Goal: Transaction & Acquisition: Download file/media

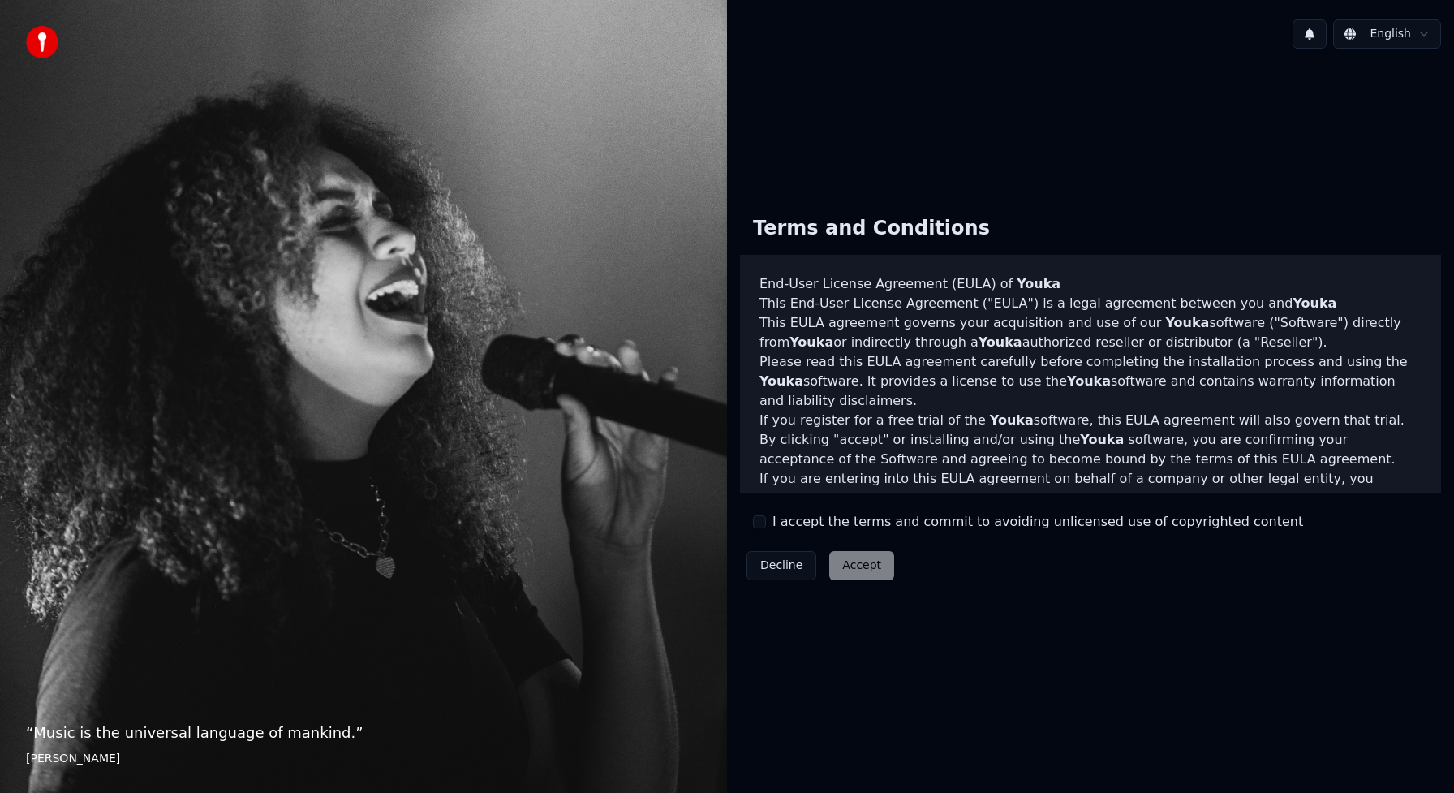
click at [854, 567] on div "Decline Accept" at bounding box center [820, 565] width 161 height 42
click at [862, 573] on div "Decline Accept" at bounding box center [820, 565] width 161 height 42
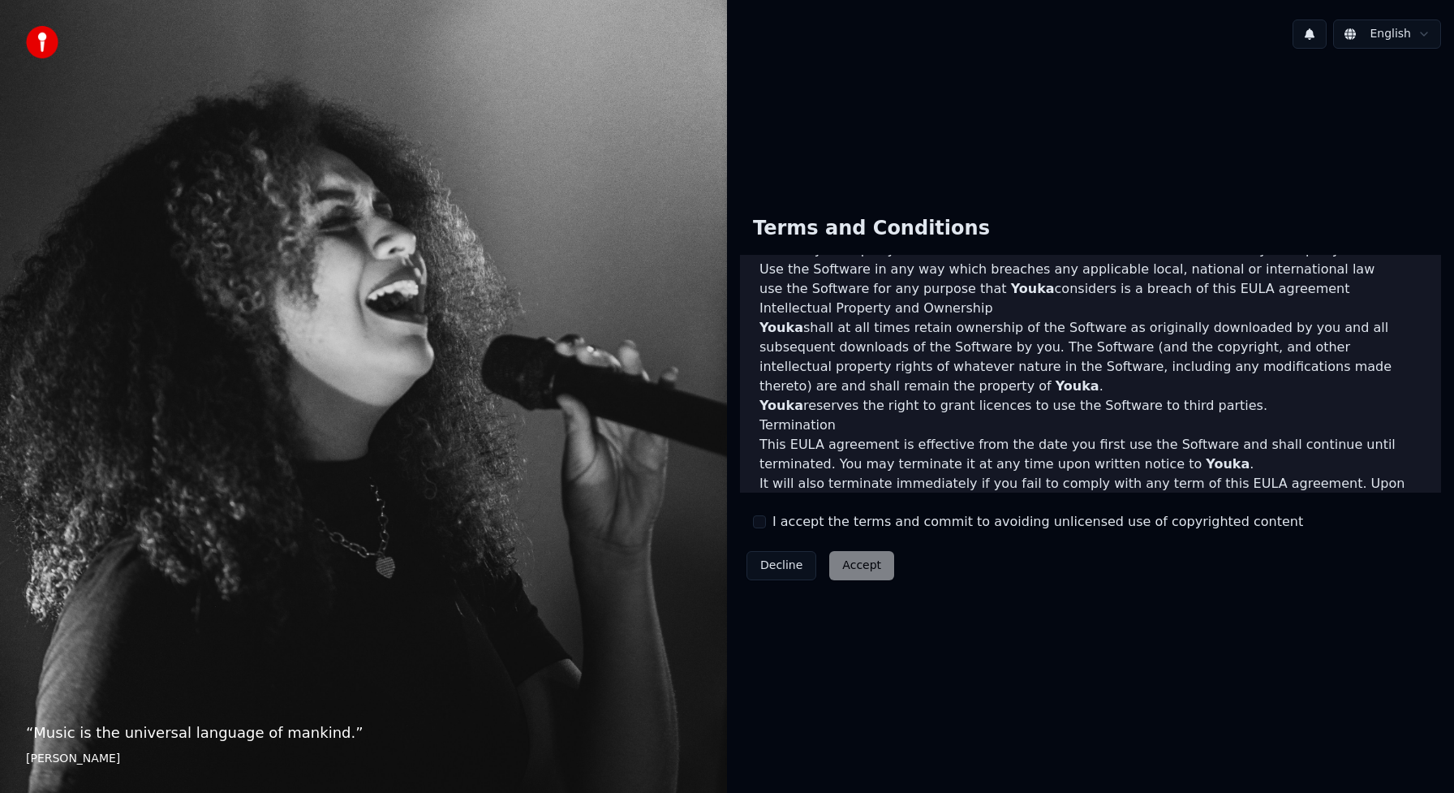
scroll to position [716, 0]
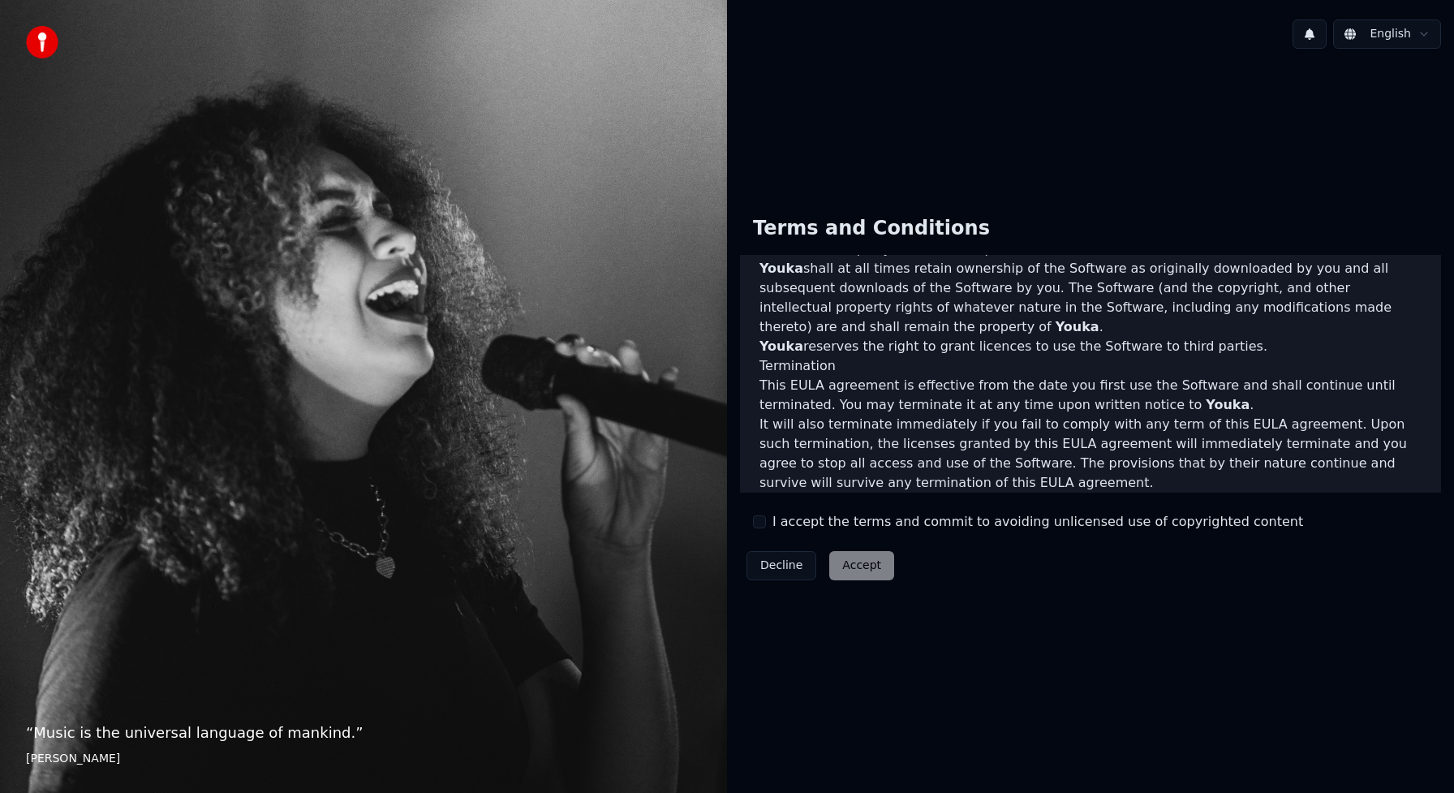
click at [765, 521] on button "I accept the terms and commit to avoiding unlicensed use of copyrighted content" at bounding box center [759, 521] width 13 height 13
click at [856, 572] on button "Accept" at bounding box center [861, 565] width 65 height 29
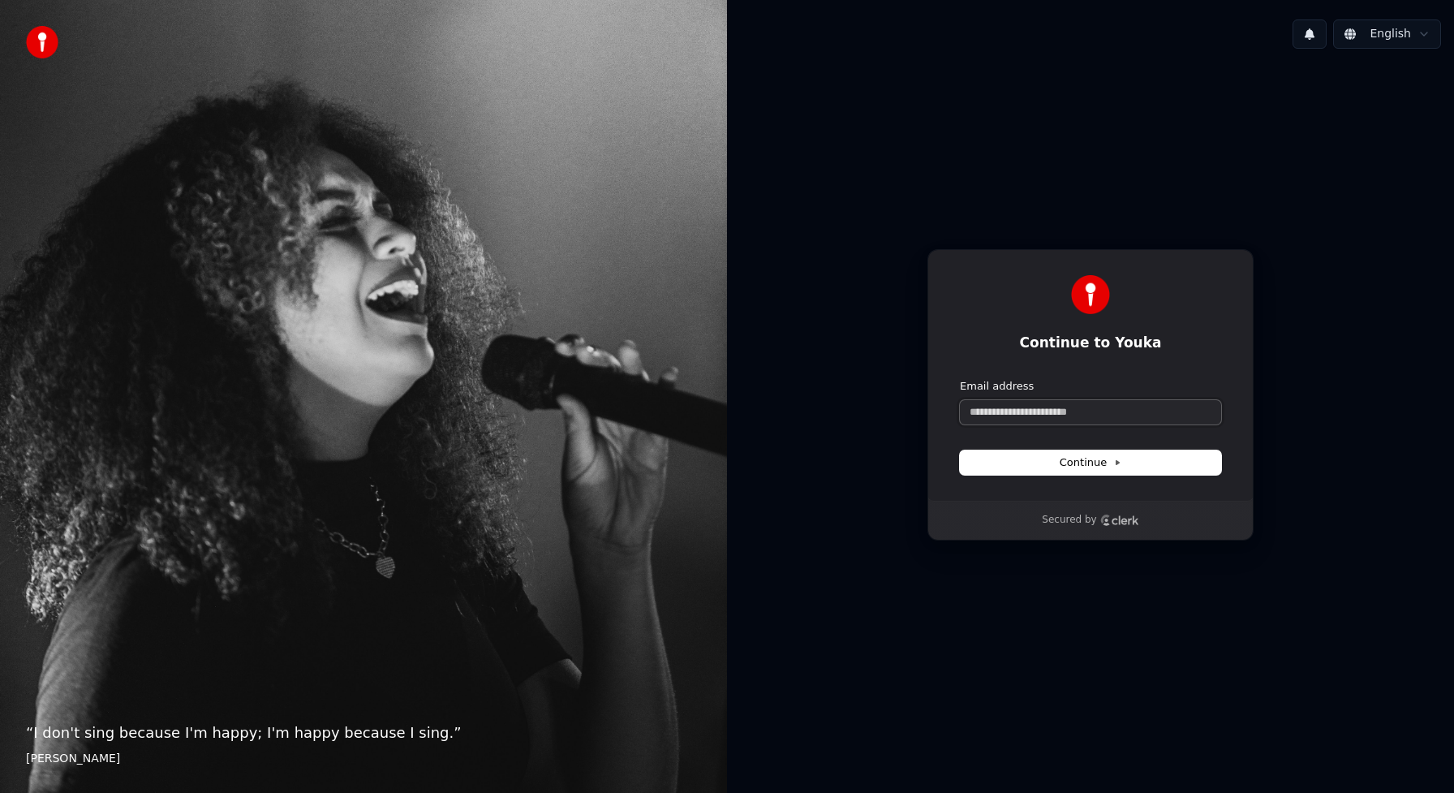
click at [1012, 410] on input "Email address" at bounding box center [1090, 412] width 261 height 24
click at [1080, 467] on span "Continue" at bounding box center [1091, 462] width 62 height 15
type input "**********"
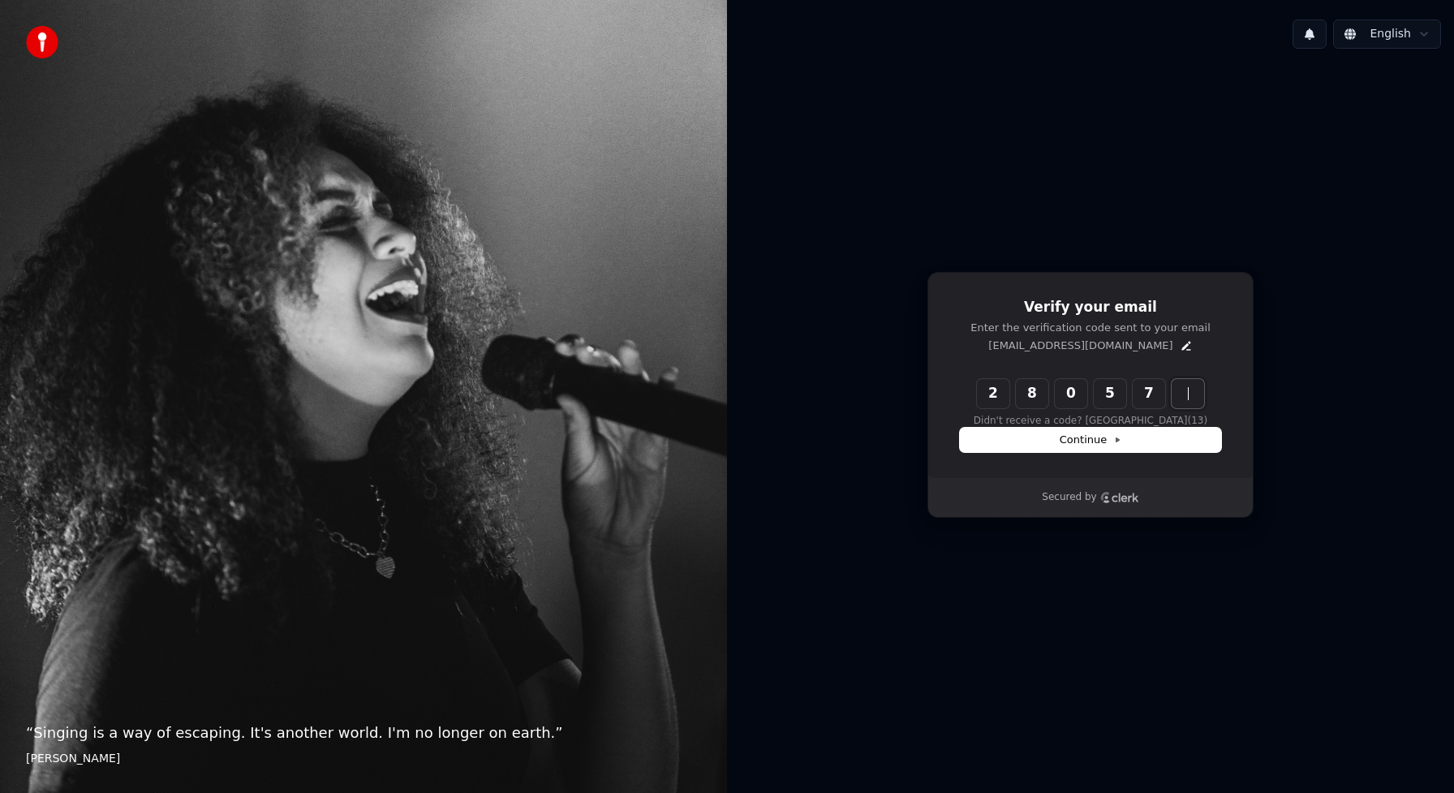
type input "******"
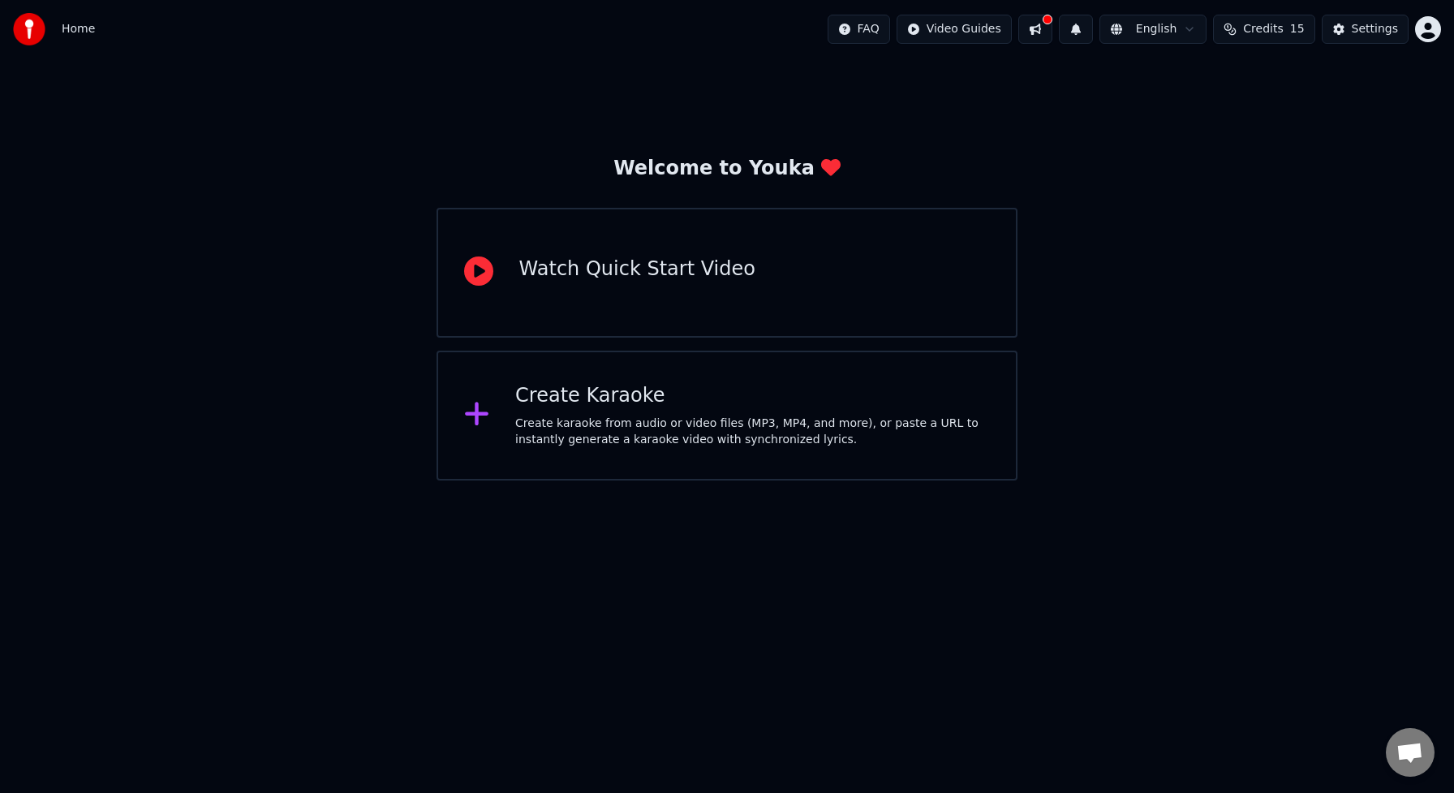
click at [479, 417] on icon at bounding box center [477, 413] width 26 height 29
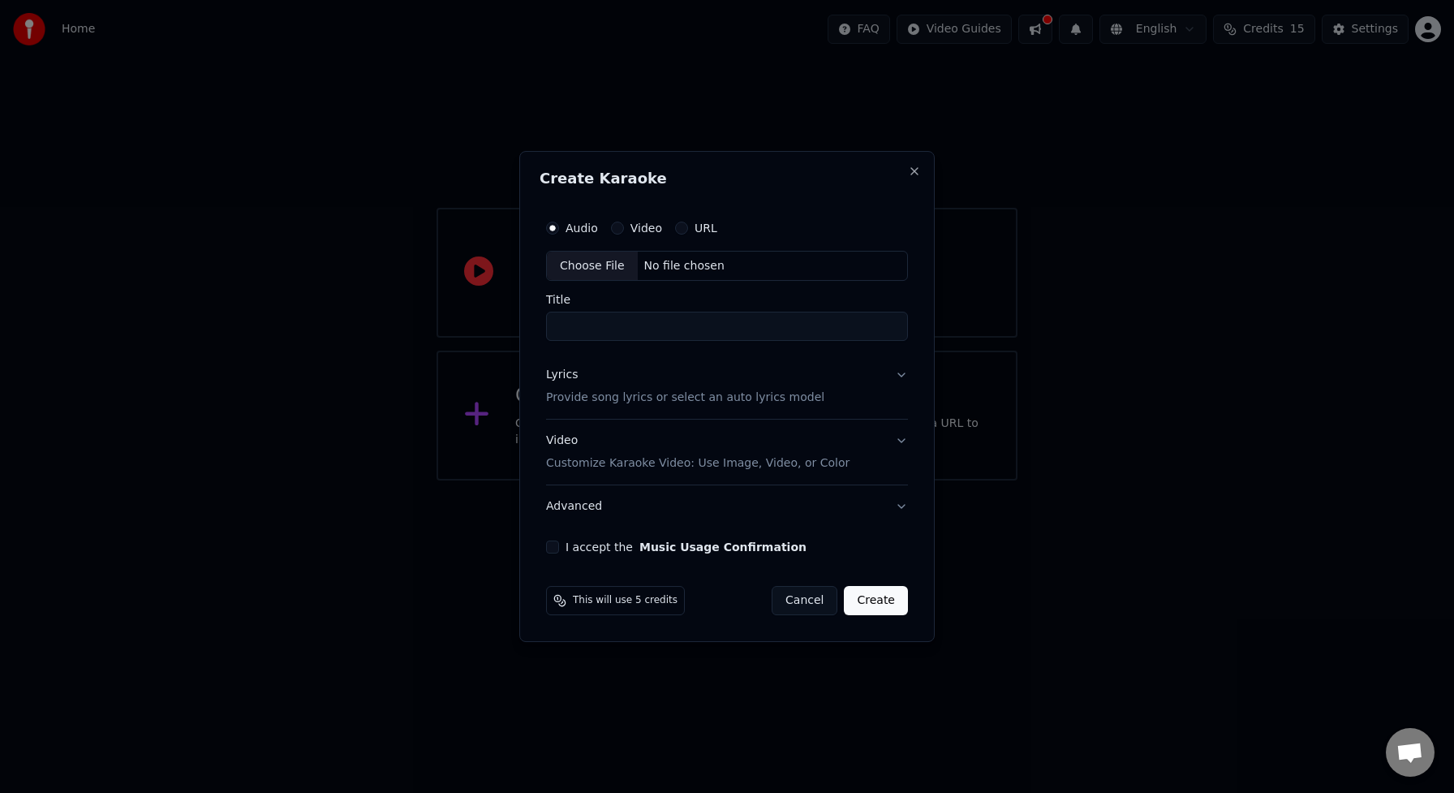
click at [625, 231] on div "Video" at bounding box center [636, 227] width 51 height 13
click at [621, 229] on div "Video" at bounding box center [636, 227] width 51 height 13
click at [638, 230] on label "Video" at bounding box center [646, 227] width 32 height 11
click at [624, 230] on button "Video" at bounding box center [617, 227] width 13 height 13
click at [589, 267] on div "Choose File" at bounding box center [592, 265] width 91 height 29
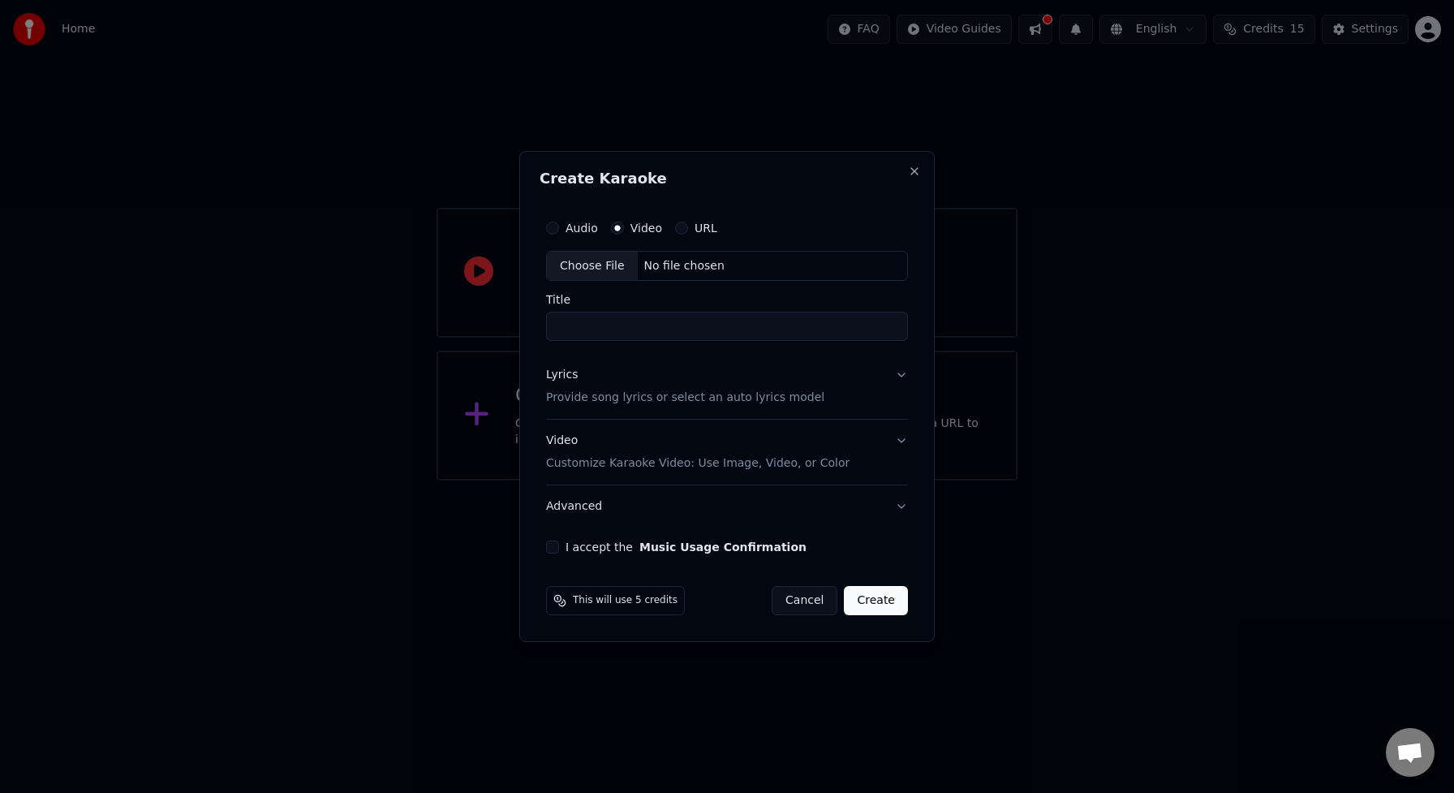
click at [680, 230] on button "URL" at bounding box center [681, 227] width 13 height 13
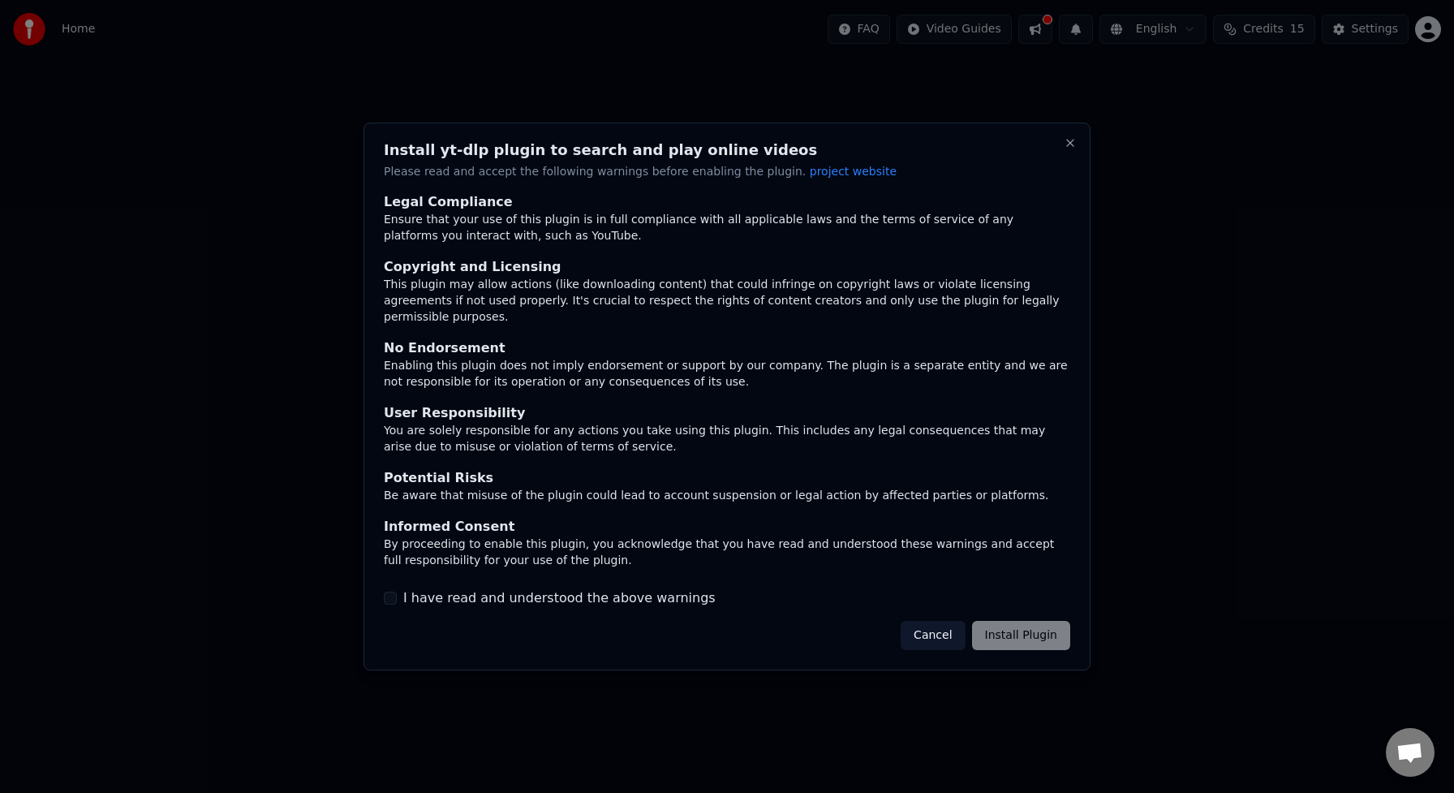
click at [398, 592] on div "I have read and understood the above warnings" at bounding box center [727, 597] width 686 height 19
click at [392, 591] on button "I have read and understood the above warnings" at bounding box center [390, 597] width 13 height 13
click at [1017, 625] on button "Install Plugin" at bounding box center [1021, 635] width 98 height 29
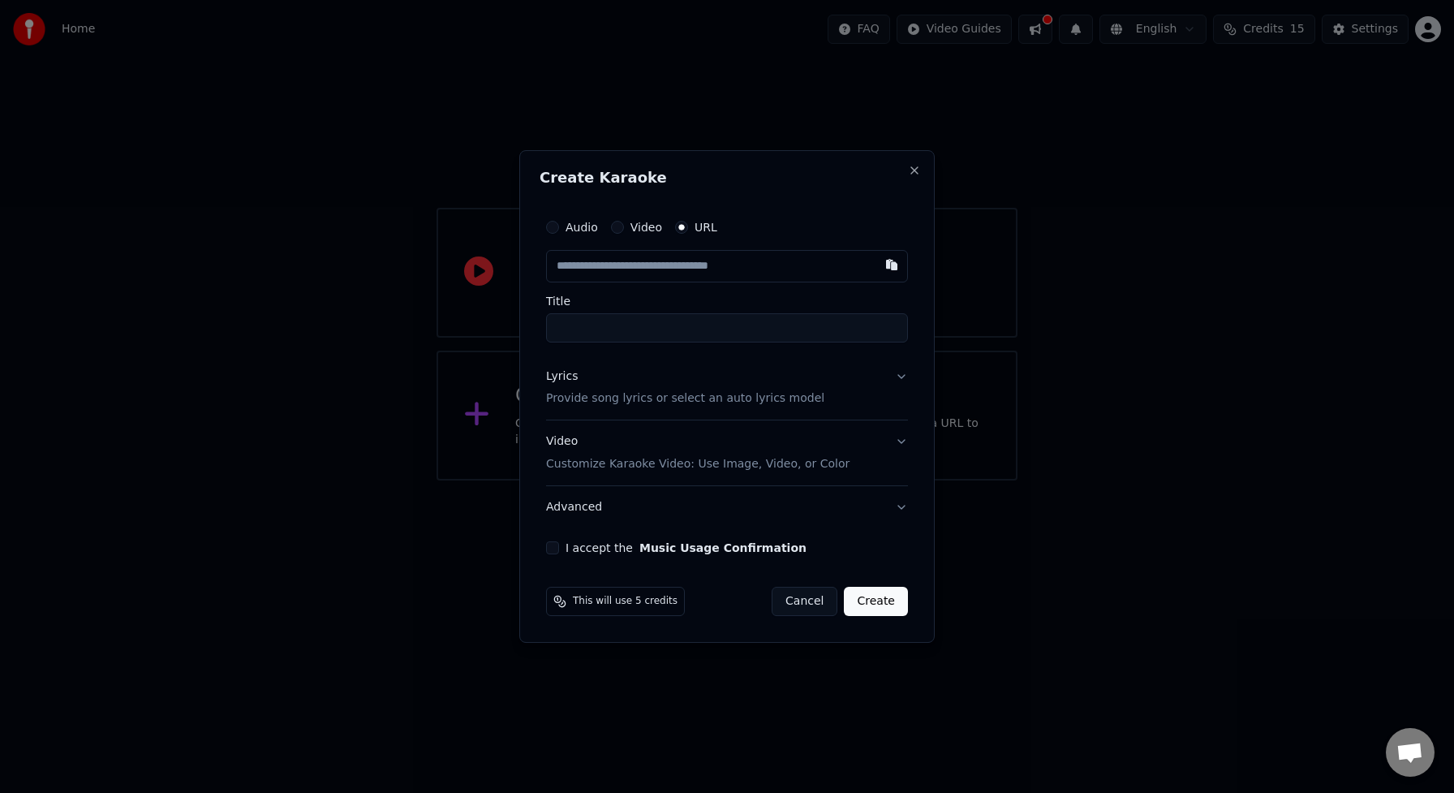
click at [578, 269] on input "text" at bounding box center [727, 266] width 362 height 32
click at [888, 268] on button "button" at bounding box center [891, 264] width 32 height 29
type input "**********"
click at [557, 548] on button "I accept the Music Usage Confirmation" at bounding box center [552, 547] width 13 height 13
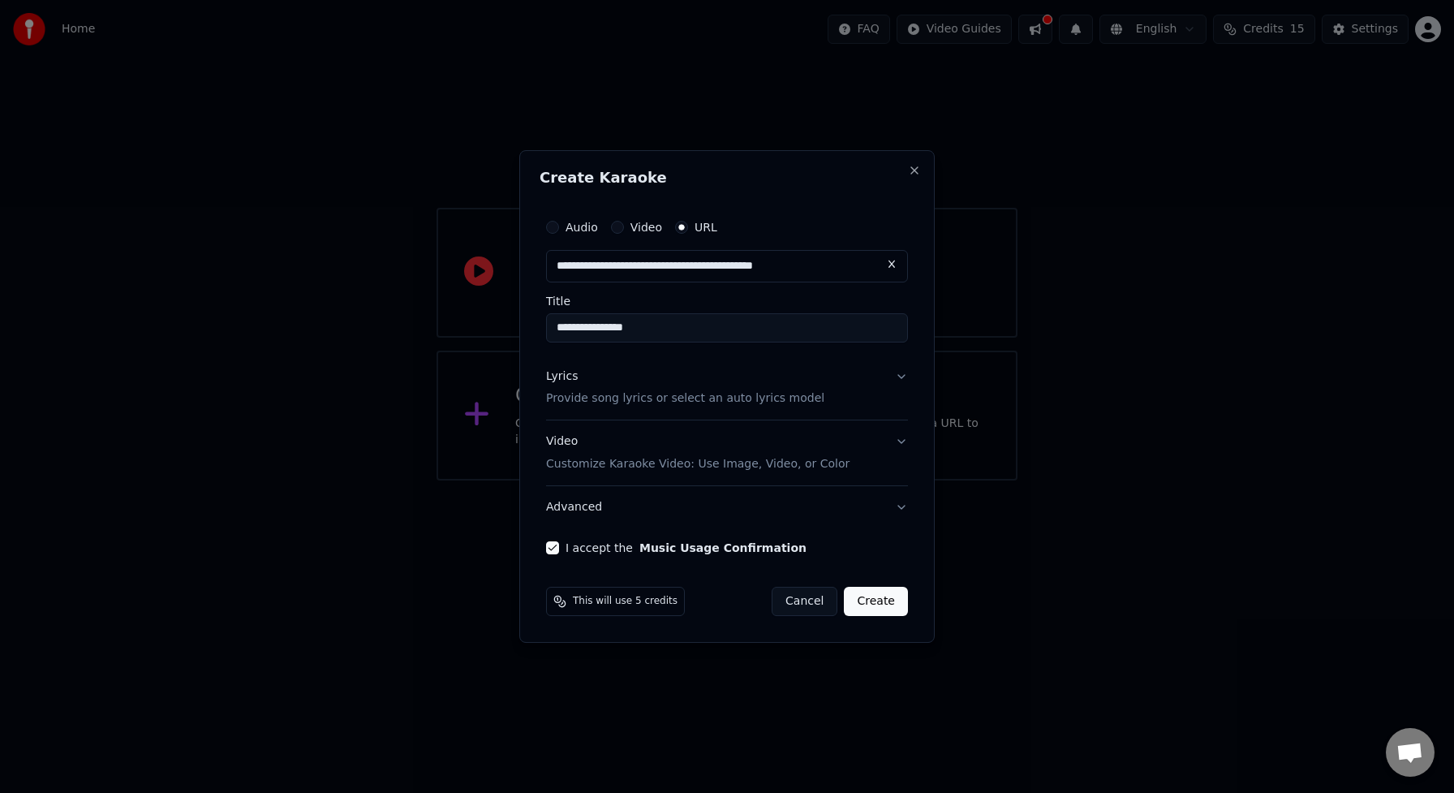
click at [905, 383] on button "Lyrics Provide song lyrics or select an auto lyrics model" at bounding box center [727, 387] width 362 height 65
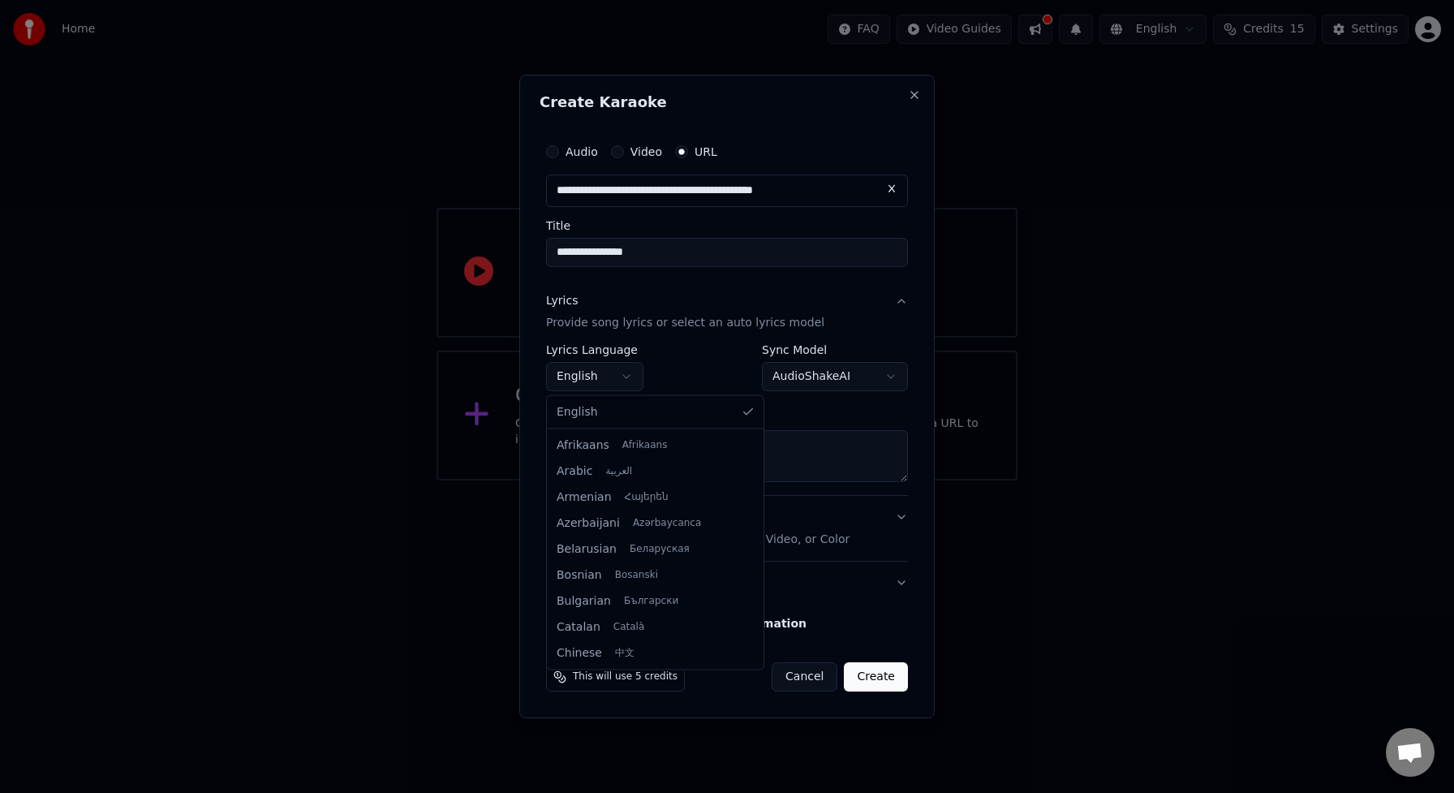
click at [629, 380] on body "**********" at bounding box center [727, 240] width 1454 height 480
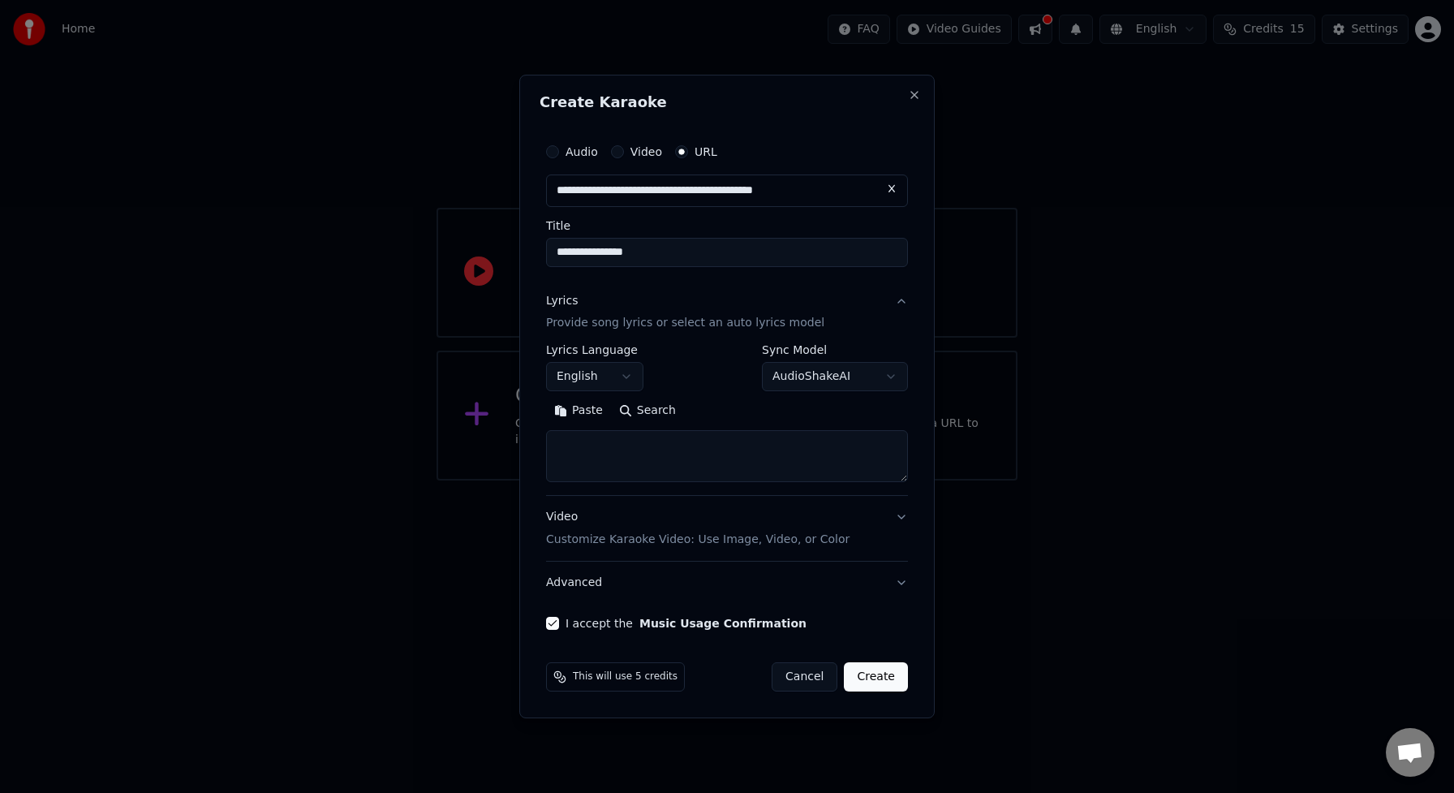
click at [629, 380] on body "**********" at bounding box center [727, 240] width 1454 height 480
click at [899, 311] on button "Lyrics Provide song lyrics or select an auto lyrics model" at bounding box center [727, 312] width 362 height 65
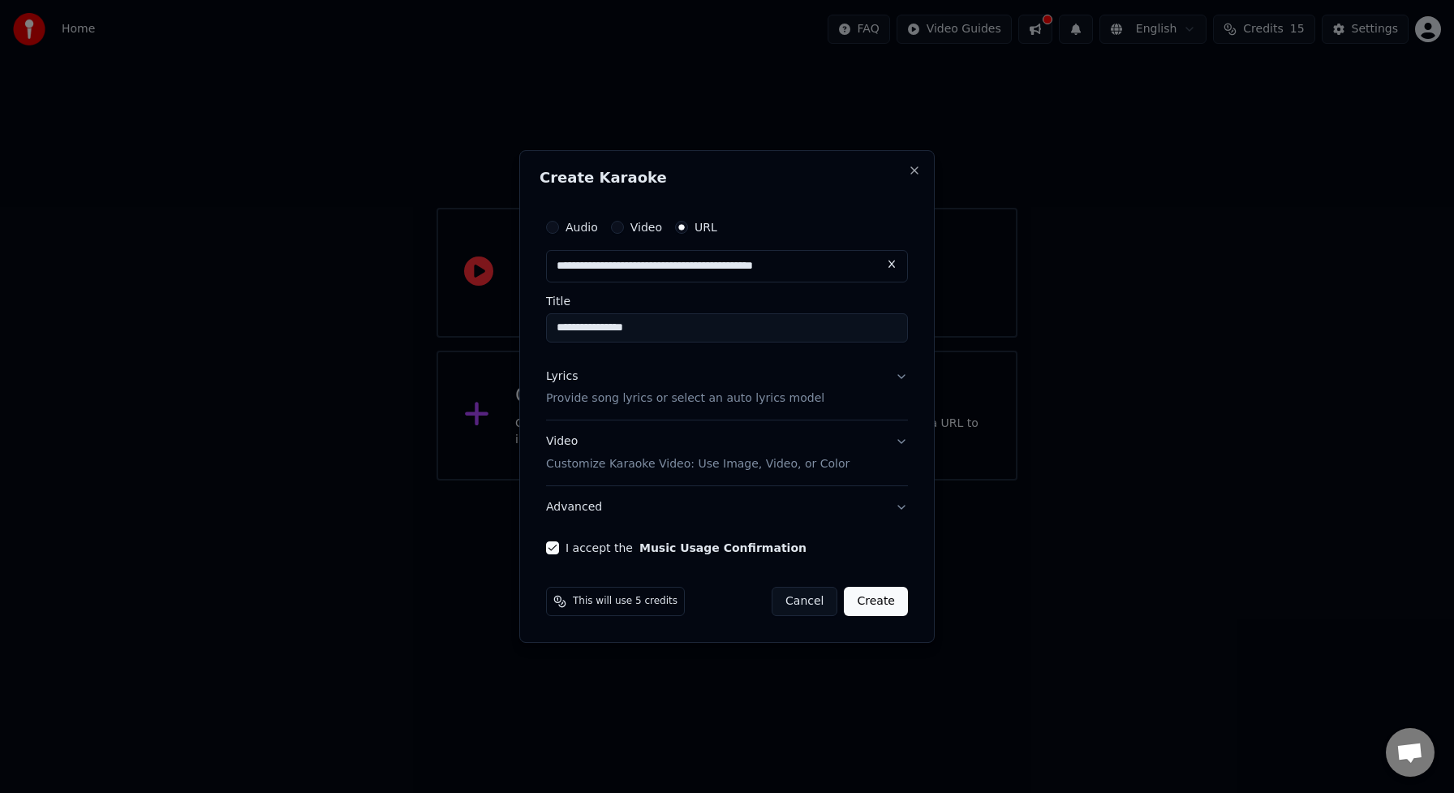
click at [902, 445] on button "Video Customize Karaoke Video: Use Image, Video, or Color" at bounding box center [727, 453] width 362 height 65
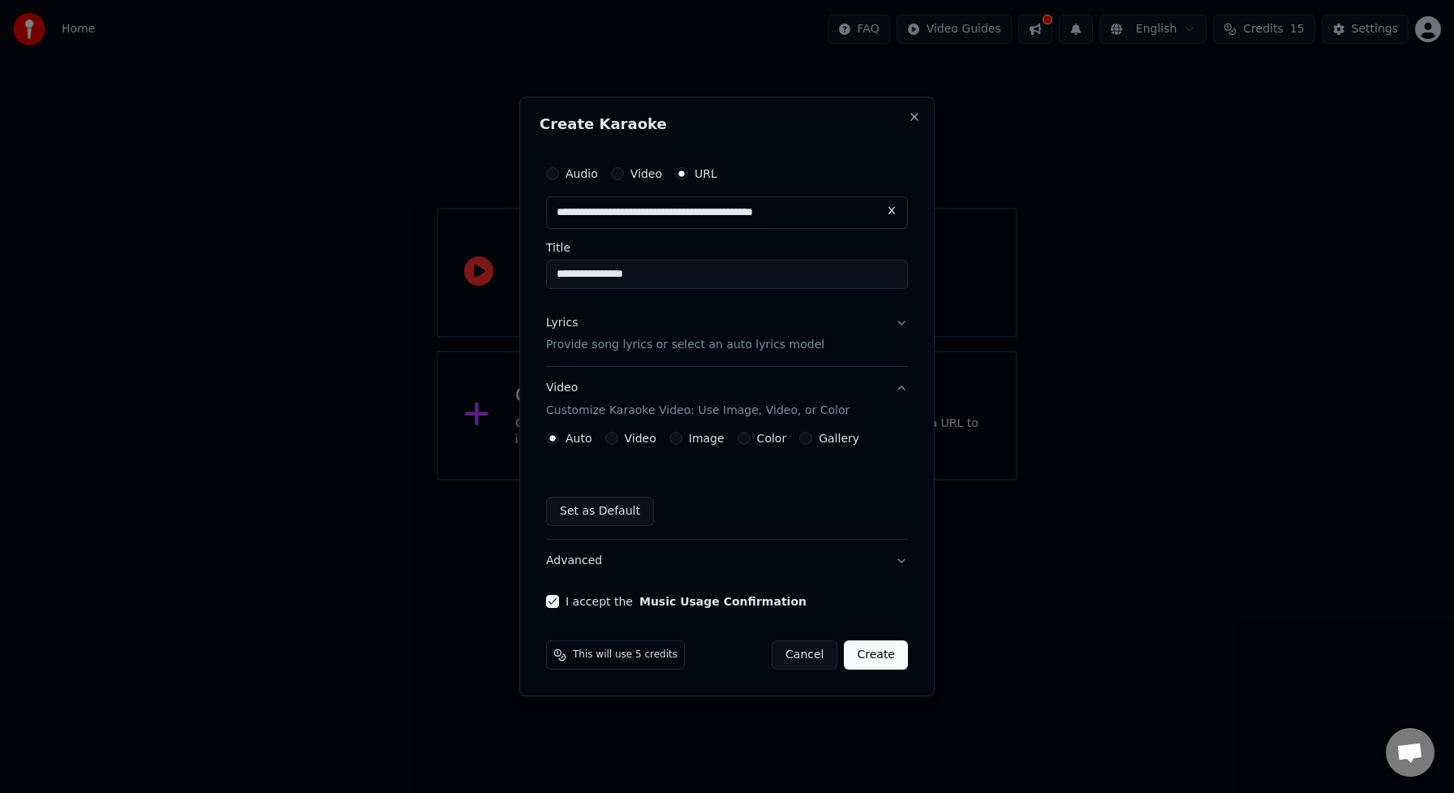
click at [613, 441] on button "Video" at bounding box center [611, 438] width 13 height 13
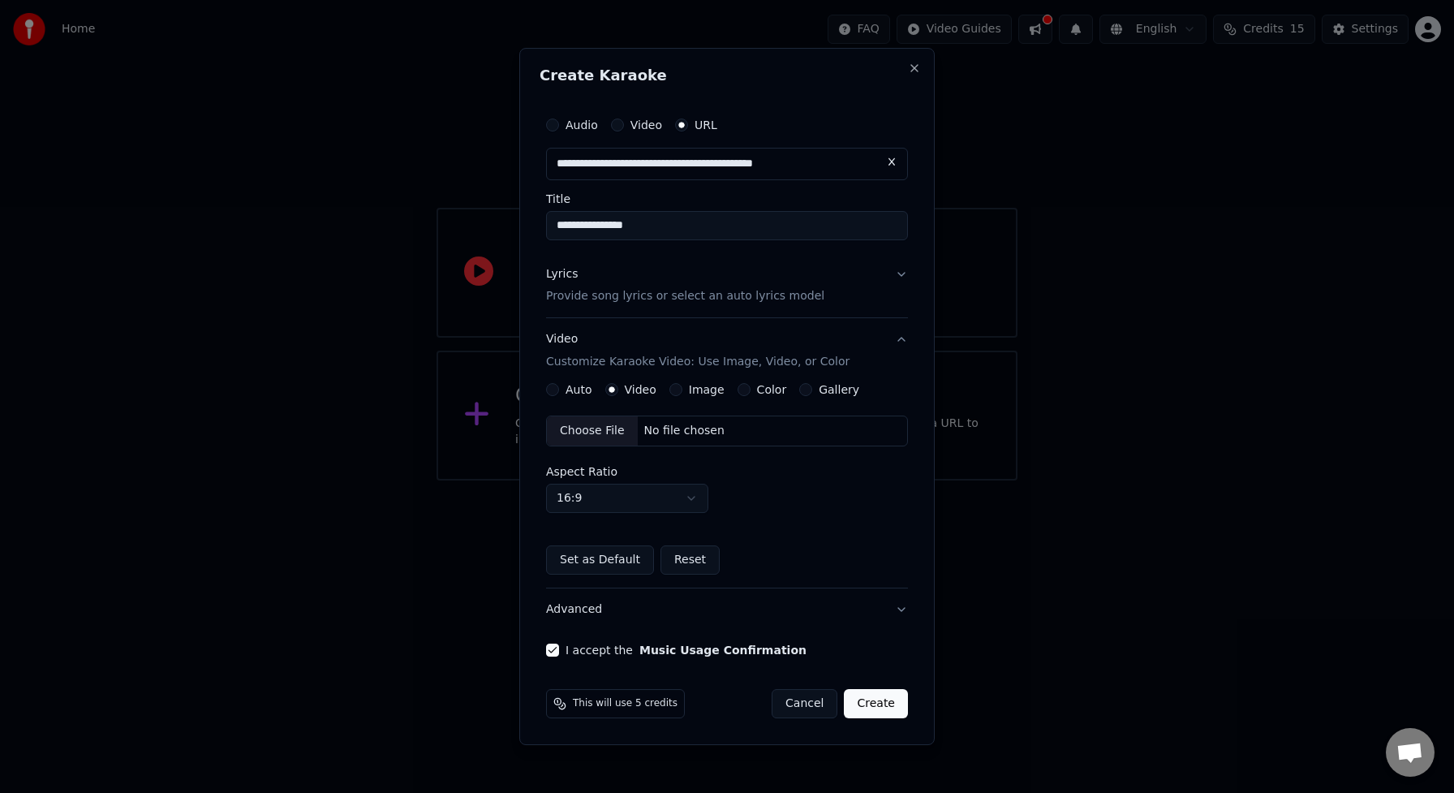
click at [878, 709] on button "Create" at bounding box center [876, 703] width 64 height 29
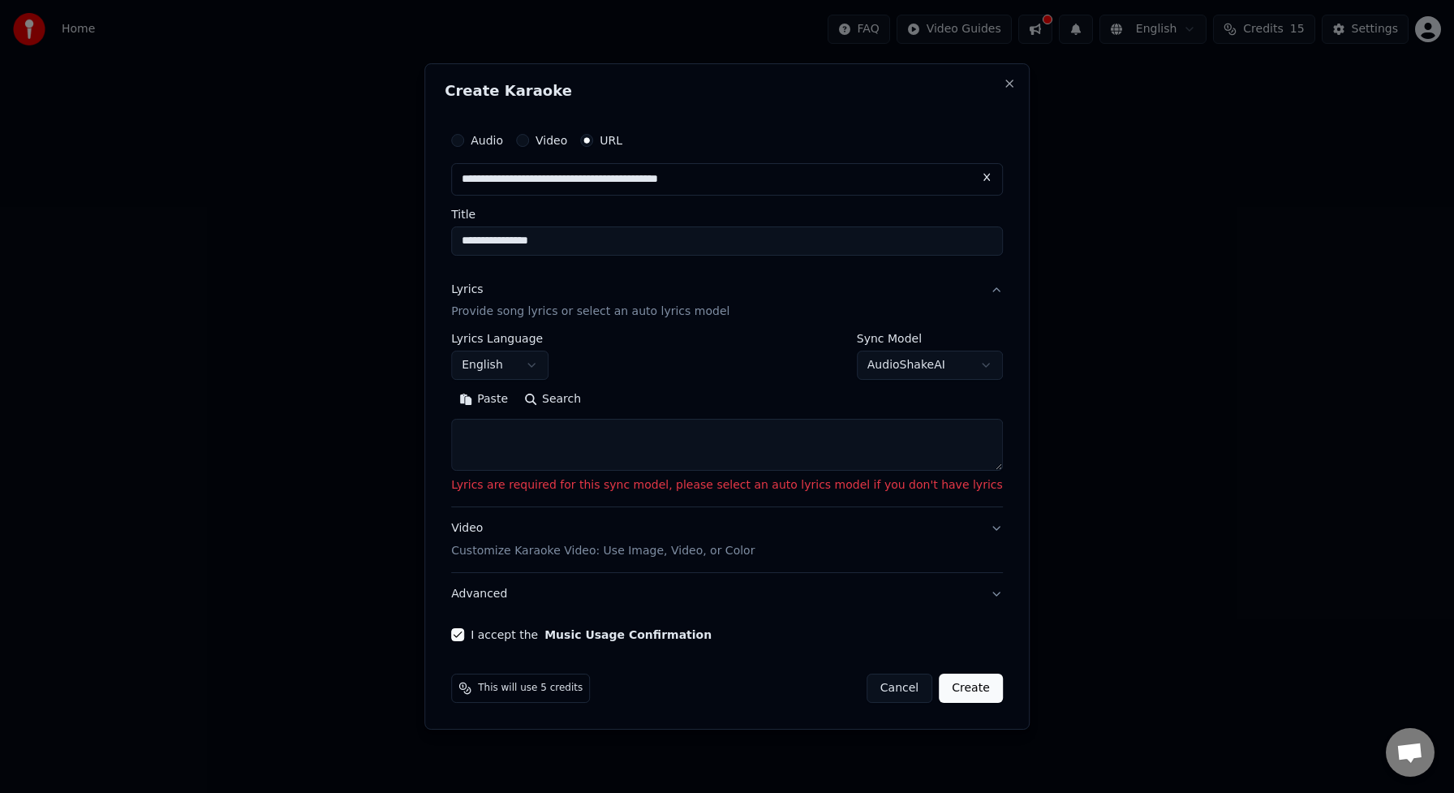
click at [558, 375] on body "**********" at bounding box center [727, 240] width 1454 height 480
click at [975, 291] on button "Lyrics Provide song lyrics or select an auto lyrics model" at bounding box center [727, 301] width 552 height 65
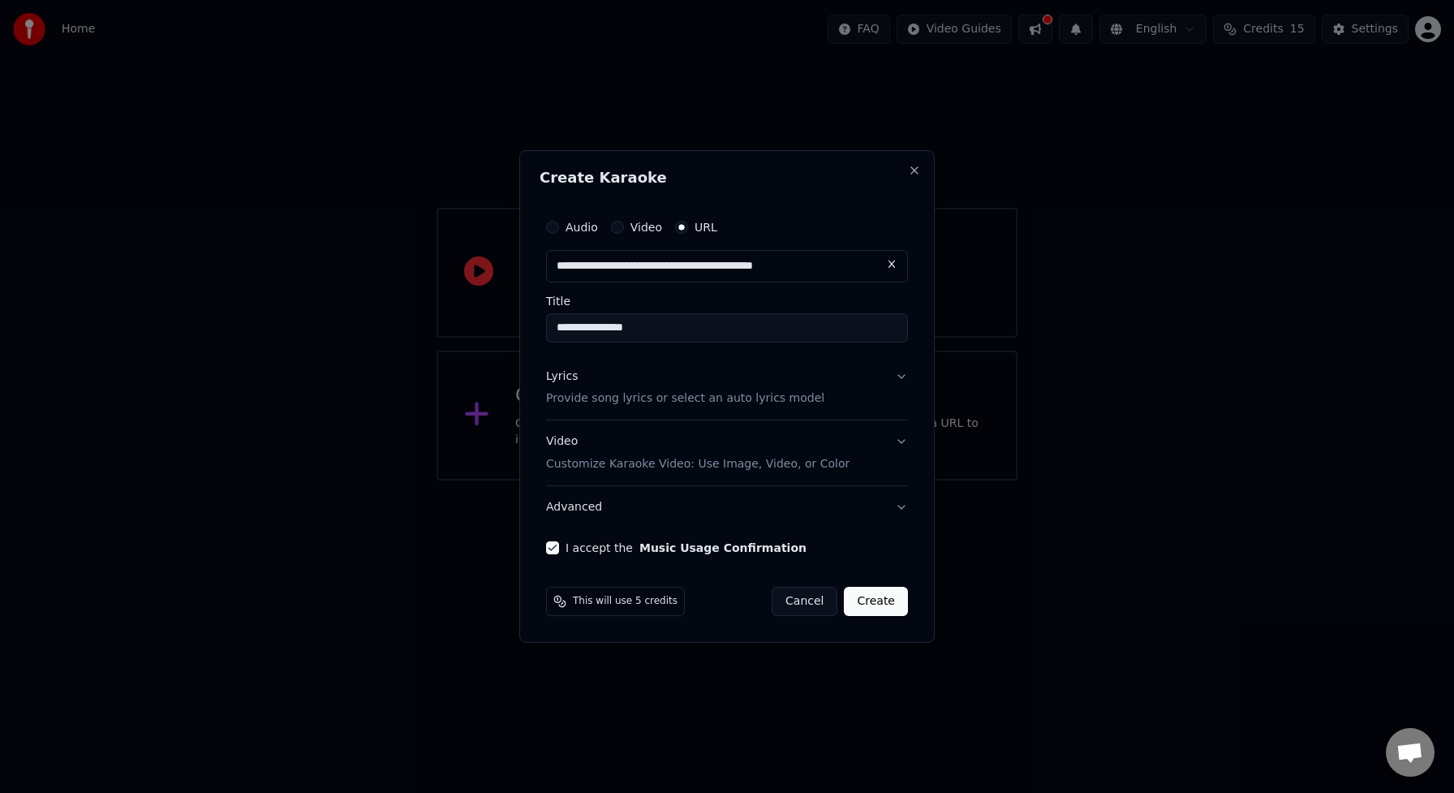
click at [872, 603] on button "Create" at bounding box center [876, 601] width 64 height 29
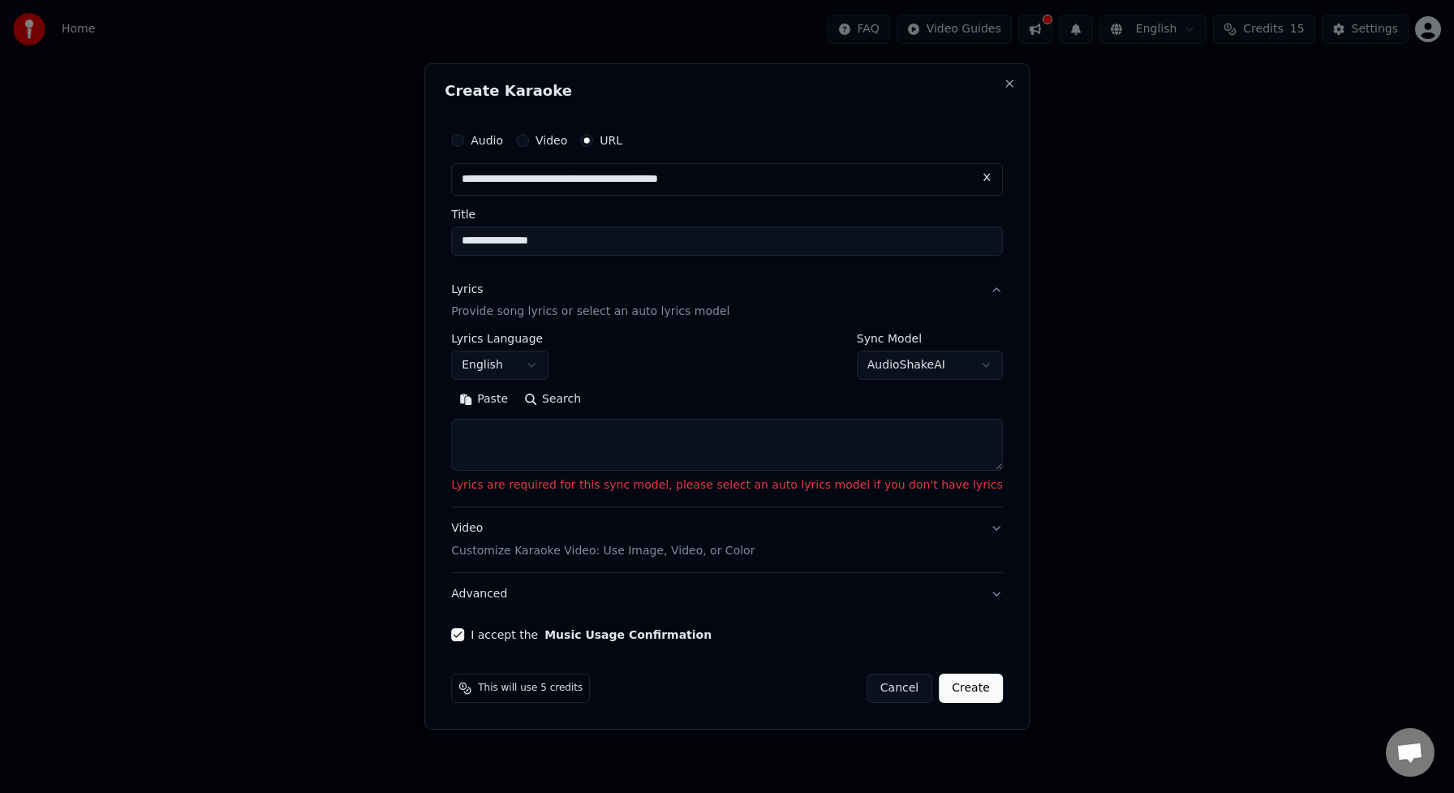
click at [505, 428] on textarea at bounding box center [727, 445] width 552 height 52
click at [502, 398] on button "Paste" at bounding box center [483, 400] width 65 height 26
type textarea "**********"
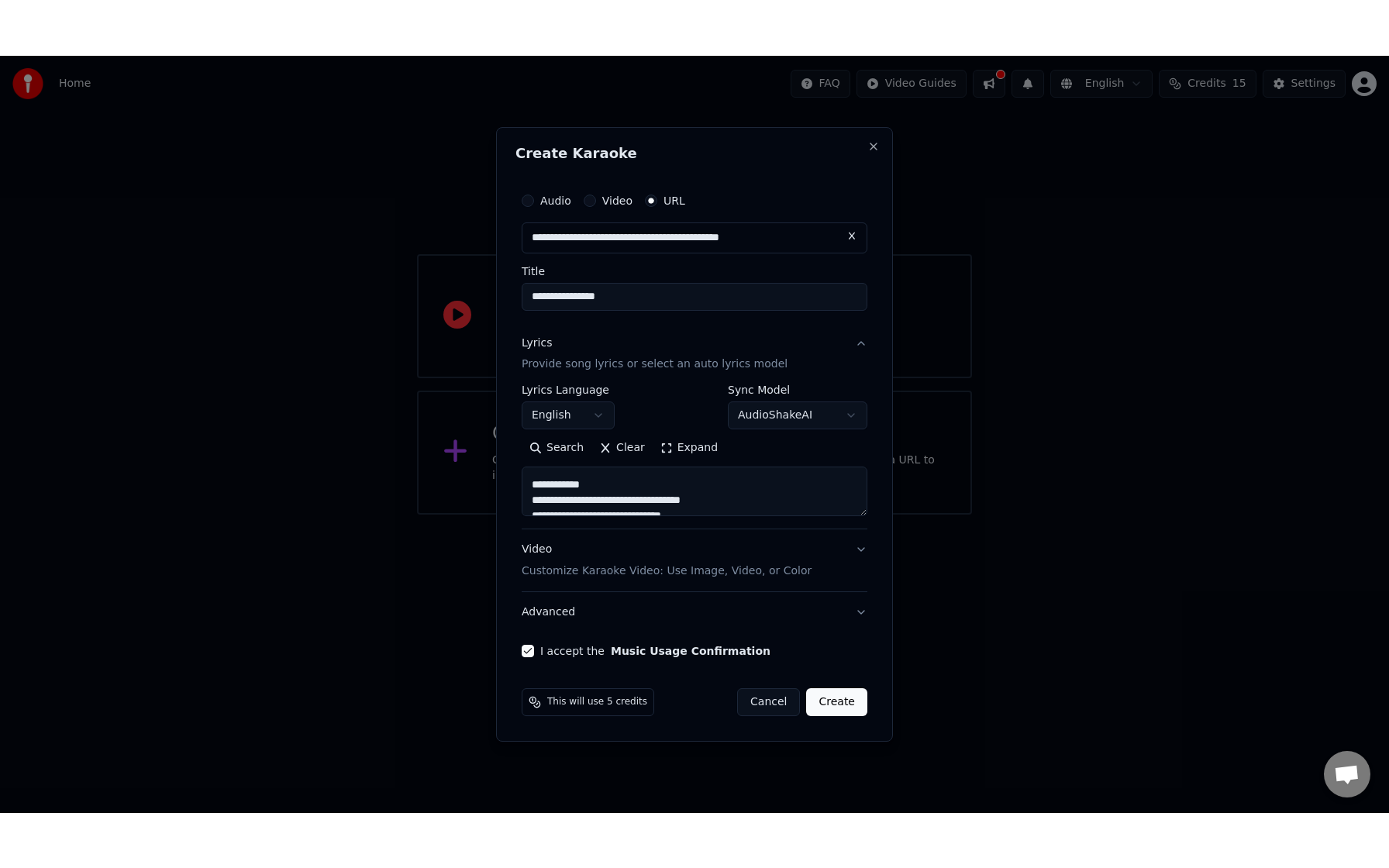
scroll to position [1111, 0]
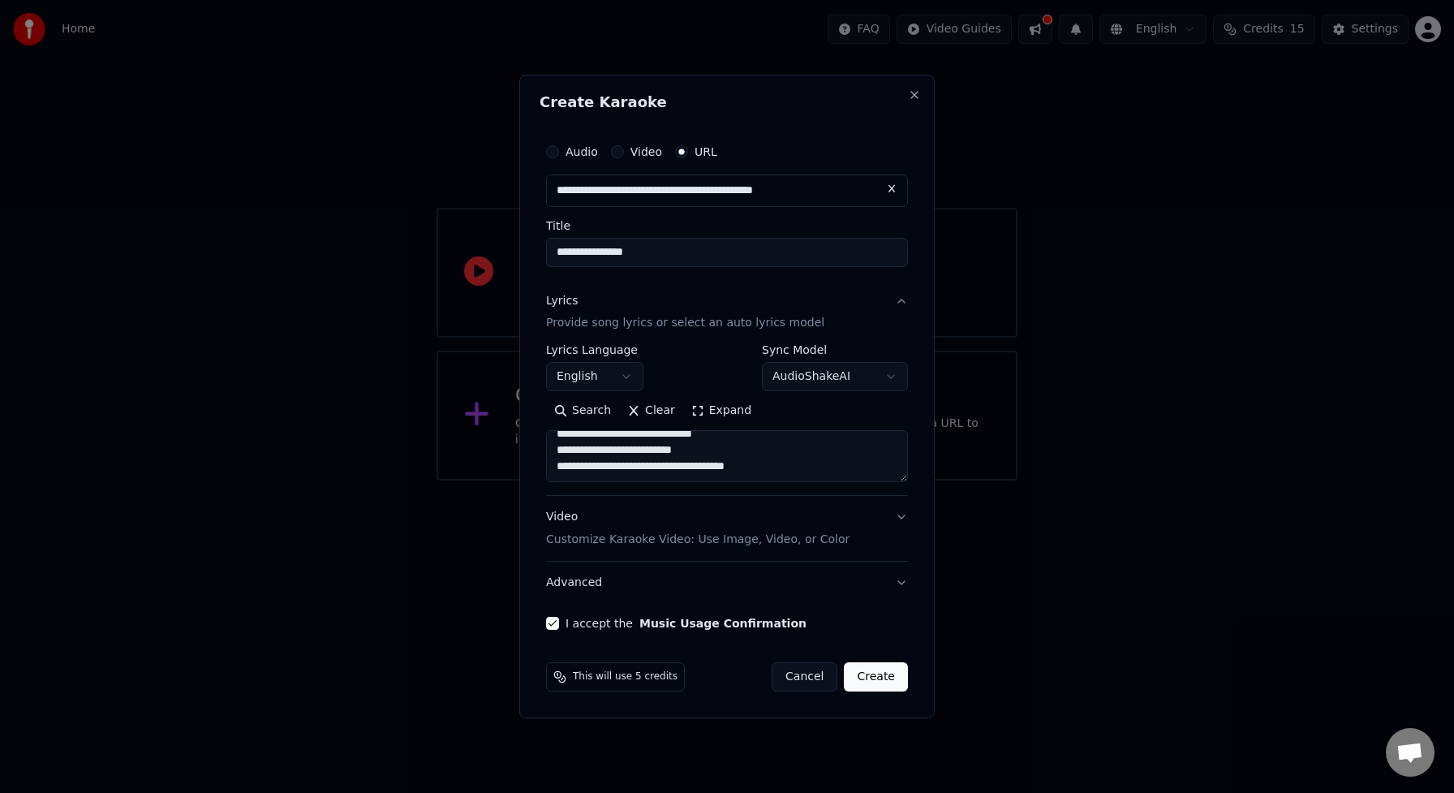
click at [874, 681] on button "Create" at bounding box center [876, 676] width 64 height 29
select select "**"
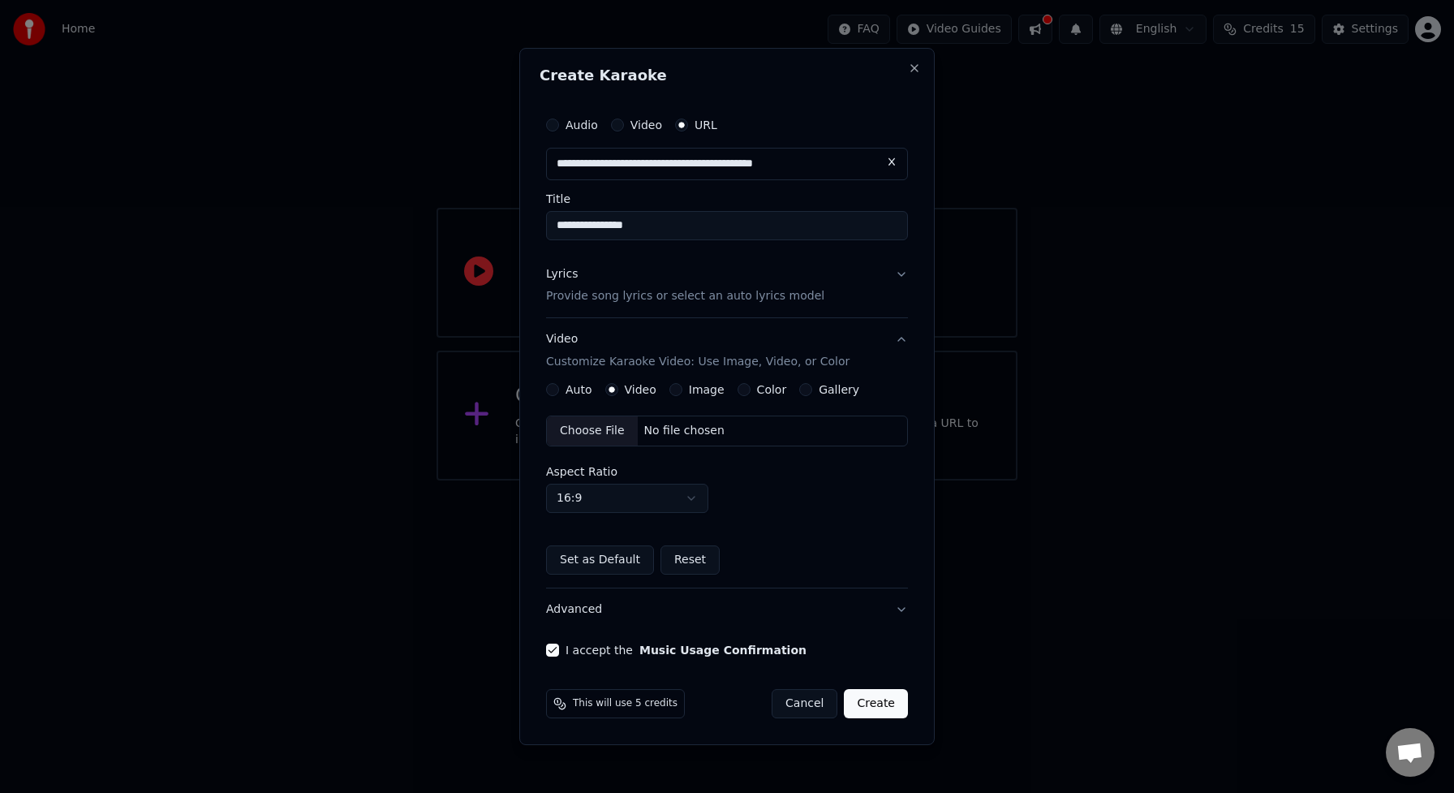
click at [561, 393] on div "Auto" at bounding box center [569, 389] width 46 height 13
click at [553, 392] on button "Auto" at bounding box center [552, 389] width 13 height 13
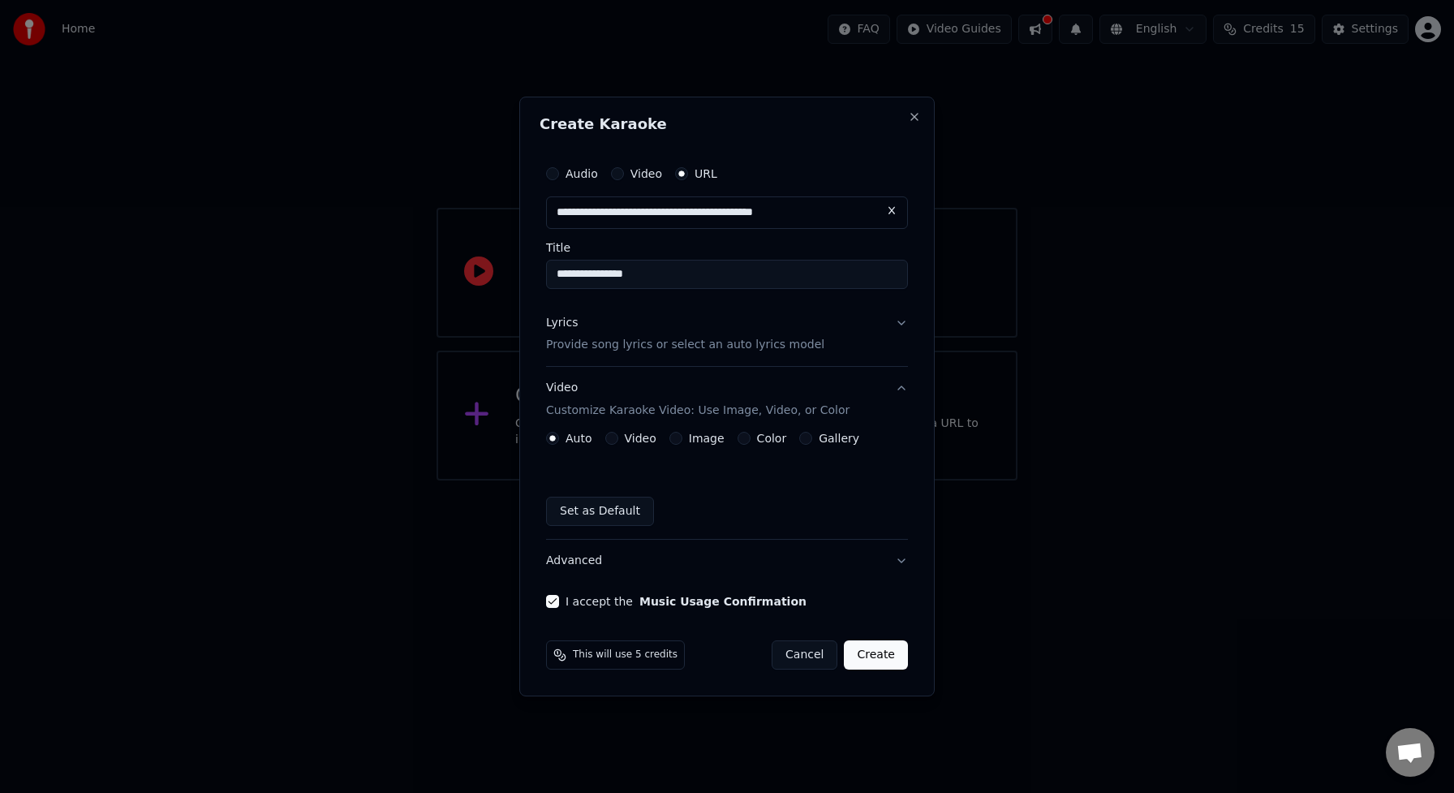
click at [871, 651] on button "Create" at bounding box center [876, 654] width 64 height 29
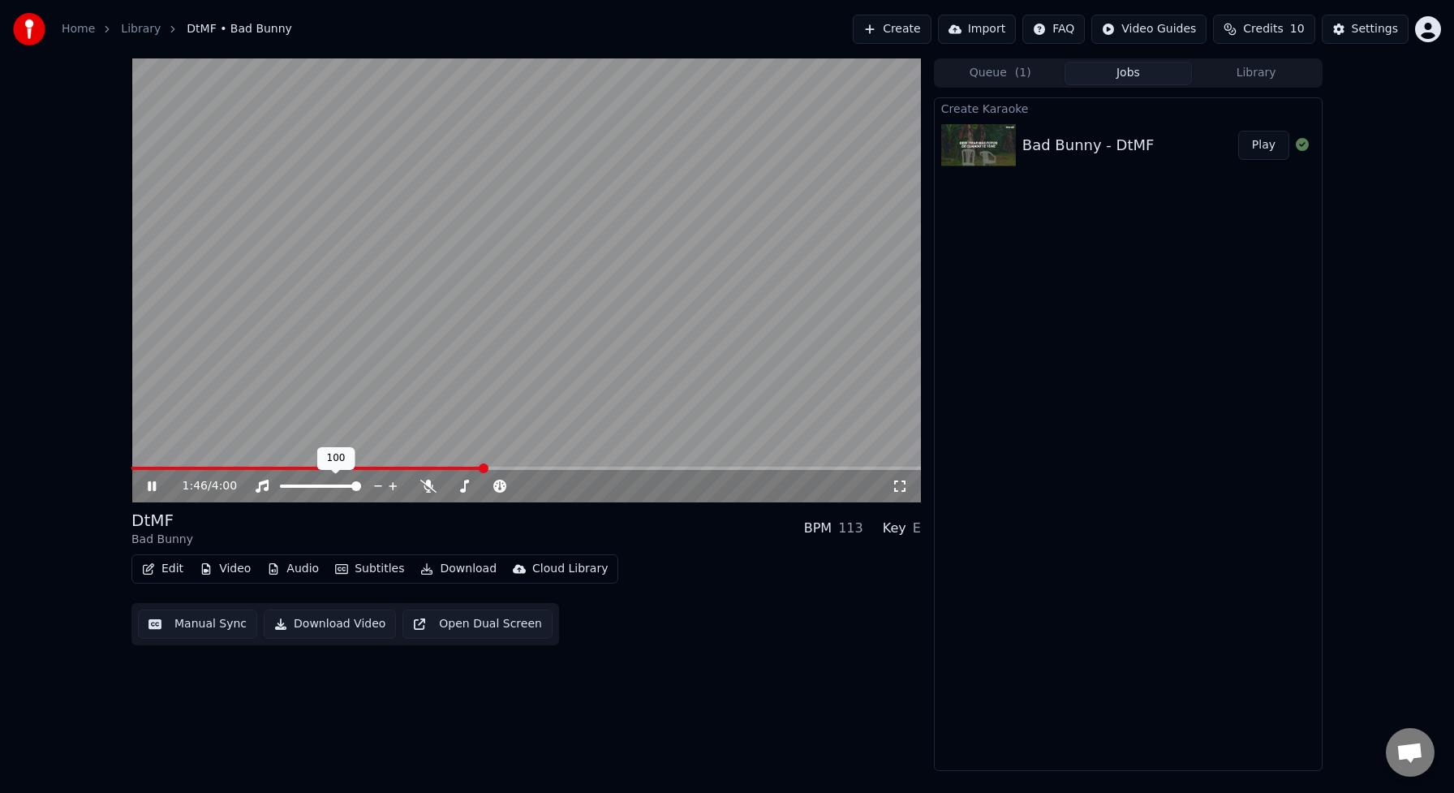
click at [361, 485] on span at bounding box center [356, 486] width 10 height 10
click at [427, 488] on icon at bounding box center [428, 485] width 16 height 13
click at [427, 488] on icon at bounding box center [427, 485] width 9 height 13
click at [427, 488] on icon at bounding box center [428, 485] width 16 height 13
click at [427, 488] on icon at bounding box center [427, 485] width 9 height 13
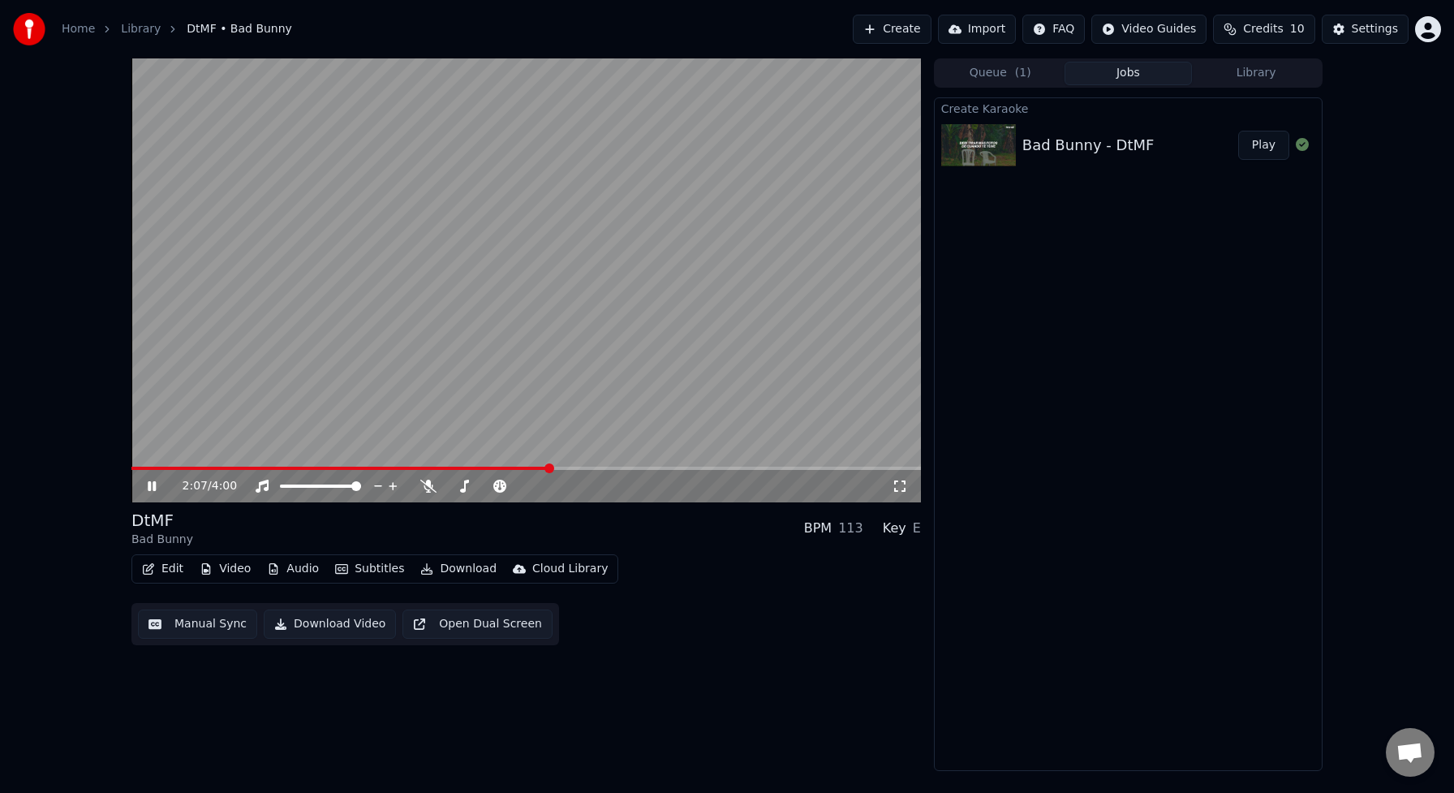
click at [149, 494] on div "2:07 / 4:00" at bounding box center [525, 486] width 789 height 32
click at [157, 486] on icon at bounding box center [163, 485] width 38 height 13
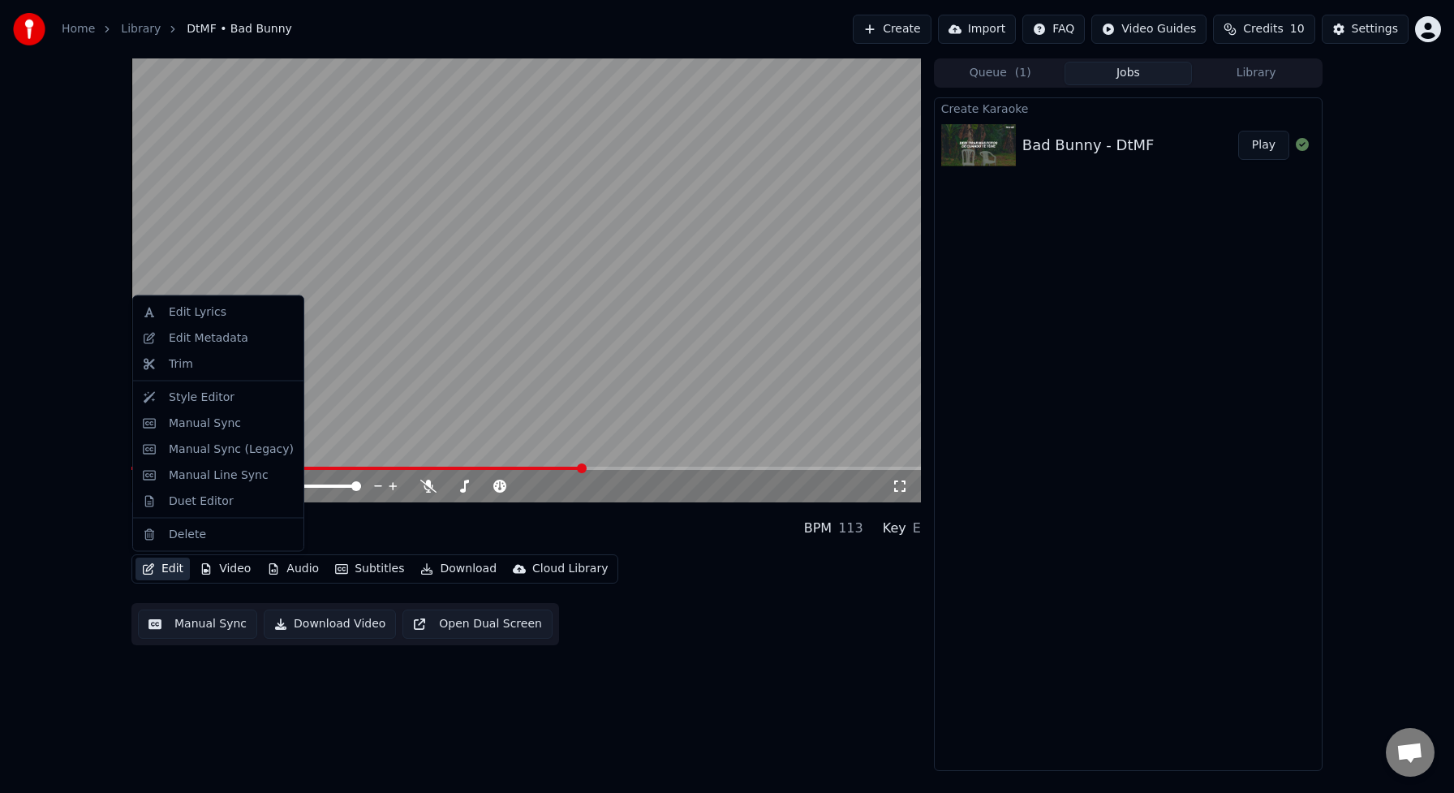
click at [151, 570] on icon "button" at bounding box center [148, 568] width 13 height 11
click at [193, 340] on div "Edit Metadata" at bounding box center [209, 337] width 80 height 16
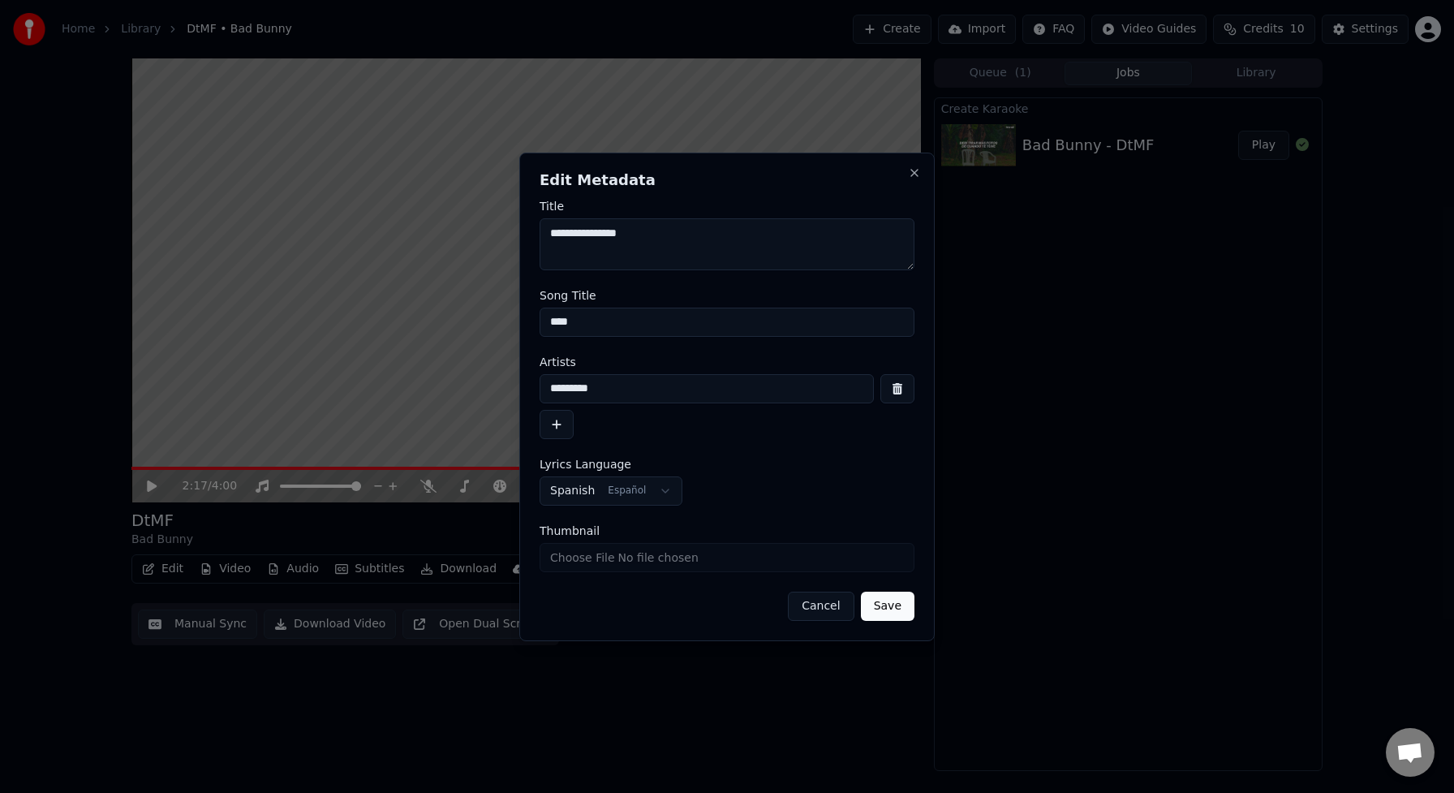
click at [828, 610] on button "Cancel" at bounding box center [821, 605] width 66 height 29
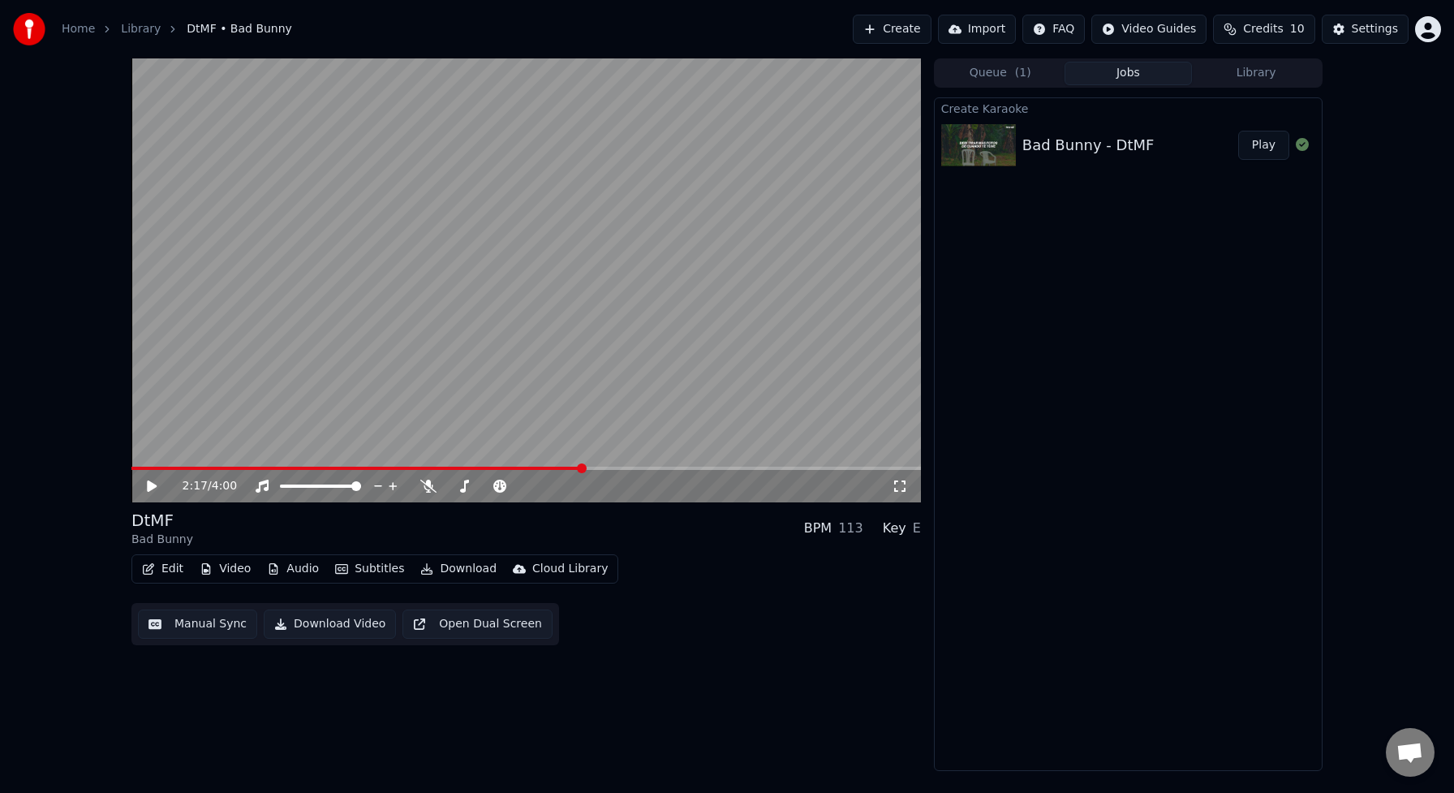
click at [158, 570] on button "Edit" at bounding box center [162, 568] width 54 height 23
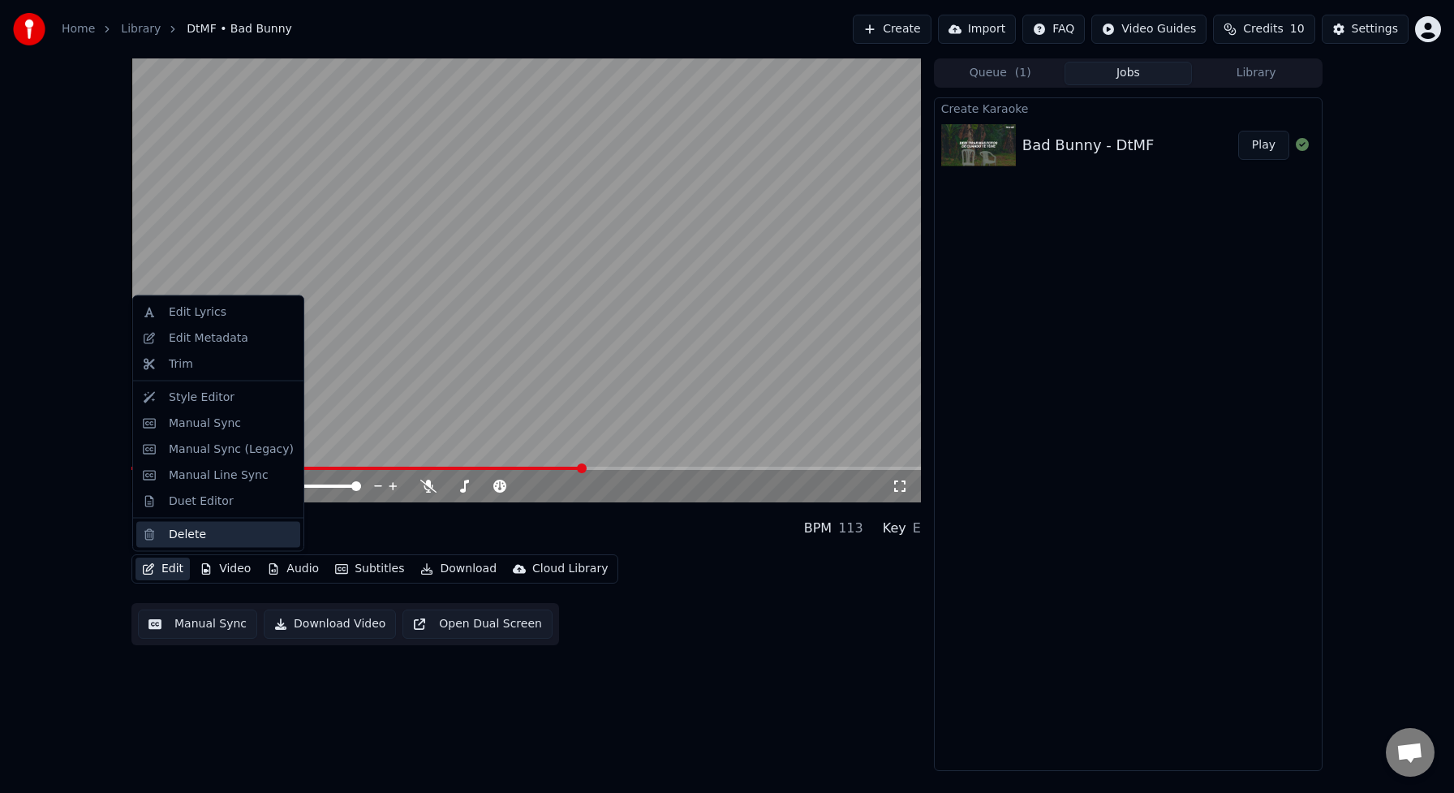
click at [180, 536] on div "Delete" at bounding box center [187, 534] width 37 height 16
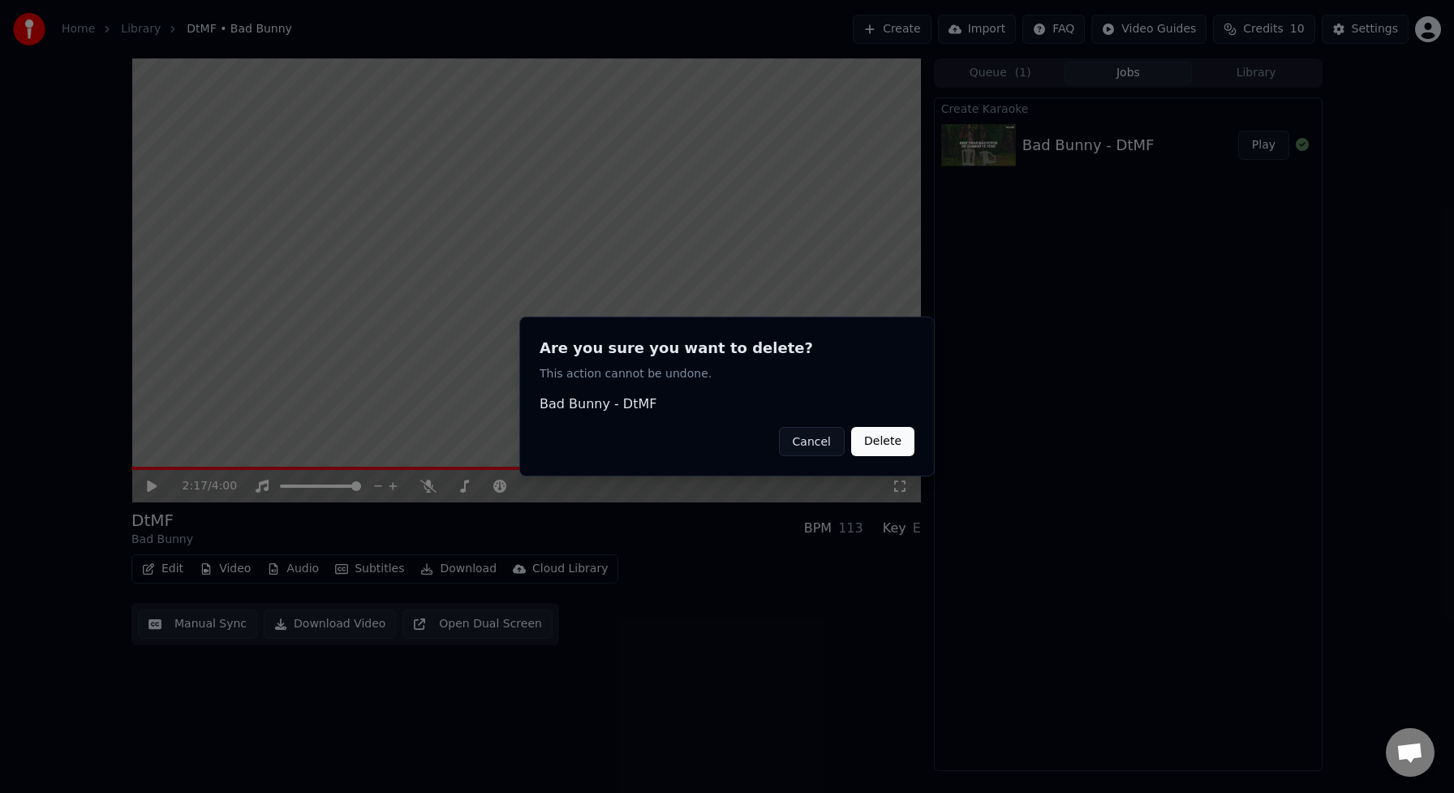
click at [877, 441] on button "Delete" at bounding box center [882, 441] width 63 height 29
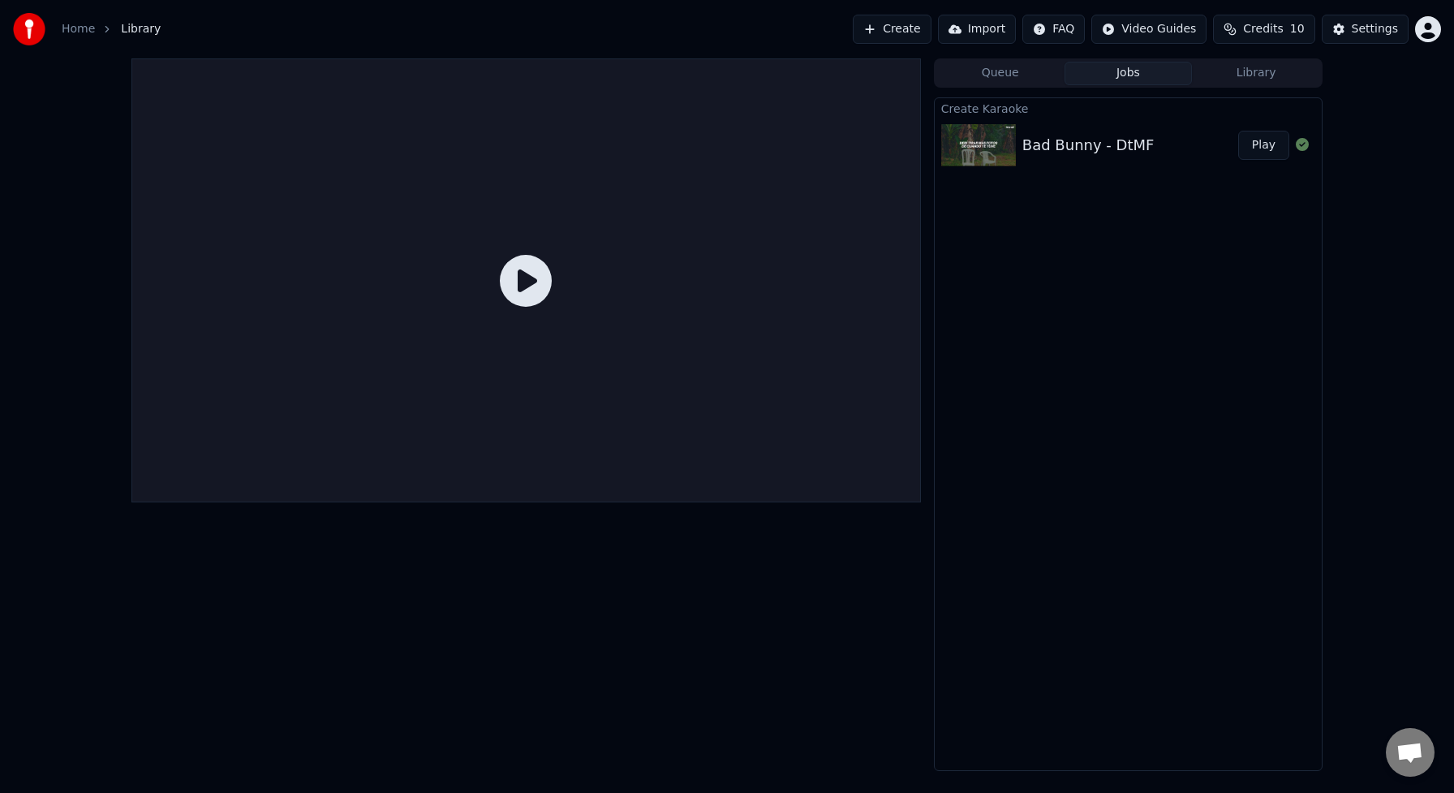
click at [527, 282] on icon at bounding box center [526, 281] width 52 height 52
click at [897, 30] on button "Create" at bounding box center [892, 29] width 79 height 29
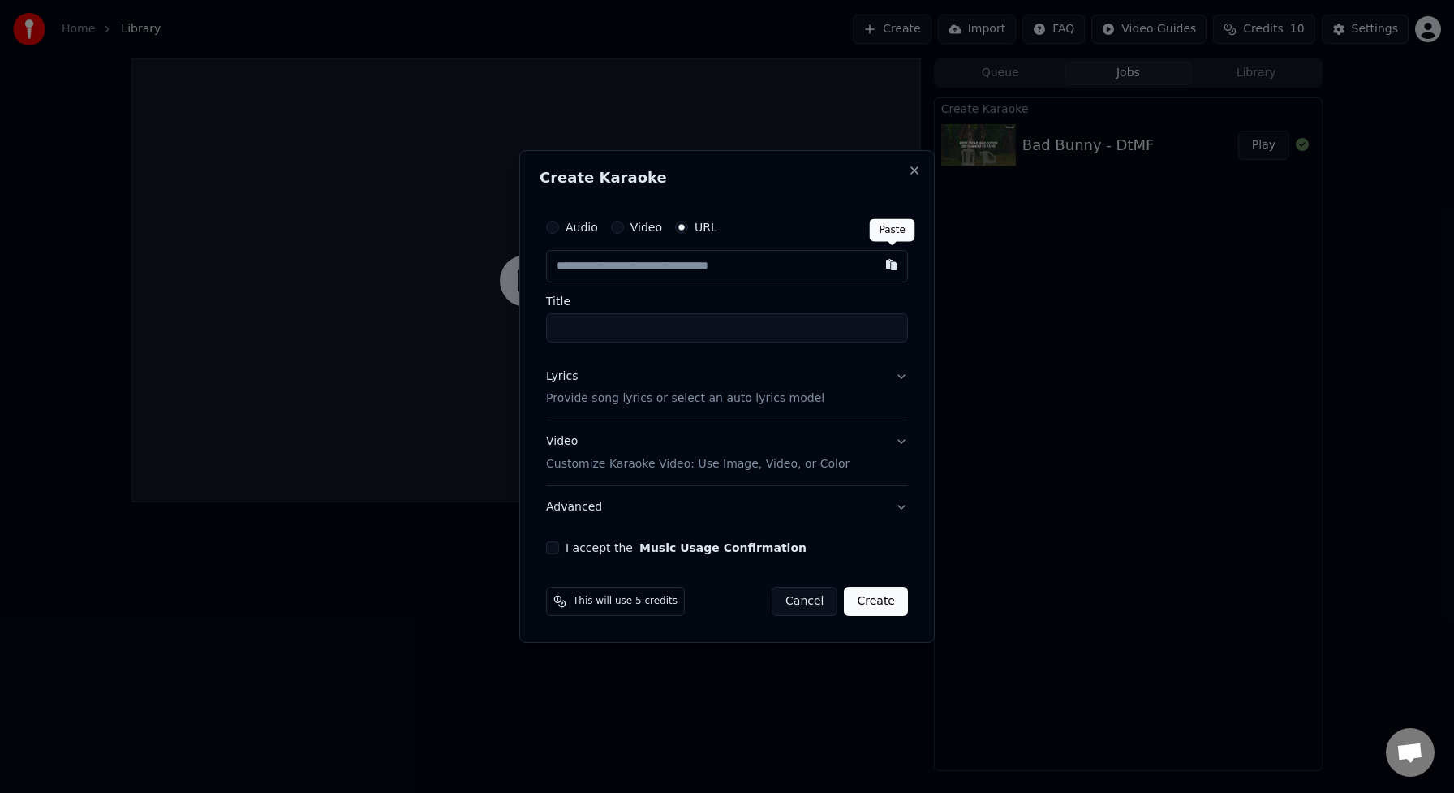
click at [890, 264] on button "button" at bounding box center [891, 264] width 32 height 29
type input "**********"
click at [742, 403] on p "Provide song lyrics or select an auto lyrics model" at bounding box center [685, 399] width 278 height 16
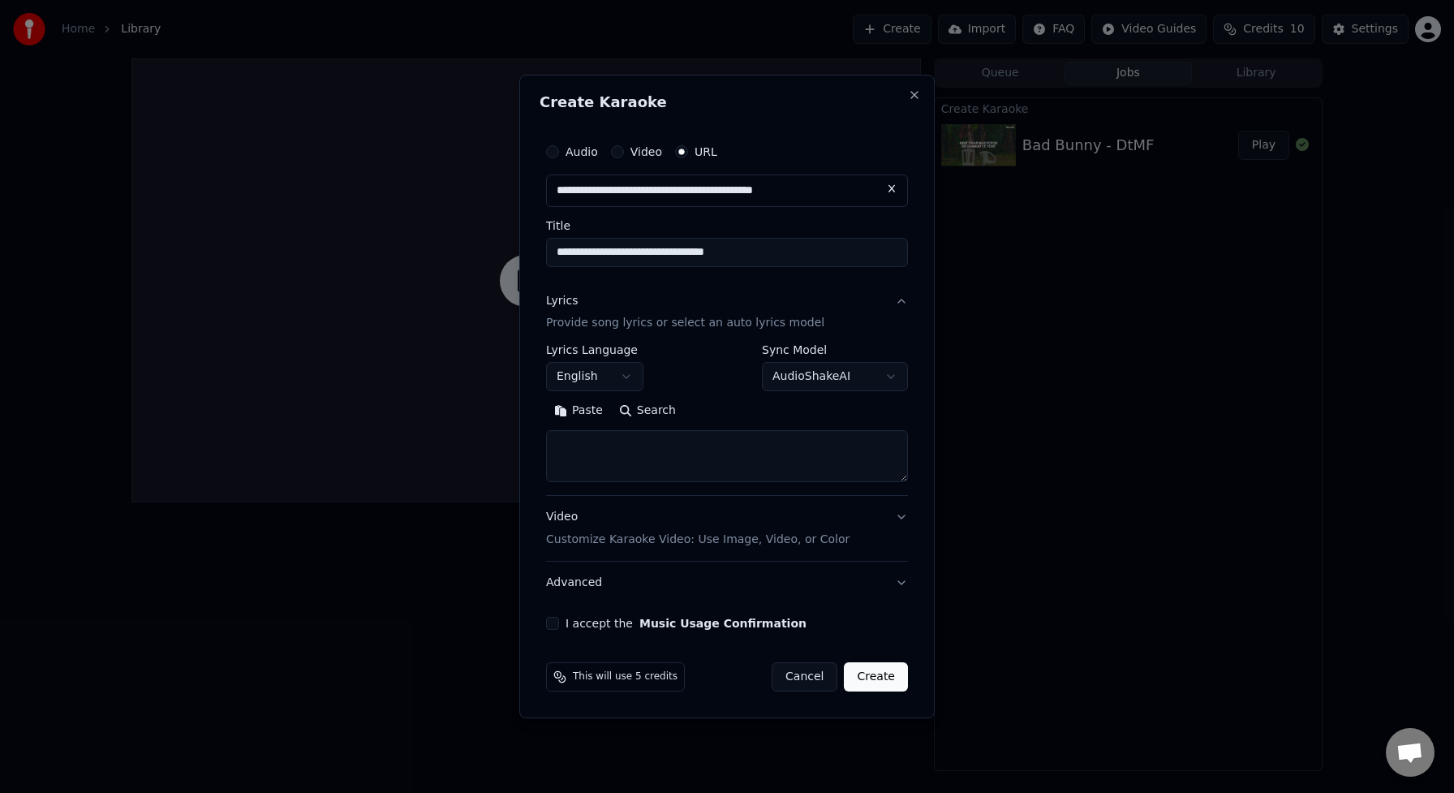
click at [888, 379] on button "AudioShakeAI" at bounding box center [835, 377] width 146 height 29
select select "**********"
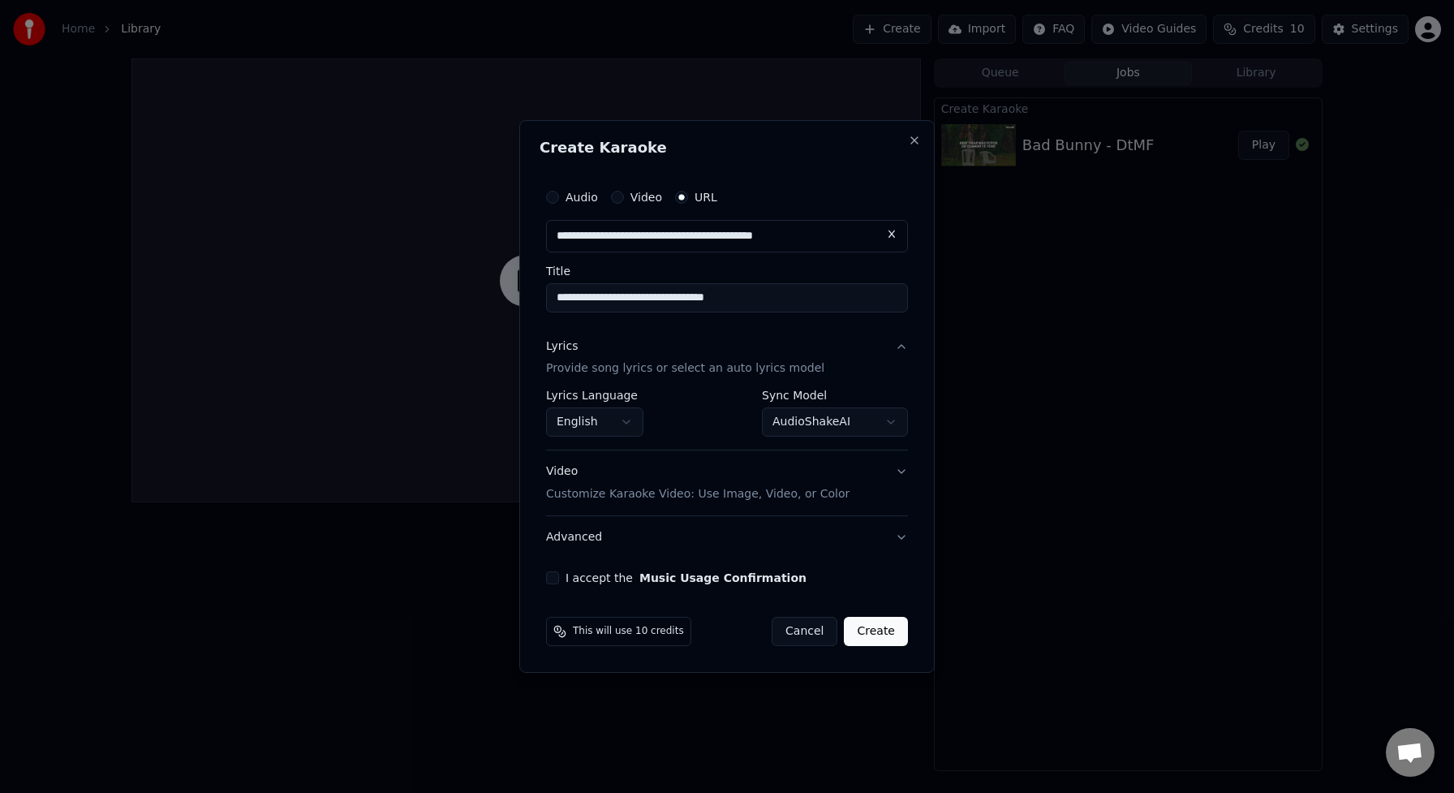
click at [901, 475] on button "Video Customize Karaoke Video: Use Image, Video, or Color" at bounding box center [727, 483] width 362 height 65
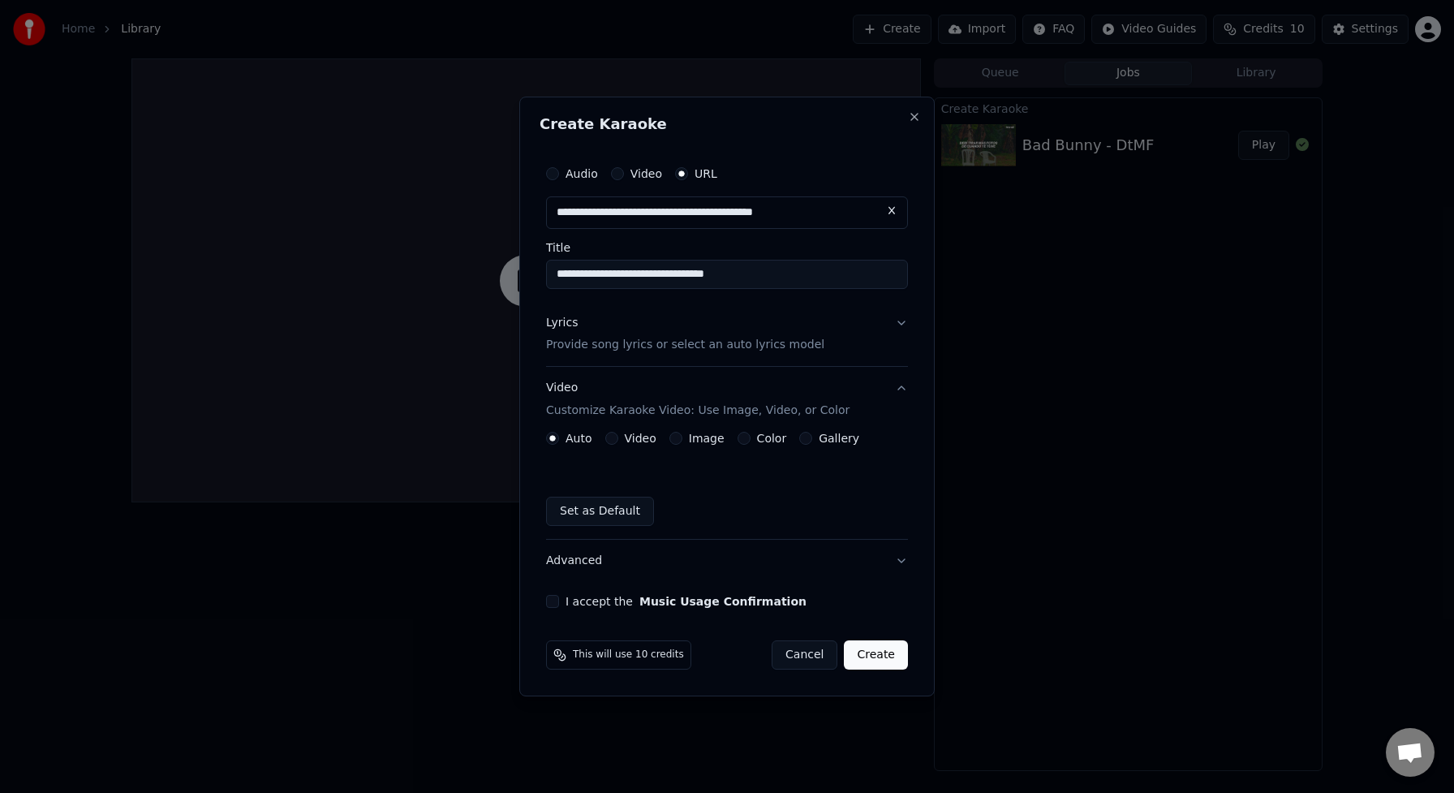
click at [901, 475] on div "Auto Video Image Color Gallery Set as Default" at bounding box center [727, 479] width 362 height 94
click at [559, 603] on div "I accept the Music Usage Confirmation" at bounding box center [727, 601] width 362 height 13
click at [550, 603] on button "I accept the Music Usage Confirmation" at bounding box center [552, 601] width 13 height 13
click at [881, 656] on button "Create" at bounding box center [876, 654] width 64 height 29
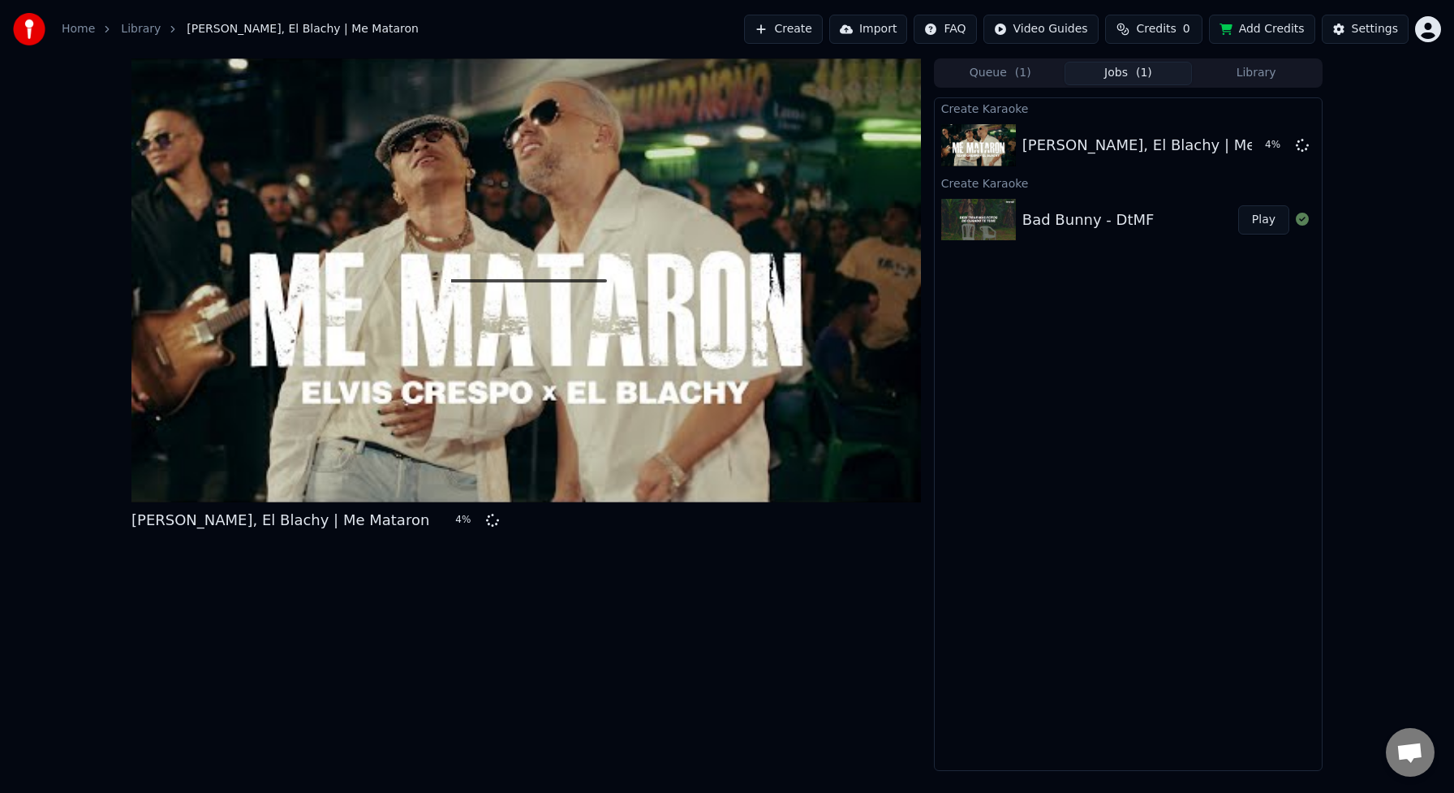
click at [1153, 29] on span "Credits" at bounding box center [1156, 29] width 40 height 16
click at [1158, 153] on button "Refresh" at bounding box center [1158, 149] width 84 height 29
click at [1267, 30] on button "Add Credits" at bounding box center [1262, 29] width 106 height 29
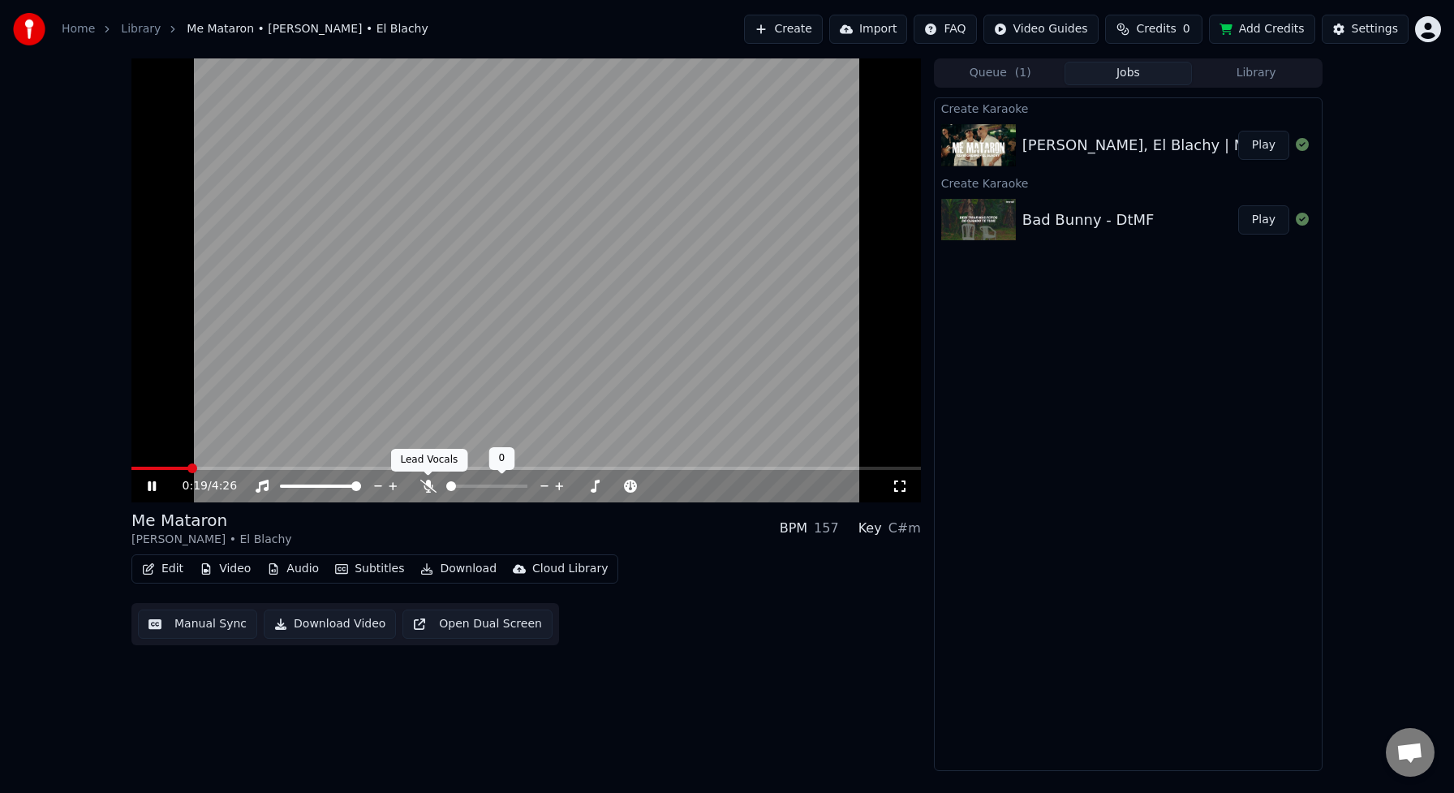
click at [422, 485] on icon at bounding box center [428, 485] width 16 height 13
click at [430, 487] on icon at bounding box center [428, 485] width 16 height 13
click at [432, 491] on icon at bounding box center [428, 485] width 16 height 13
click at [430, 488] on icon at bounding box center [428, 485] width 16 height 13
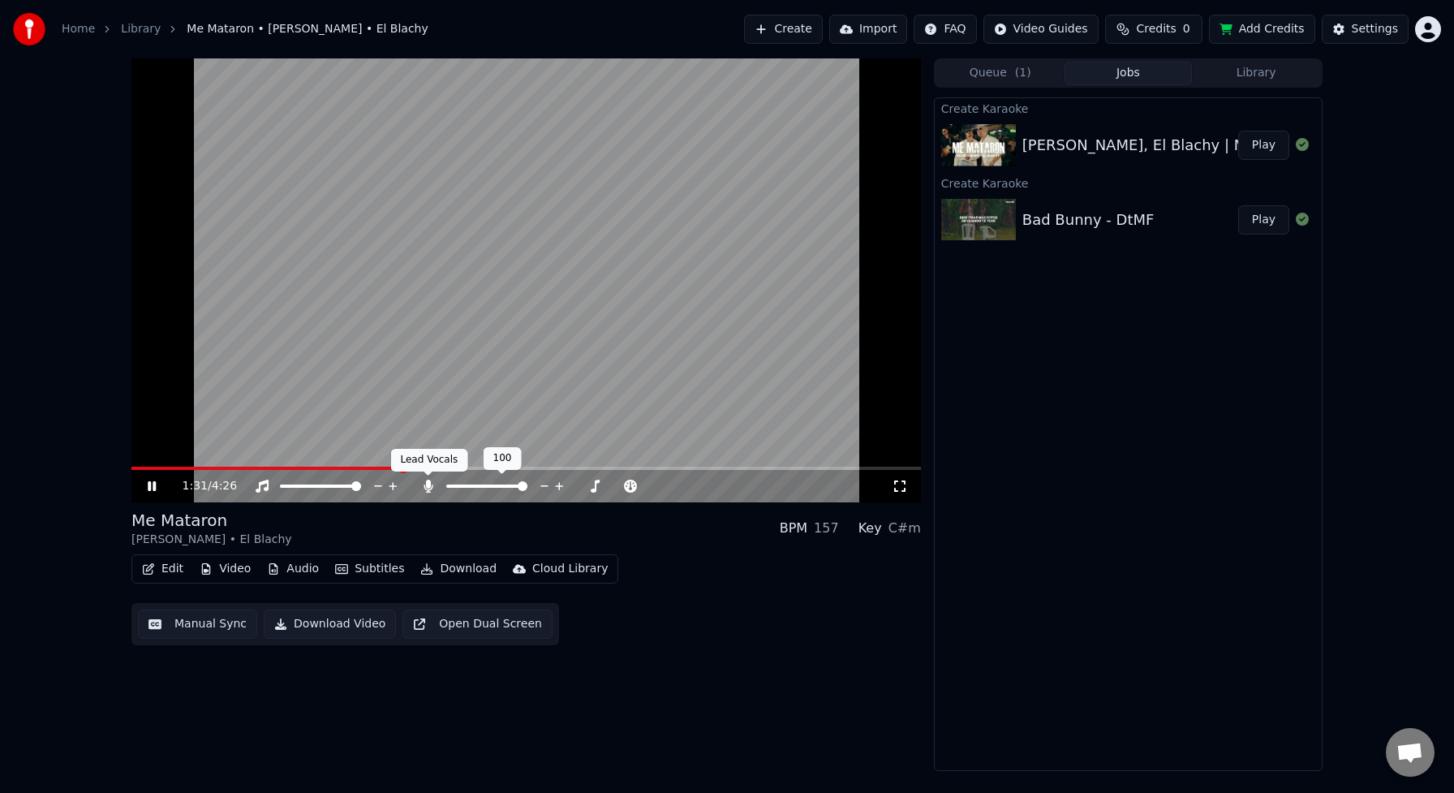
click at [428, 488] on icon at bounding box center [428, 485] width 16 height 13
click at [1270, 31] on button "Add Credits" at bounding box center [1262, 29] width 106 height 29
click at [423, 487] on icon at bounding box center [428, 485] width 16 height 13
click at [423, 487] on icon at bounding box center [427, 485] width 9 height 13
click at [441, 570] on button "Download" at bounding box center [458, 568] width 89 height 23
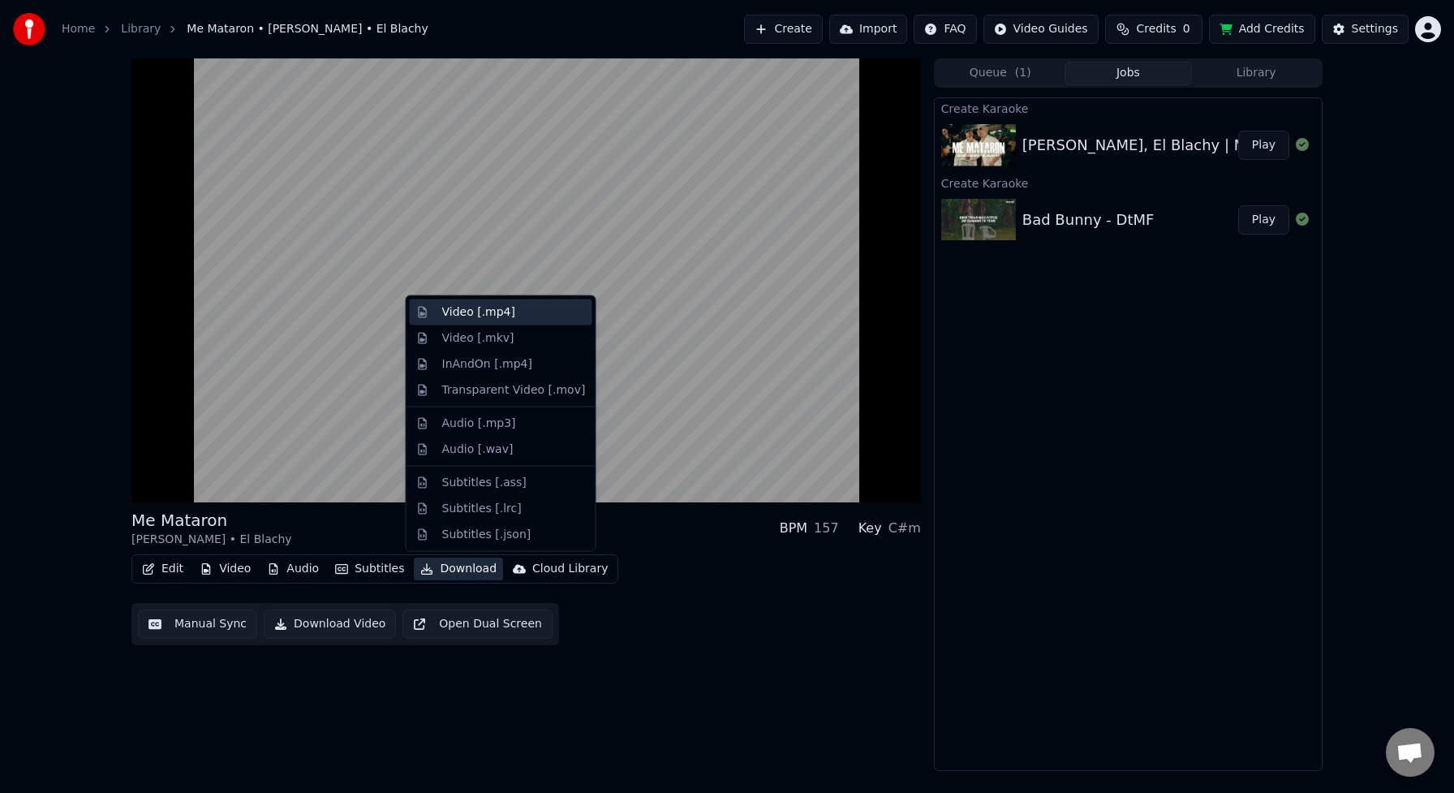
click at [495, 316] on div "Video [.mp4]" at bounding box center [478, 312] width 73 height 16
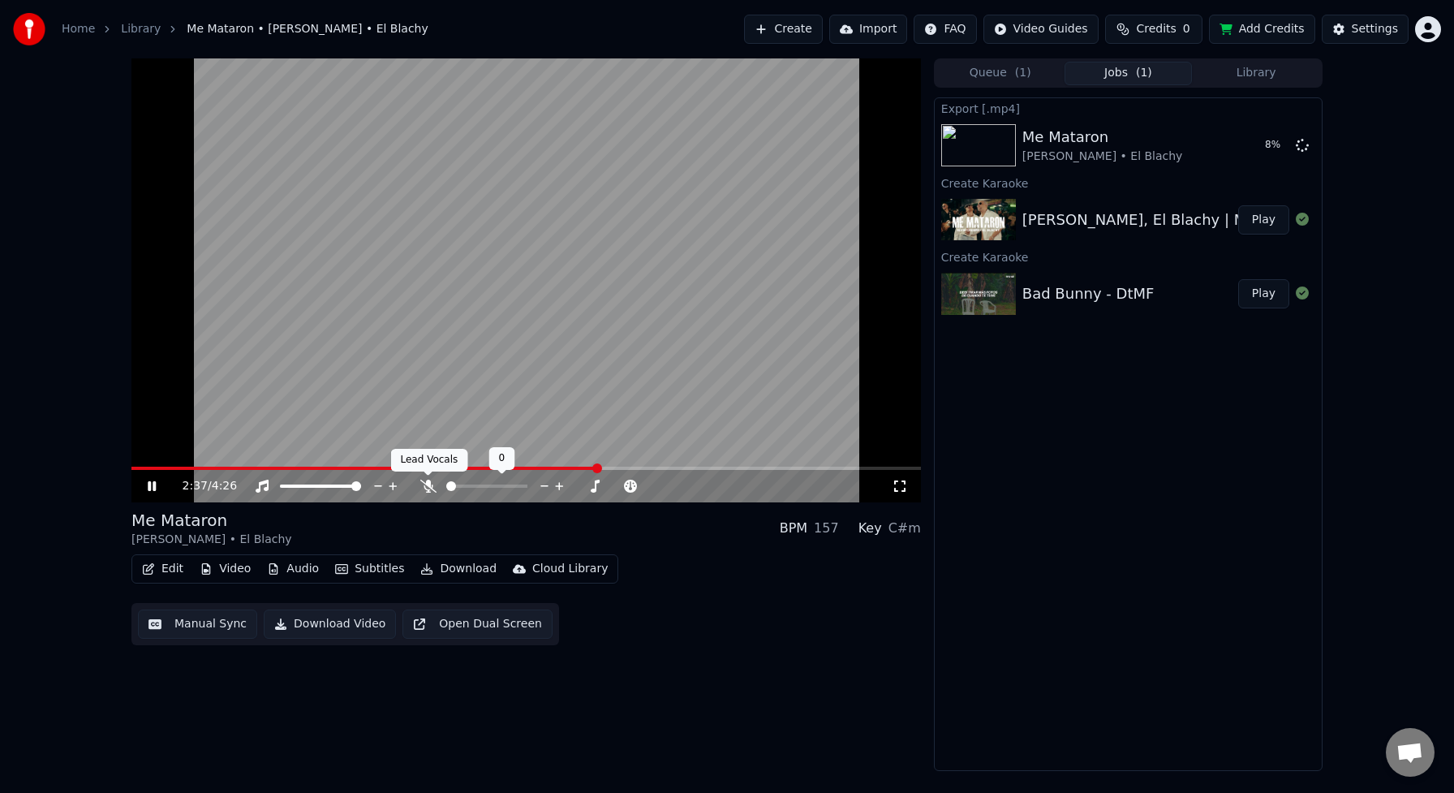
click at [424, 480] on icon at bounding box center [428, 485] width 16 height 13
click at [428, 484] on icon at bounding box center [427, 485] width 9 height 13
click at [428, 484] on icon at bounding box center [428, 485] width 16 height 13
click at [428, 484] on icon at bounding box center [427, 485] width 9 height 13
click at [428, 484] on icon at bounding box center [428, 485] width 16 height 13
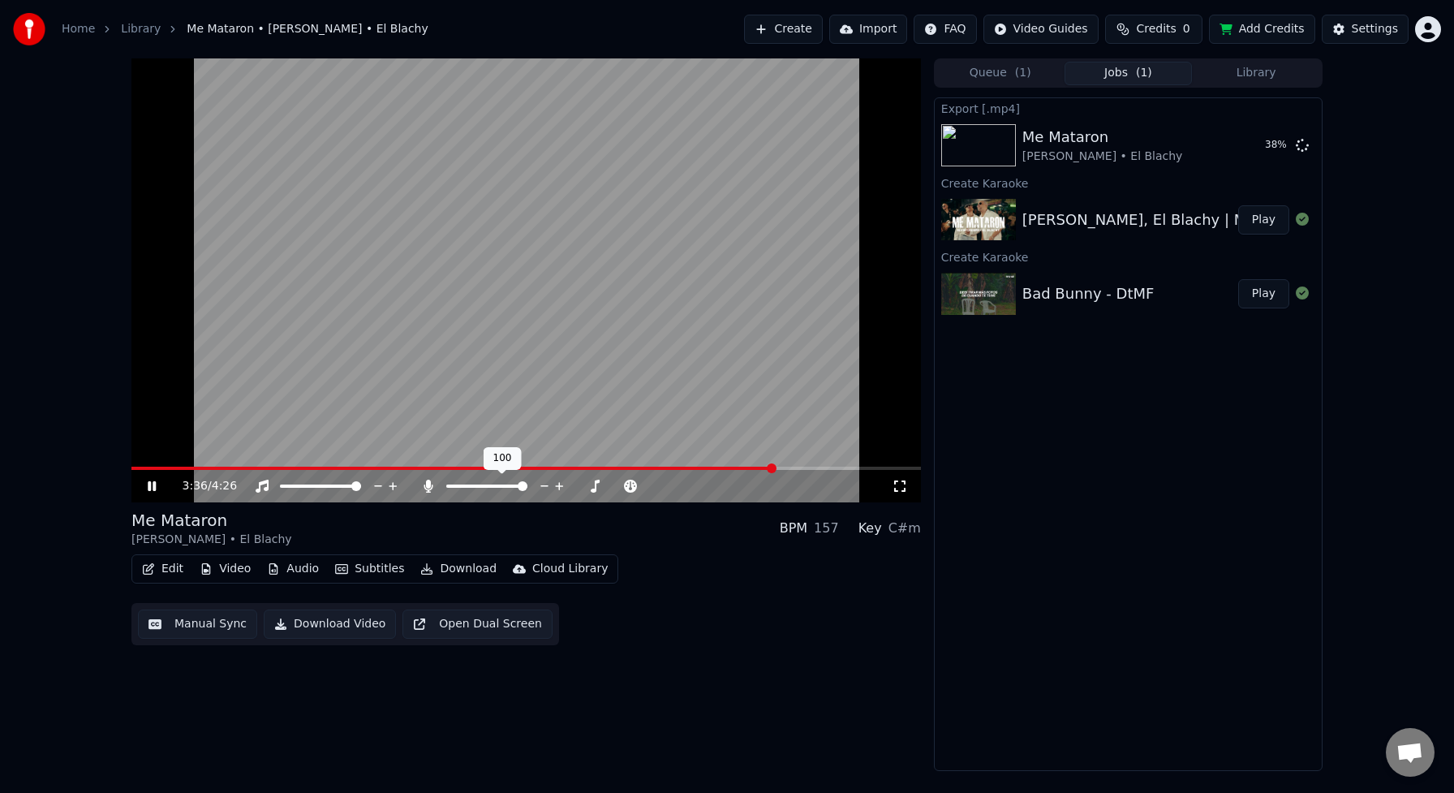
click at [428, 484] on icon at bounding box center [427, 485] width 9 height 13
click at [428, 484] on icon at bounding box center [428, 485] width 16 height 13
click at [426, 487] on icon at bounding box center [427, 485] width 9 height 13
click at [426, 487] on icon at bounding box center [428, 485] width 16 height 13
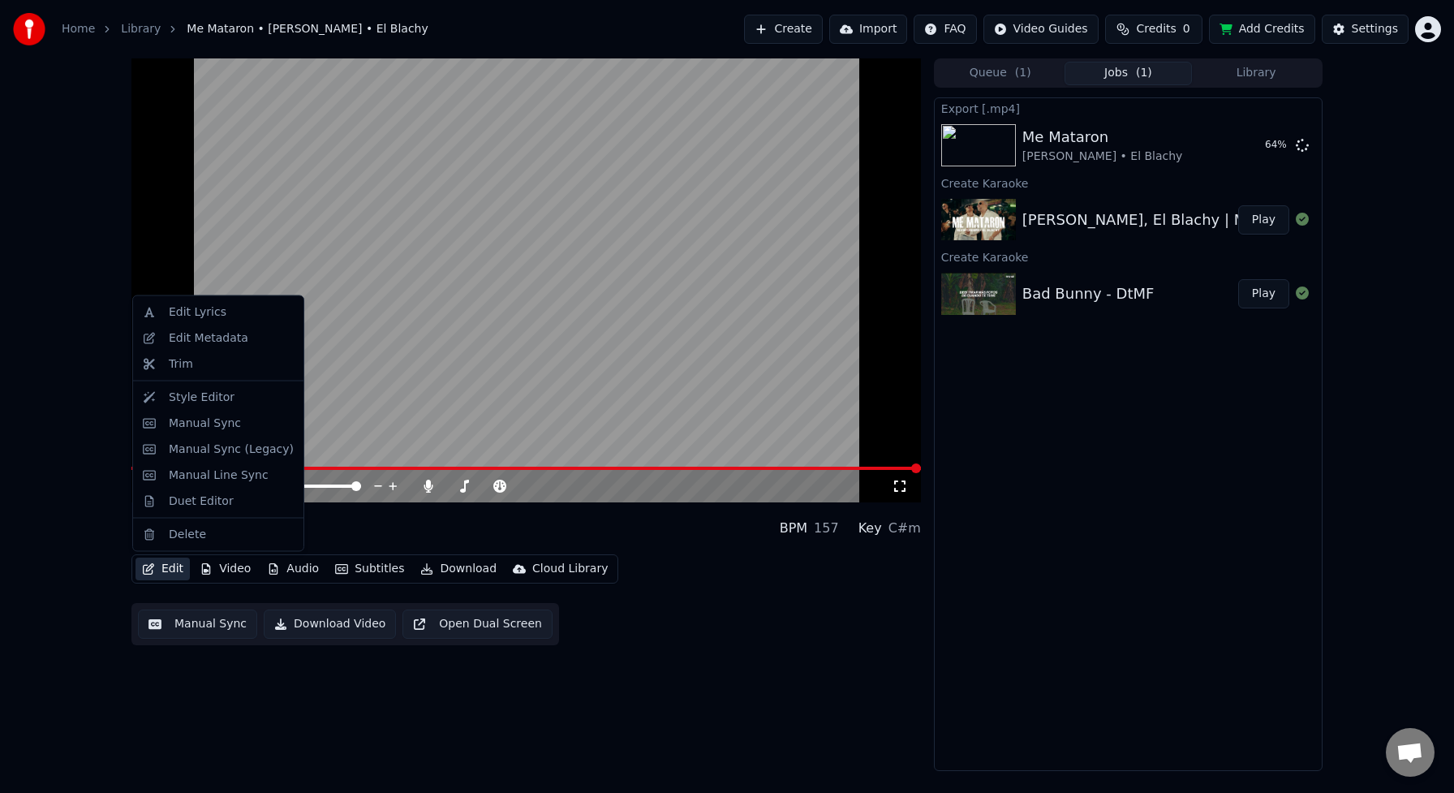
click at [162, 569] on button "Edit" at bounding box center [162, 568] width 54 height 23
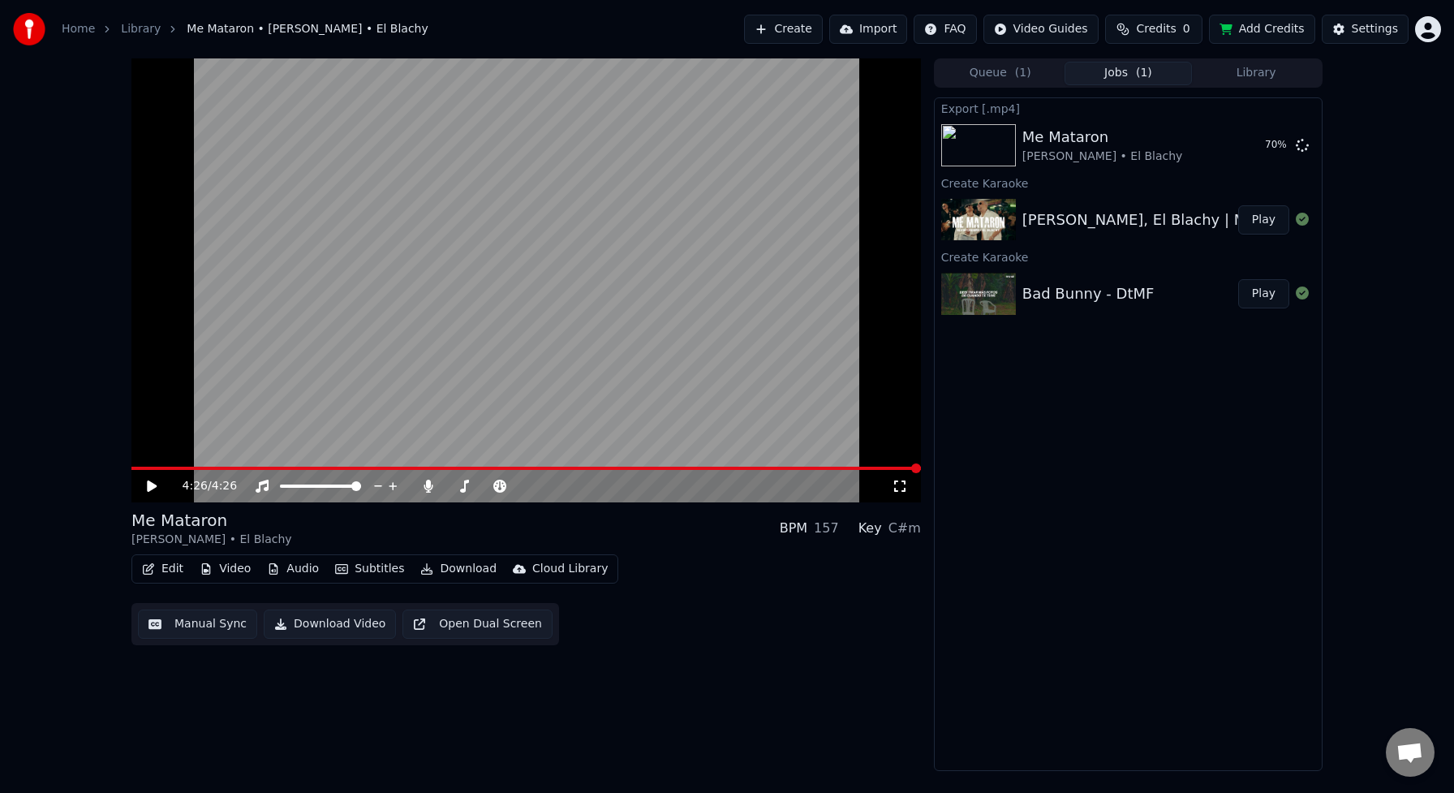
click at [840, 658] on div "4:26 / 4:26 Me Mataron [PERSON_NAME] • El Blachy BPM 157 Key C#m Edit Video Aud…" at bounding box center [525, 414] width 789 height 712
click at [1356, 28] on div "Settings" at bounding box center [1375, 29] width 46 height 16
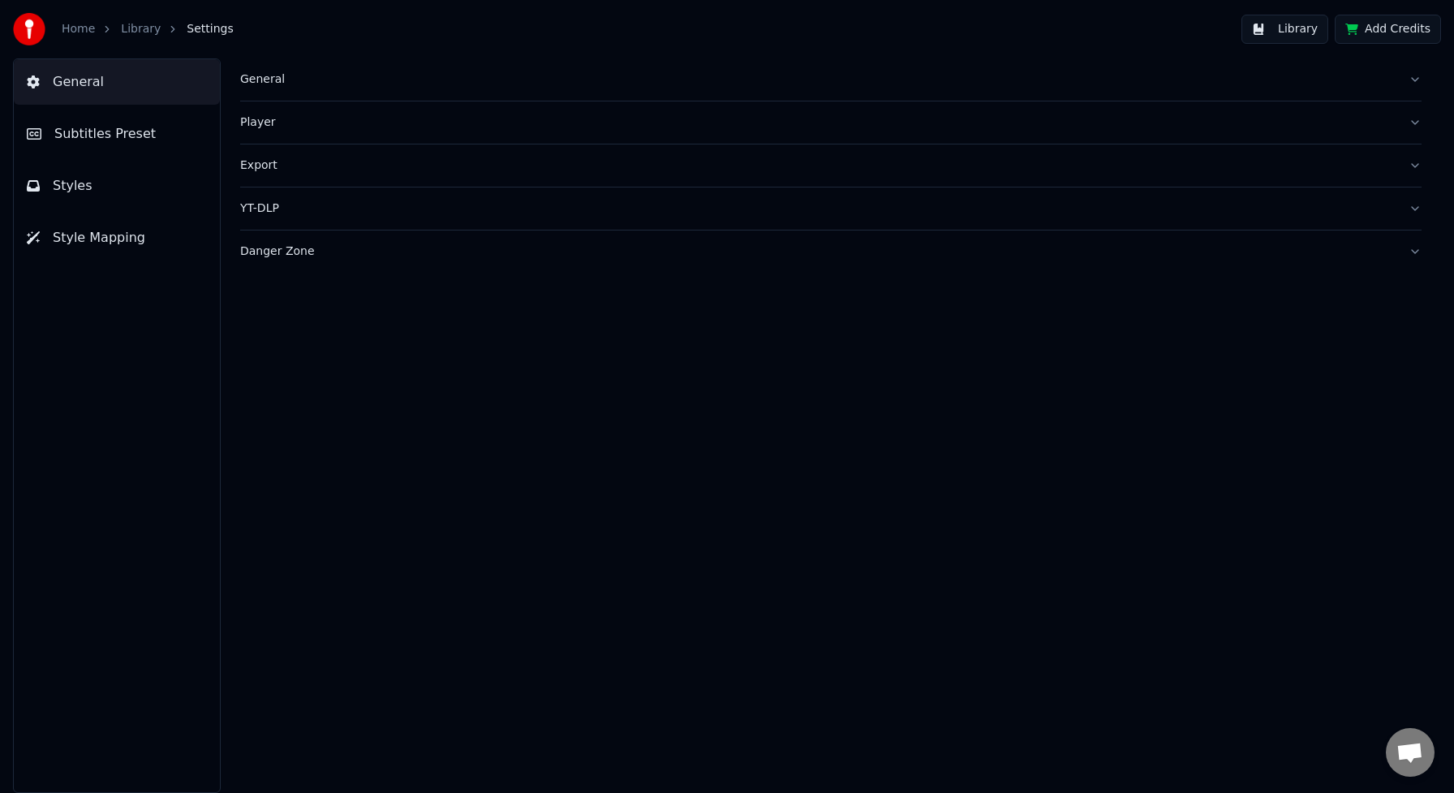
click at [1416, 166] on button "Export" at bounding box center [830, 165] width 1181 height 42
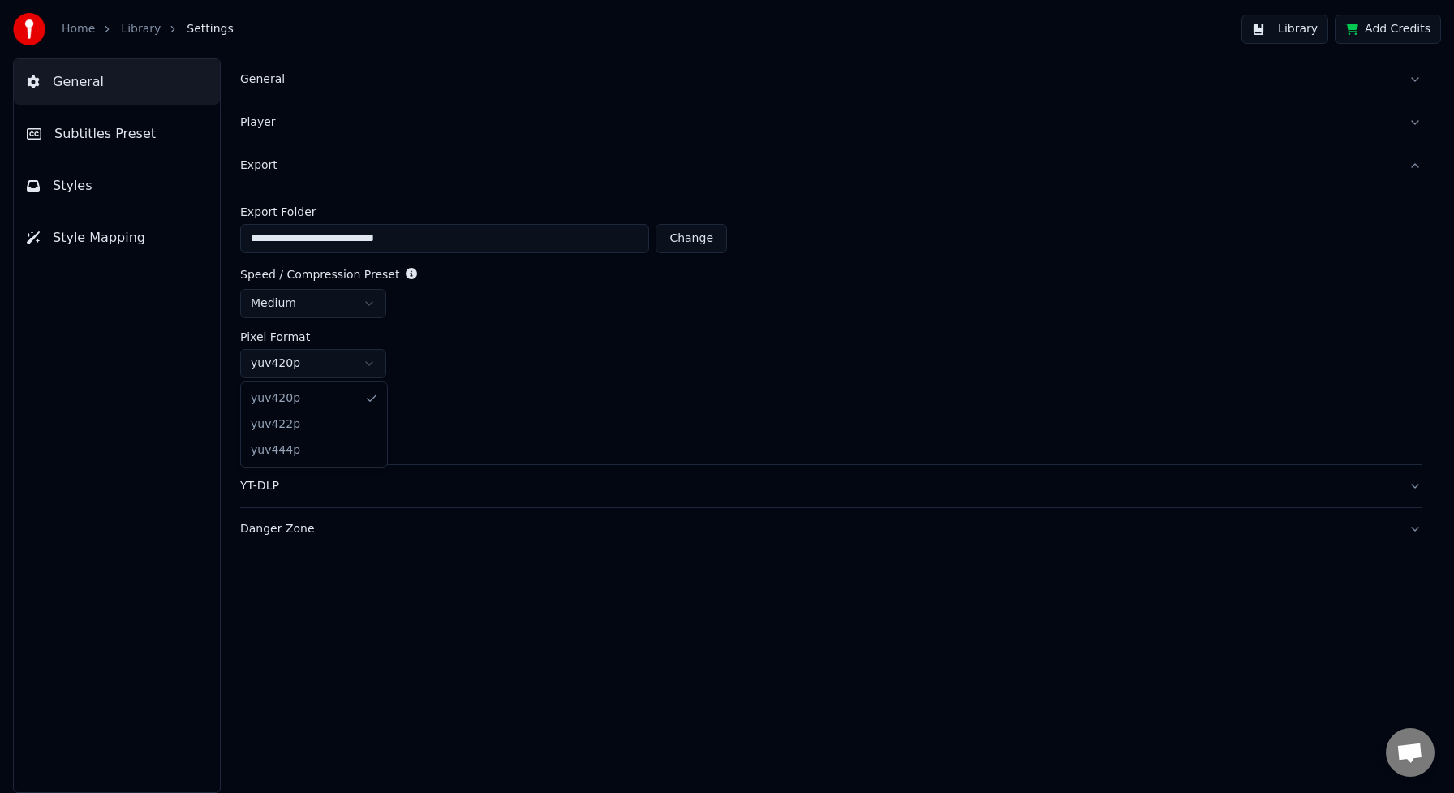
click at [368, 367] on html "**********" at bounding box center [727, 396] width 1454 height 793
click at [1414, 491] on button "YT-DLP" at bounding box center [830, 486] width 1181 height 42
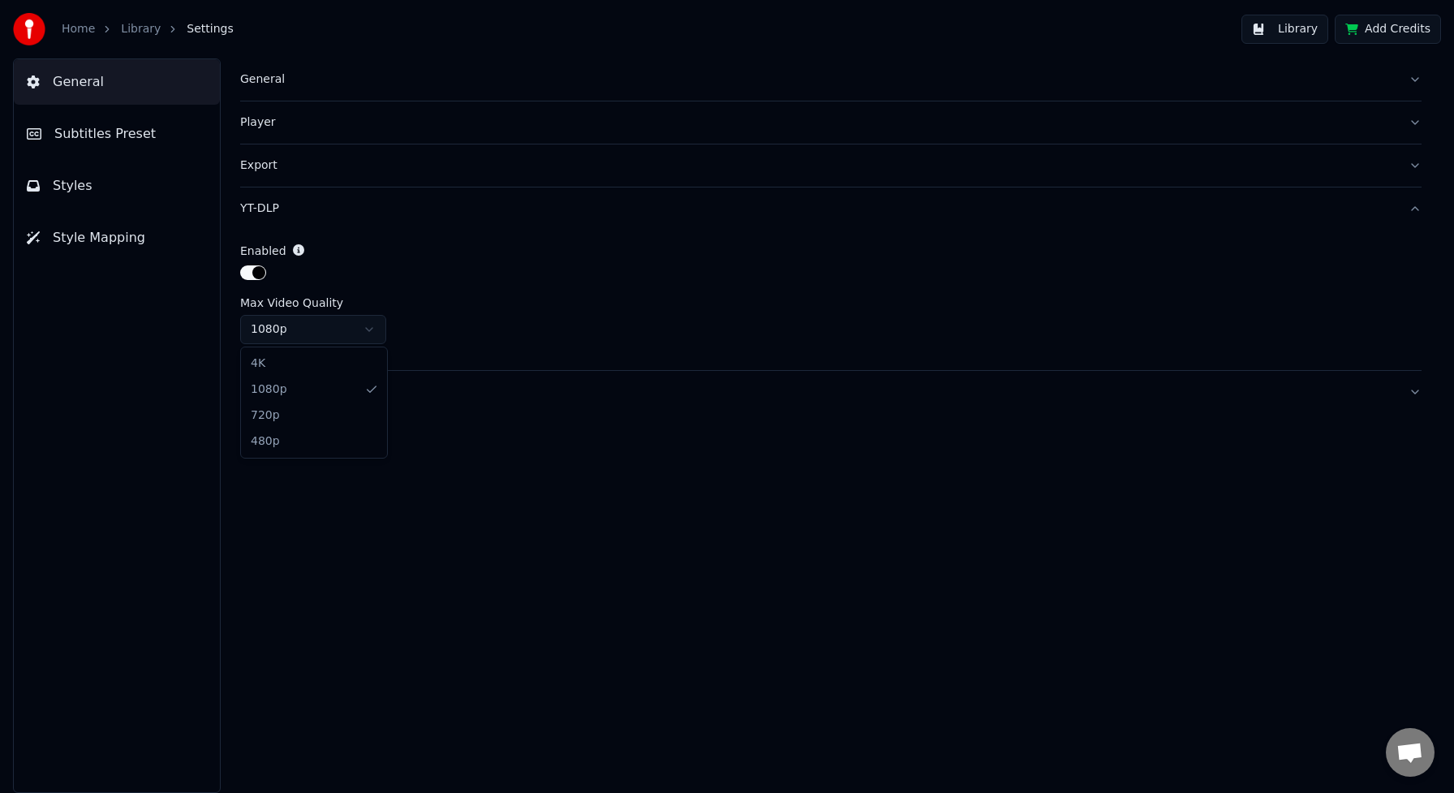
click at [371, 330] on html "Home Library Settings Library Add Credits General Subtitles Preset Styles Style…" at bounding box center [727, 396] width 1454 height 793
click at [537, 298] on div "Max Video Quality" at bounding box center [830, 302] width 1181 height 11
click at [1421, 211] on button "YT-DLP" at bounding box center [830, 208] width 1181 height 42
click at [1414, 255] on button "Danger Zone" at bounding box center [830, 251] width 1181 height 42
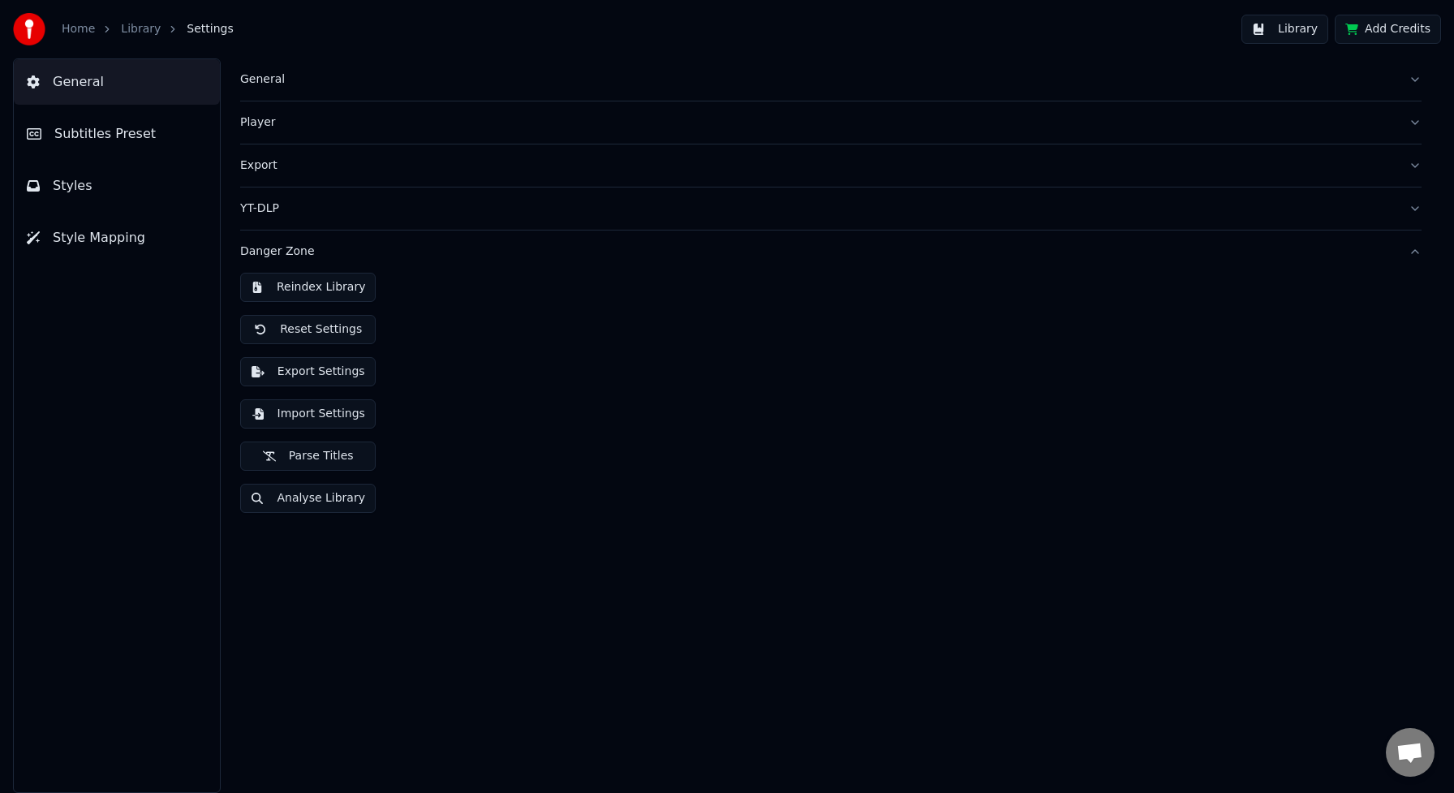
click at [1414, 255] on button "Danger Zone" at bounding box center [830, 251] width 1181 height 42
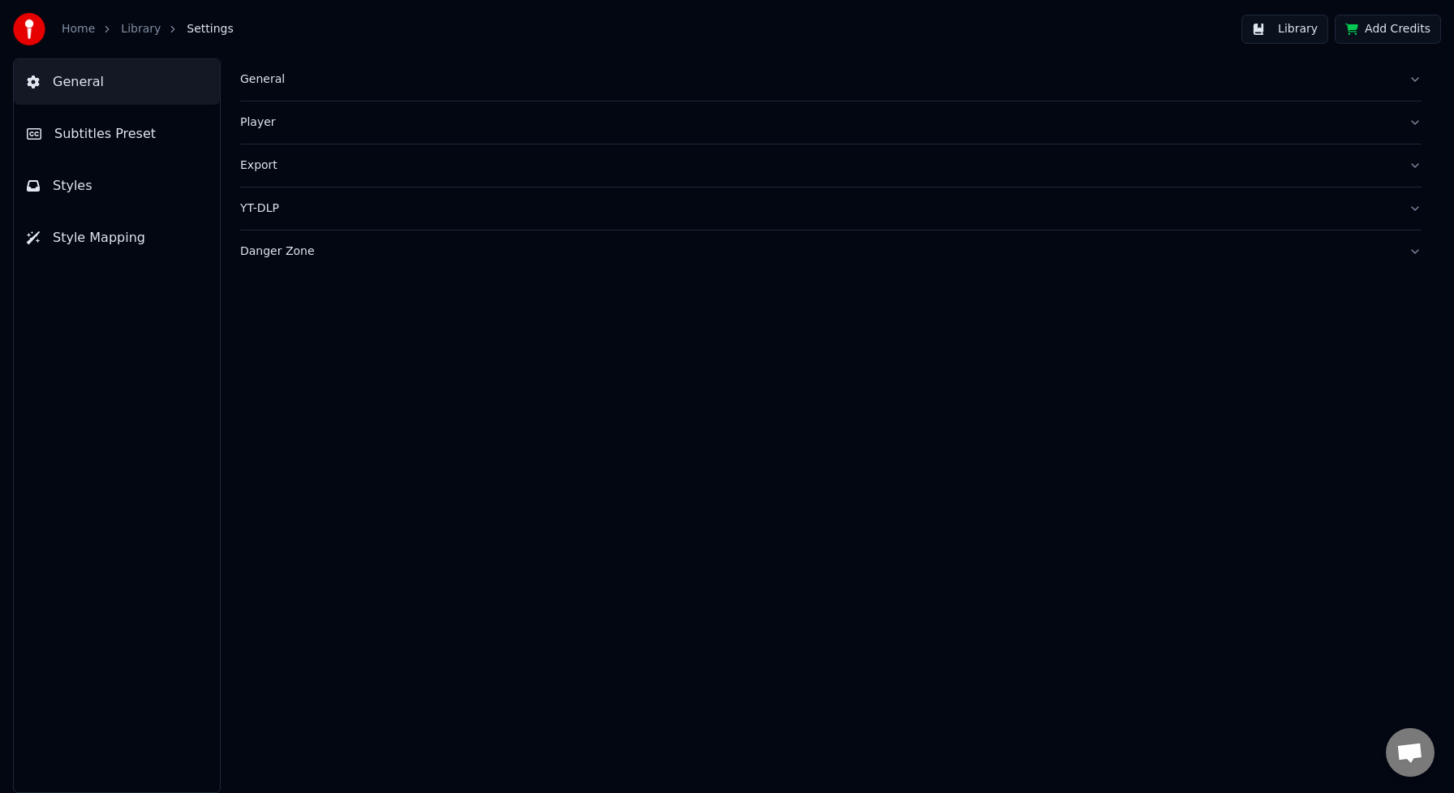
click at [1417, 79] on button "General" at bounding box center [830, 79] width 1181 height 42
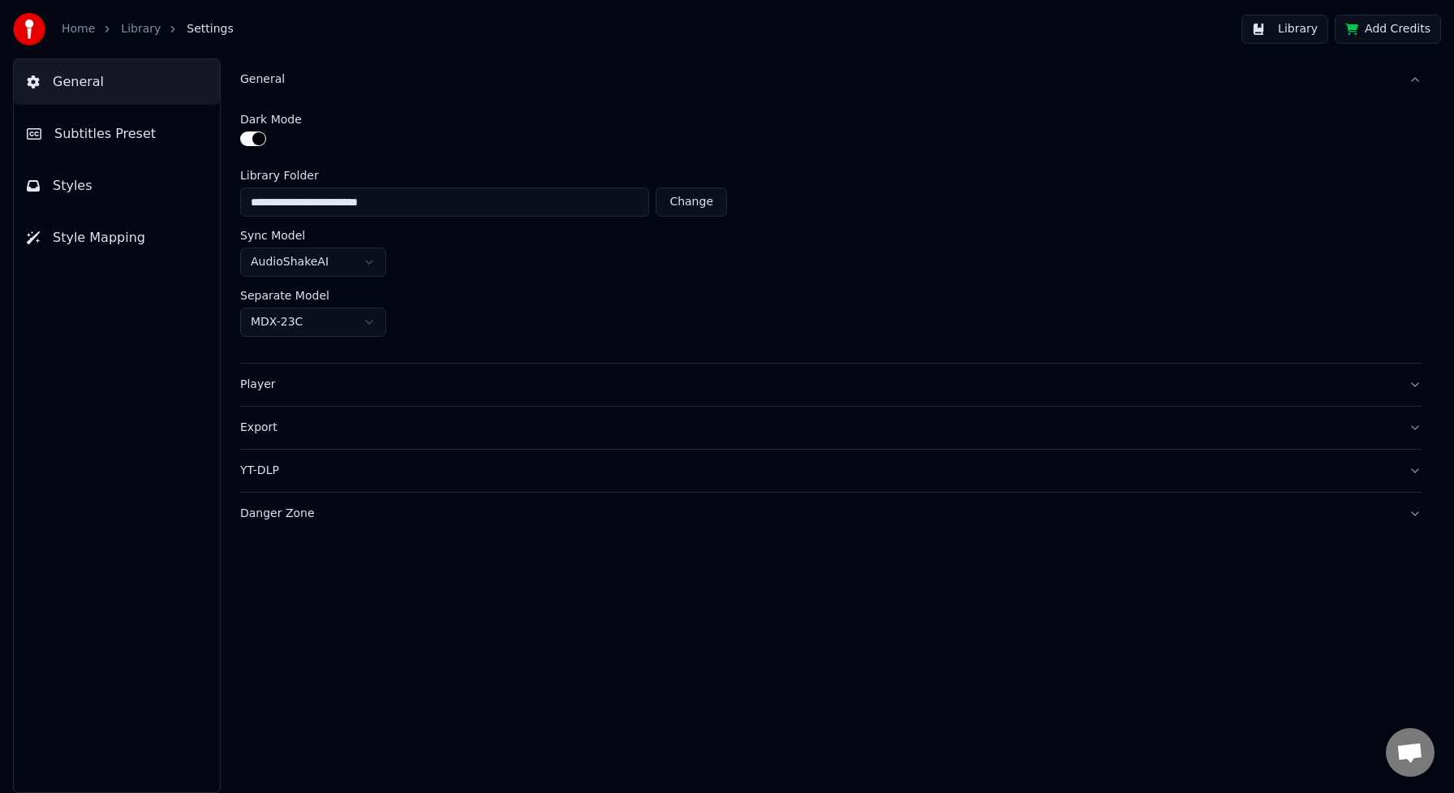
click at [1417, 79] on button "General" at bounding box center [830, 79] width 1181 height 42
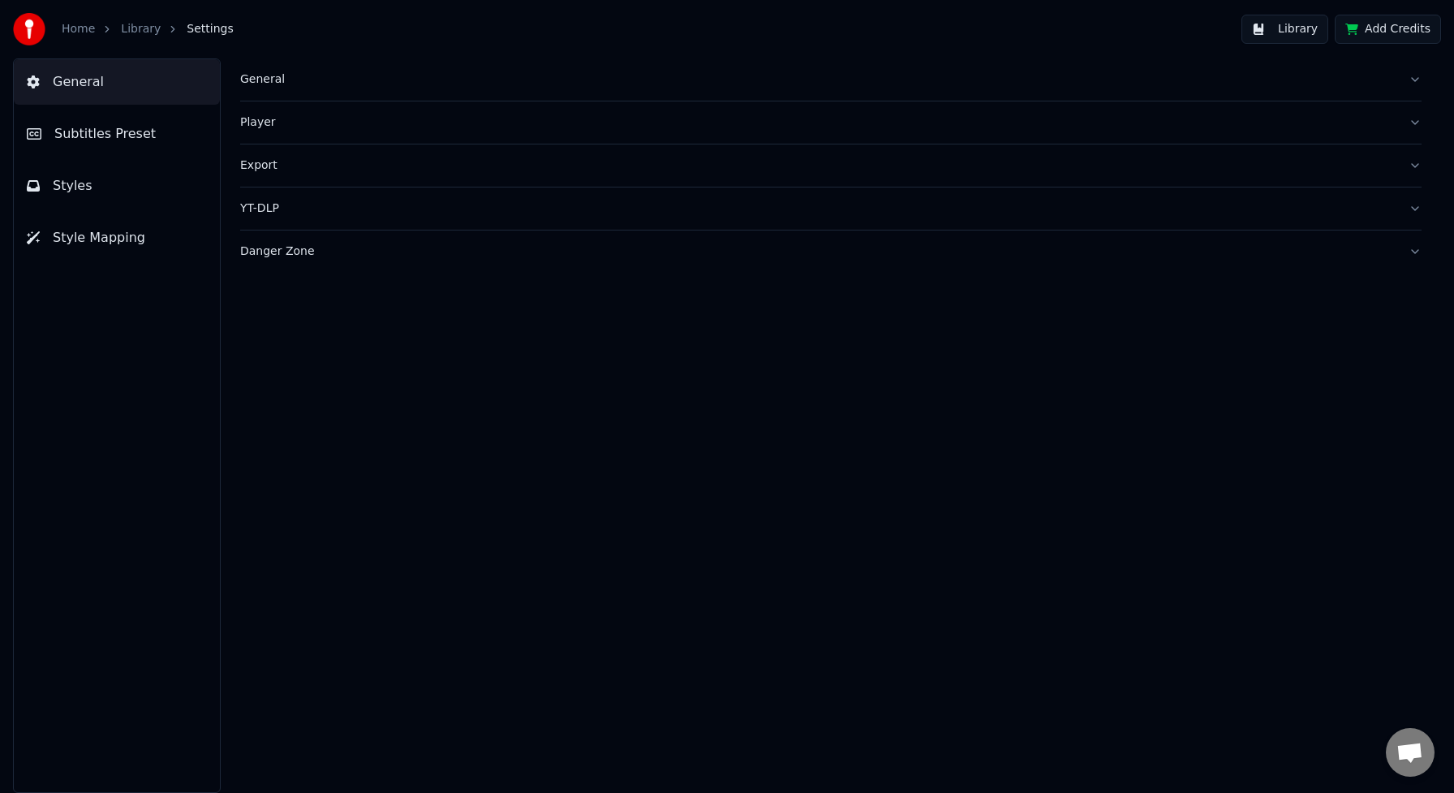
click at [84, 32] on link "Home" at bounding box center [78, 29] width 33 height 16
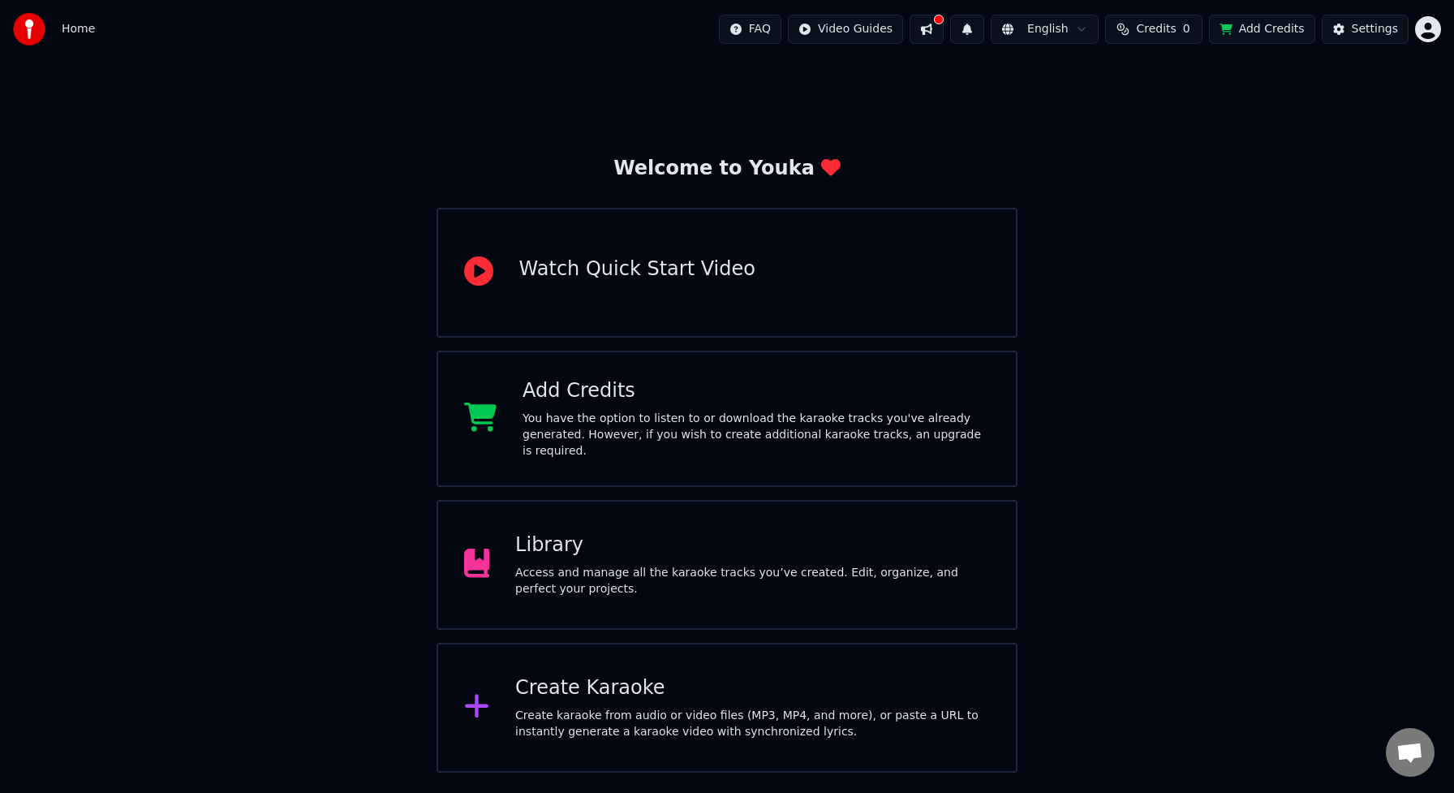
click at [939, 30] on button at bounding box center [926, 29] width 34 height 29
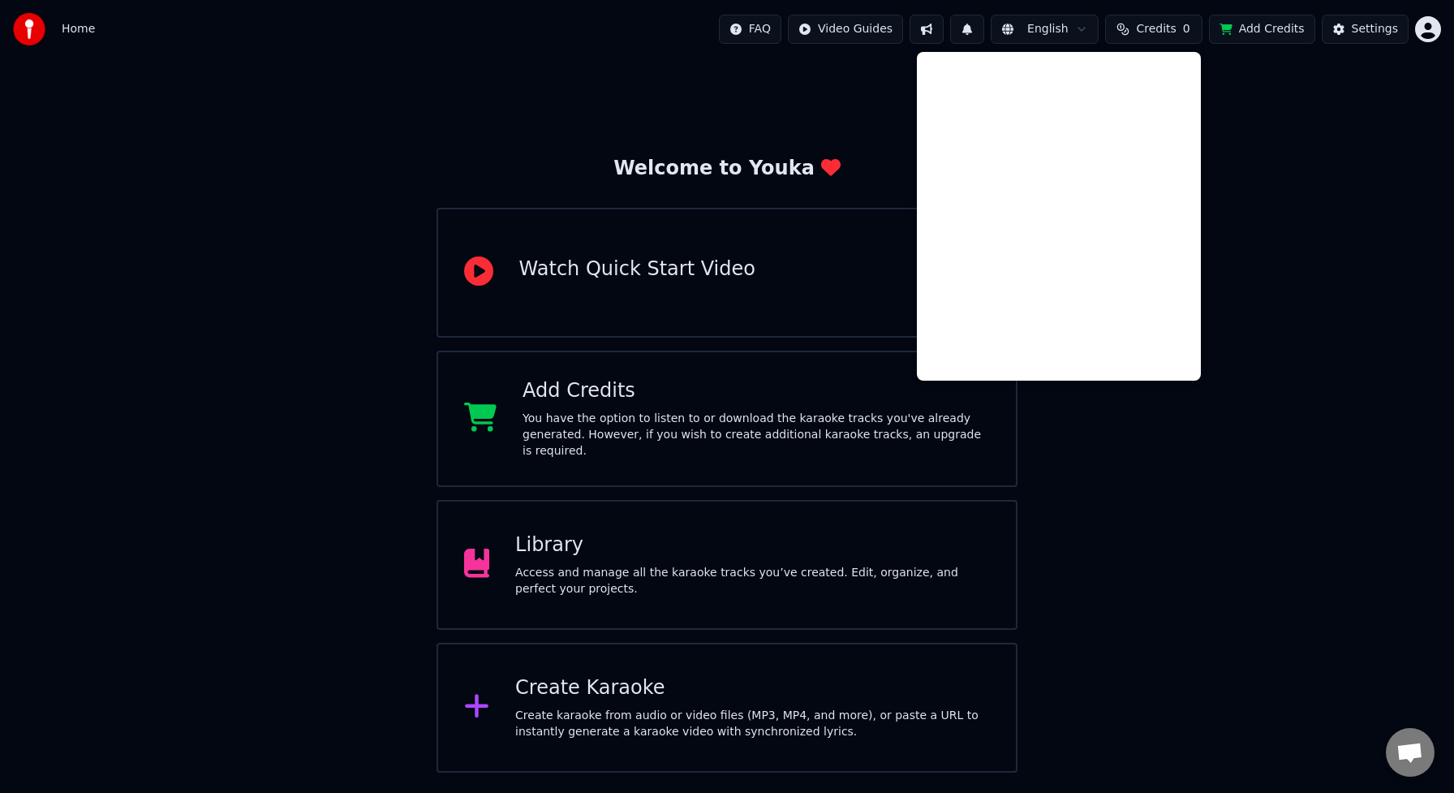
click at [703, 101] on div "Welcome to Youka Watch Quick Start Video Add Credits You have the option to lis…" at bounding box center [727, 415] width 1454 height 714
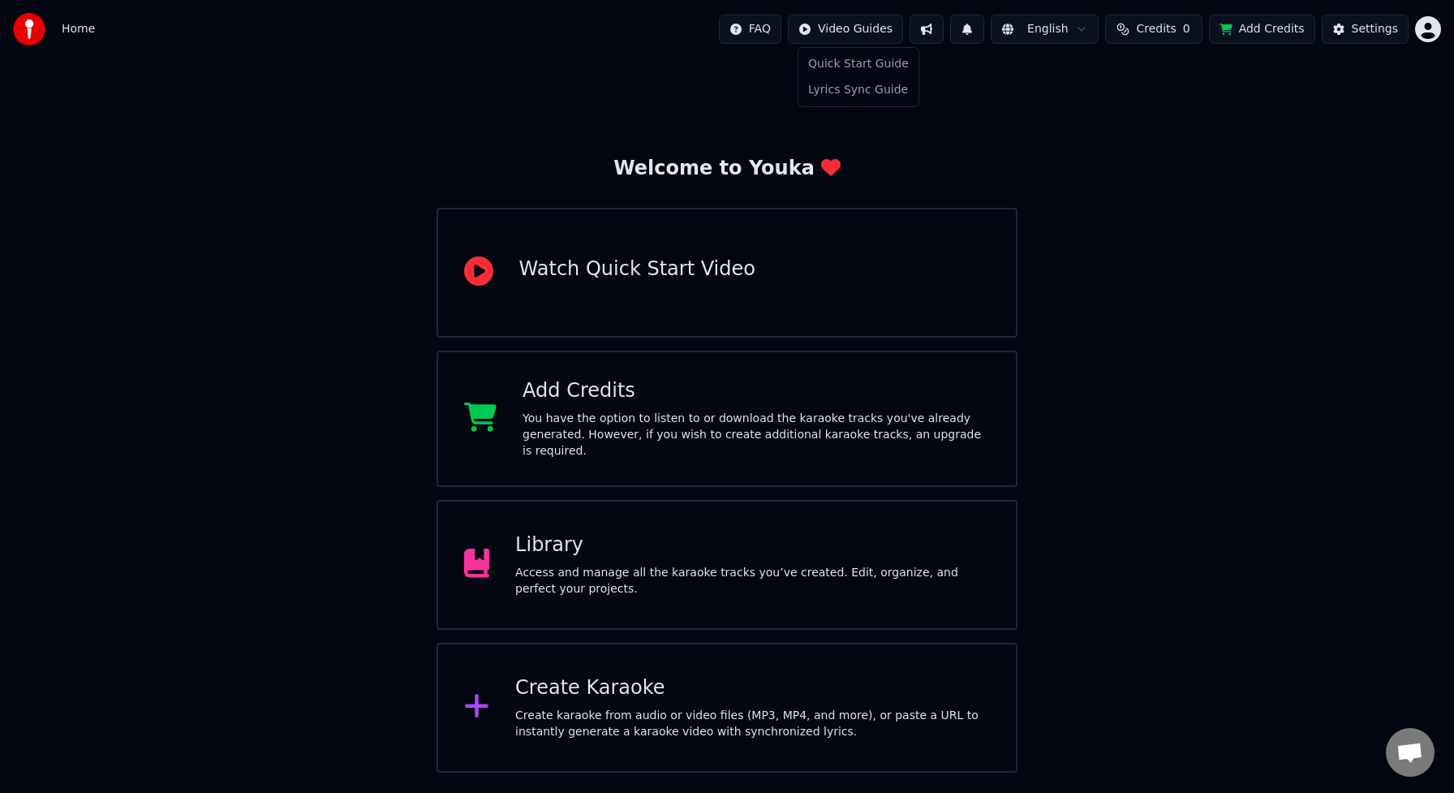
click at [844, 31] on html "Home FAQ Video Guides English Credits 0 Add Credits Settings Welcome to Youka W…" at bounding box center [727, 386] width 1454 height 772
click at [75, 31] on html "Home FAQ Video Guides English Credits 0 Add Credits Settings Welcome to Youka W…" at bounding box center [727, 386] width 1454 height 772
click at [570, 565] on div "Access and manage all the karaoke tracks you’ve created. Edit, organize, and pe…" at bounding box center [752, 581] width 475 height 32
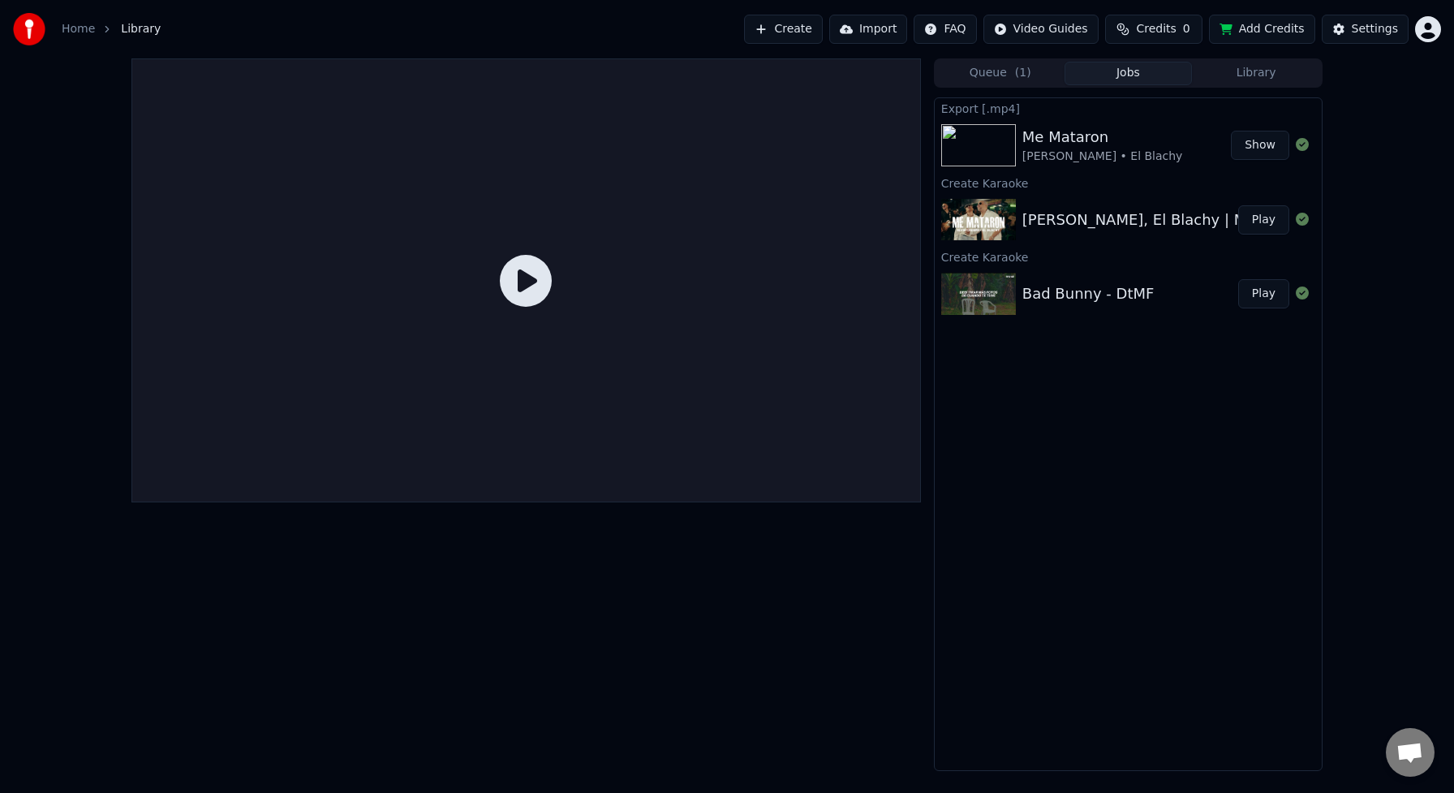
click at [1266, 146] on button "Show" at bounding box center [1260, 145] width 58 height 29
click at [972, 144] on img at bounding box center [978, 145] width 75 height 42
drag, startPoint x: 1076, startPoint y: 214, endPoint x: 767, endPoint y: 233, distance: 308.8
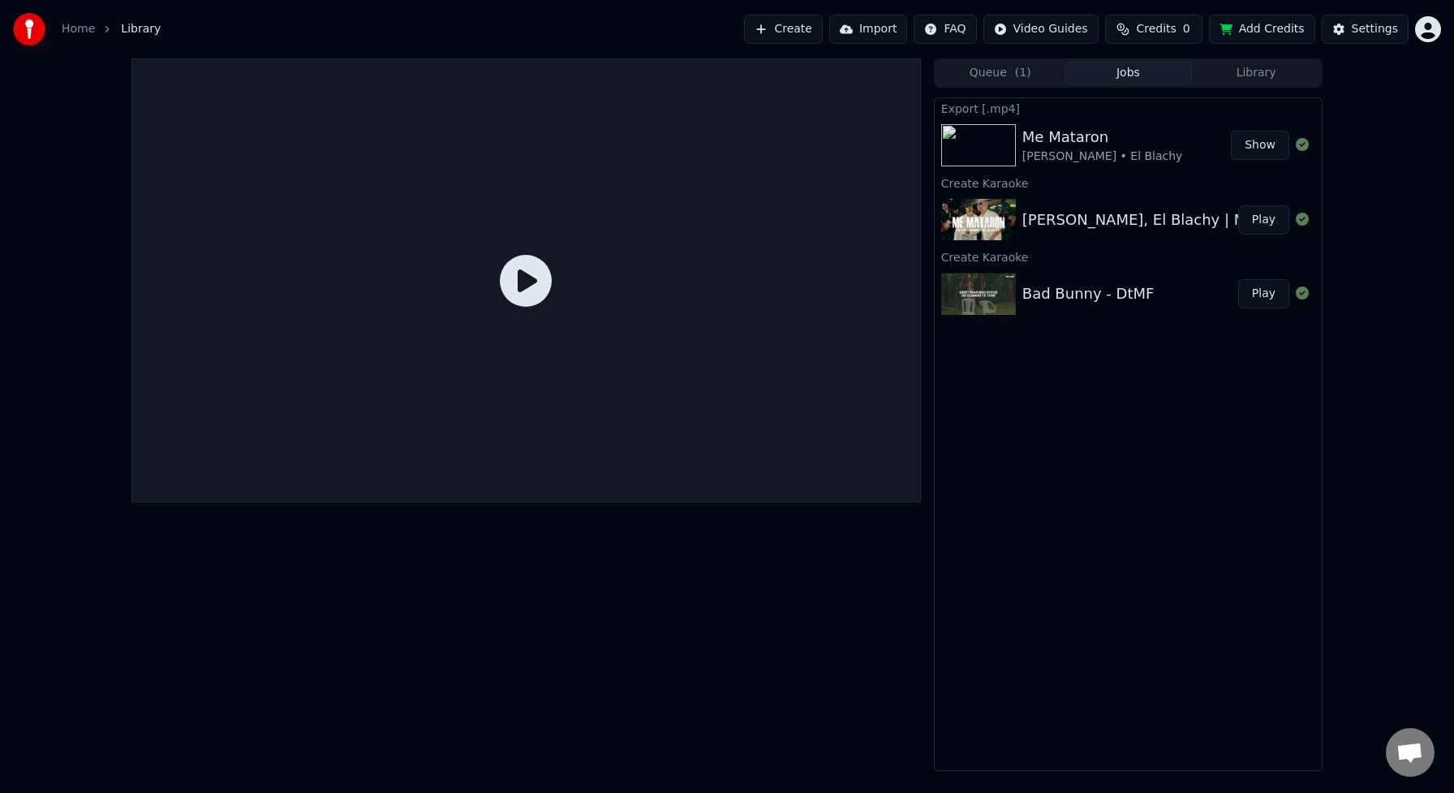
click at [767, 233] on div "Queue ( 1 ) Jobs Library Export [.mp4] Me Mataron [PERSON_NAME] • El Blachy Sho…" at bounding box center [726, 414] width 1217 height 712
click at [1266, 220] on button "Play" at bounding box center [1263, 219] width 51 height 29
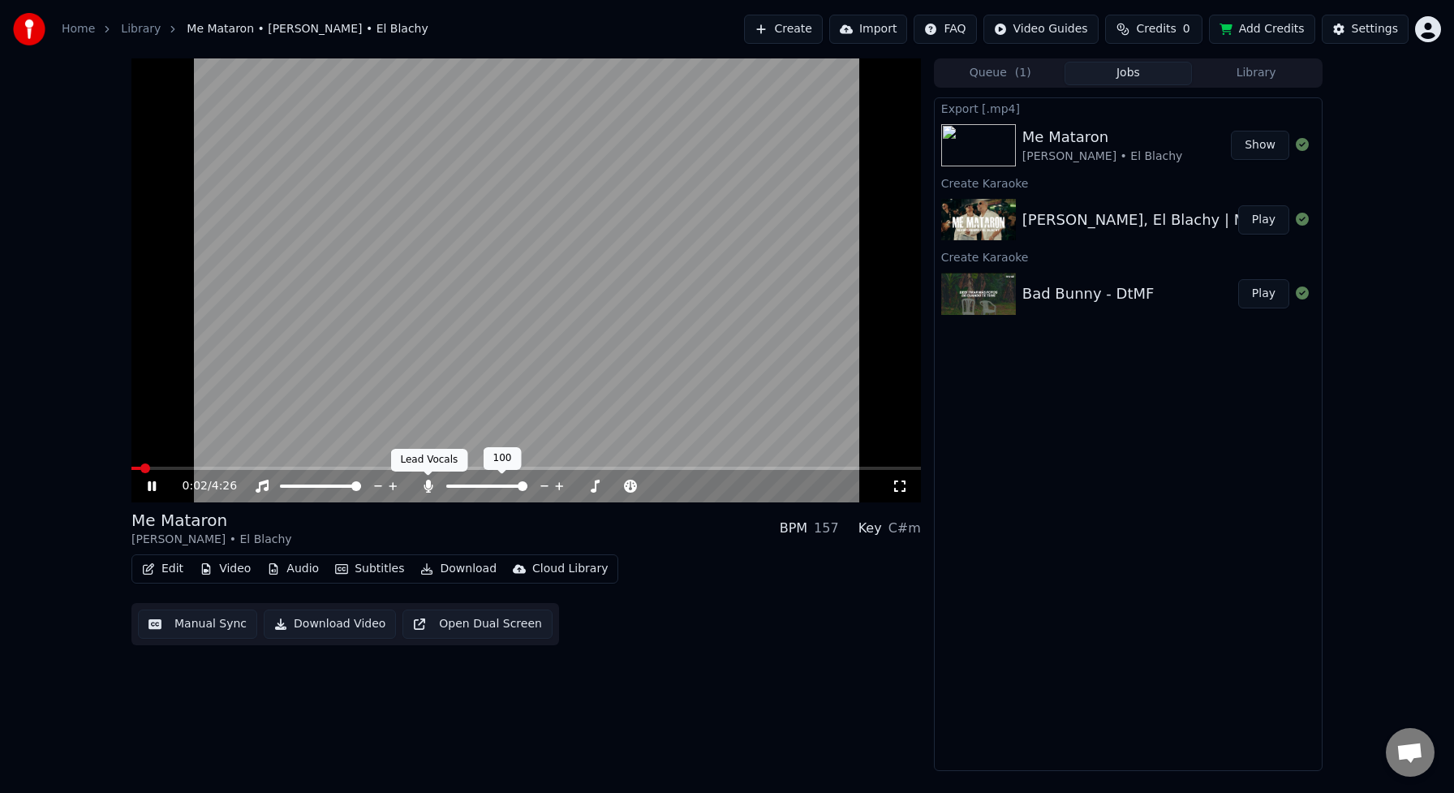
click at [429, 484] on icon at bounding box center [427, 485] width 9 height 13
click at [429, 484] on icon at bounding box center [428, 485] width 16 height 13
click at [442, 569] on button "Download" at bounding box center [458, 568] width 89 height 23
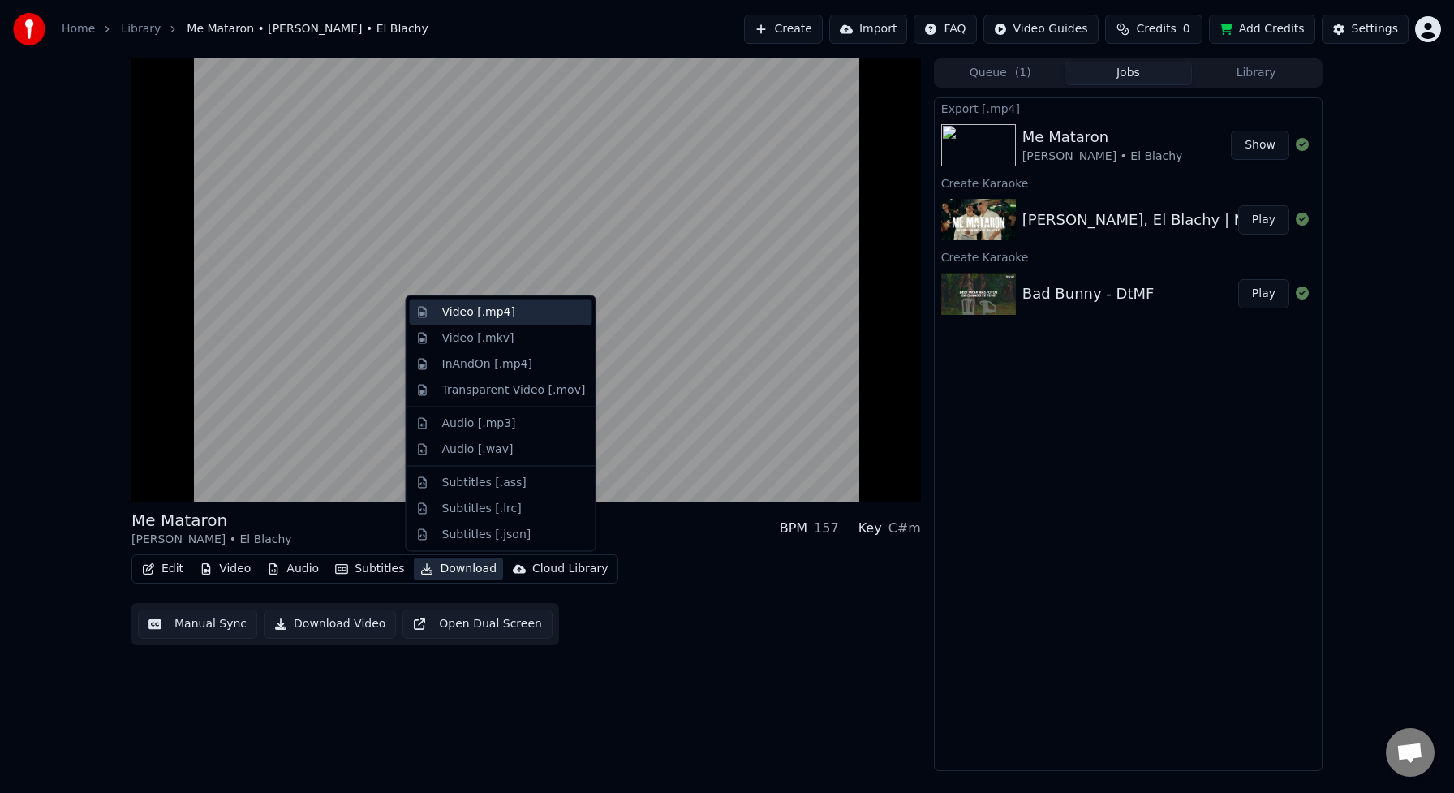
click at [489, 317] on div "Video [.mp4]" at bounding box center [478, 312] width 73 height 16
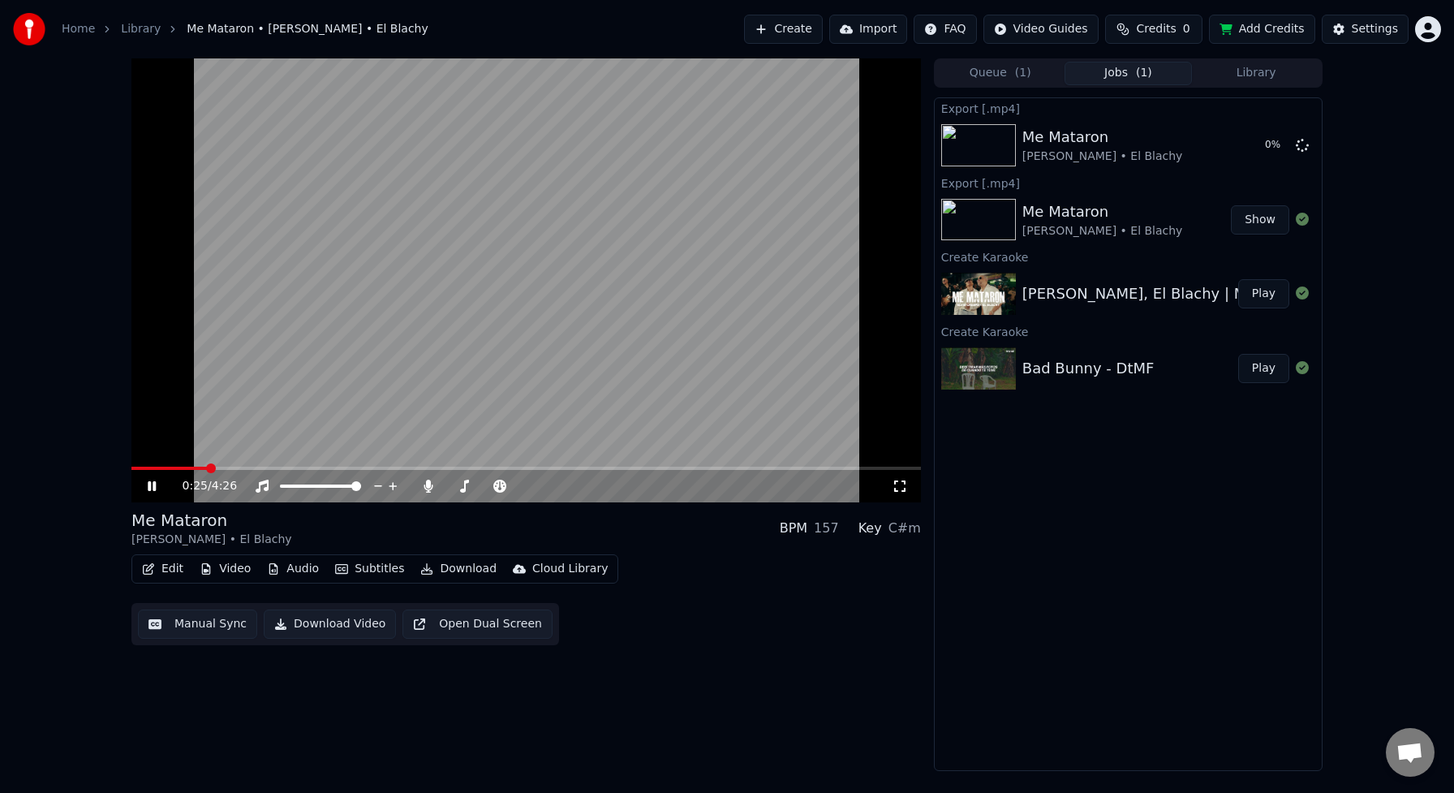
click at [153, 488] on icon at bounding box center [152, 486] width 8 height 10
click at [1132, 76] on button "Jobs ( 1 )" at bounding box center [1128, 74] width 128 height 24
click at [1003, 74] on button "Queue ( 1 )" at bounding box center [1000, 74] width 128 height 24
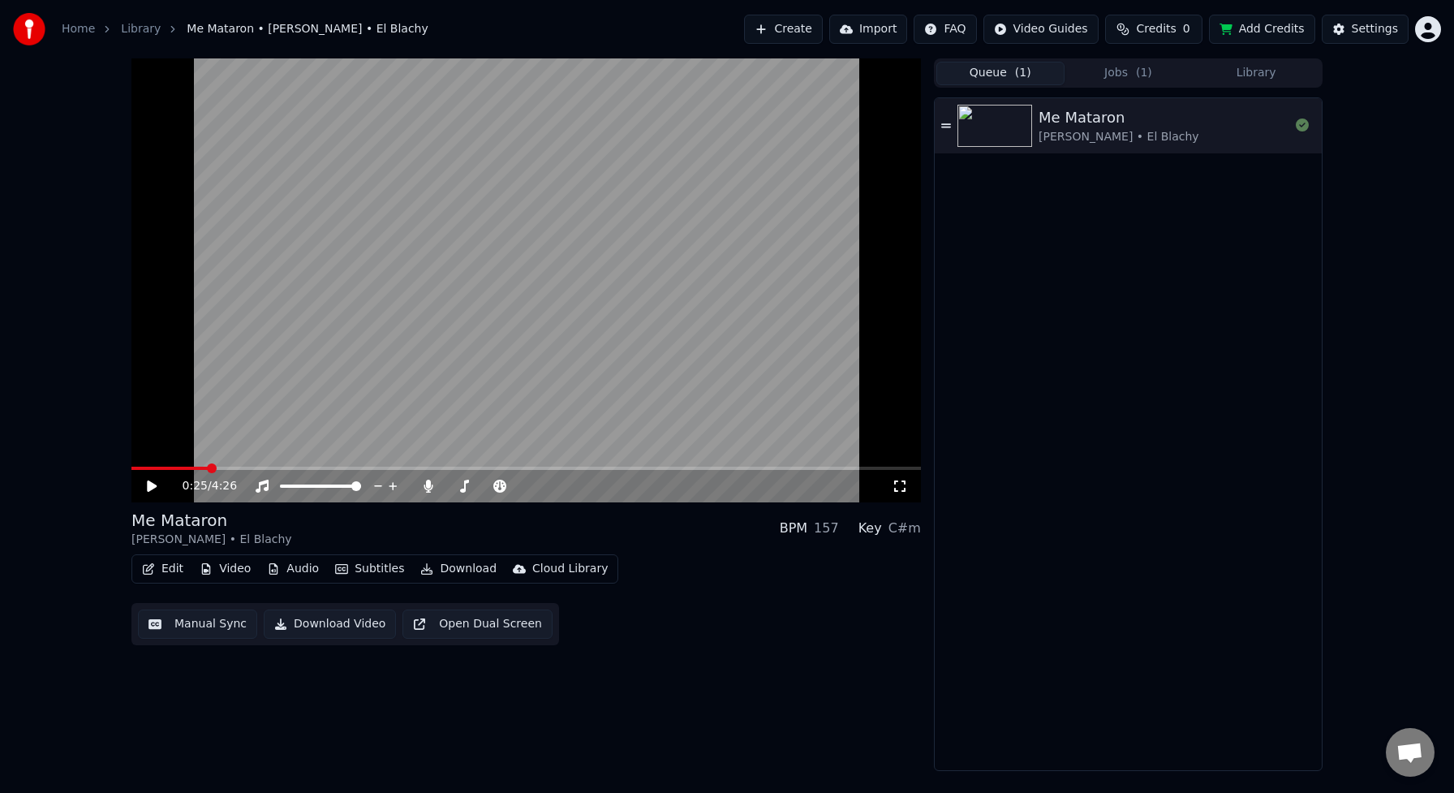
click at [1099, 67] on button "Jobs ( 1 )" at bounding box center [1128, 74] width 128 height 24
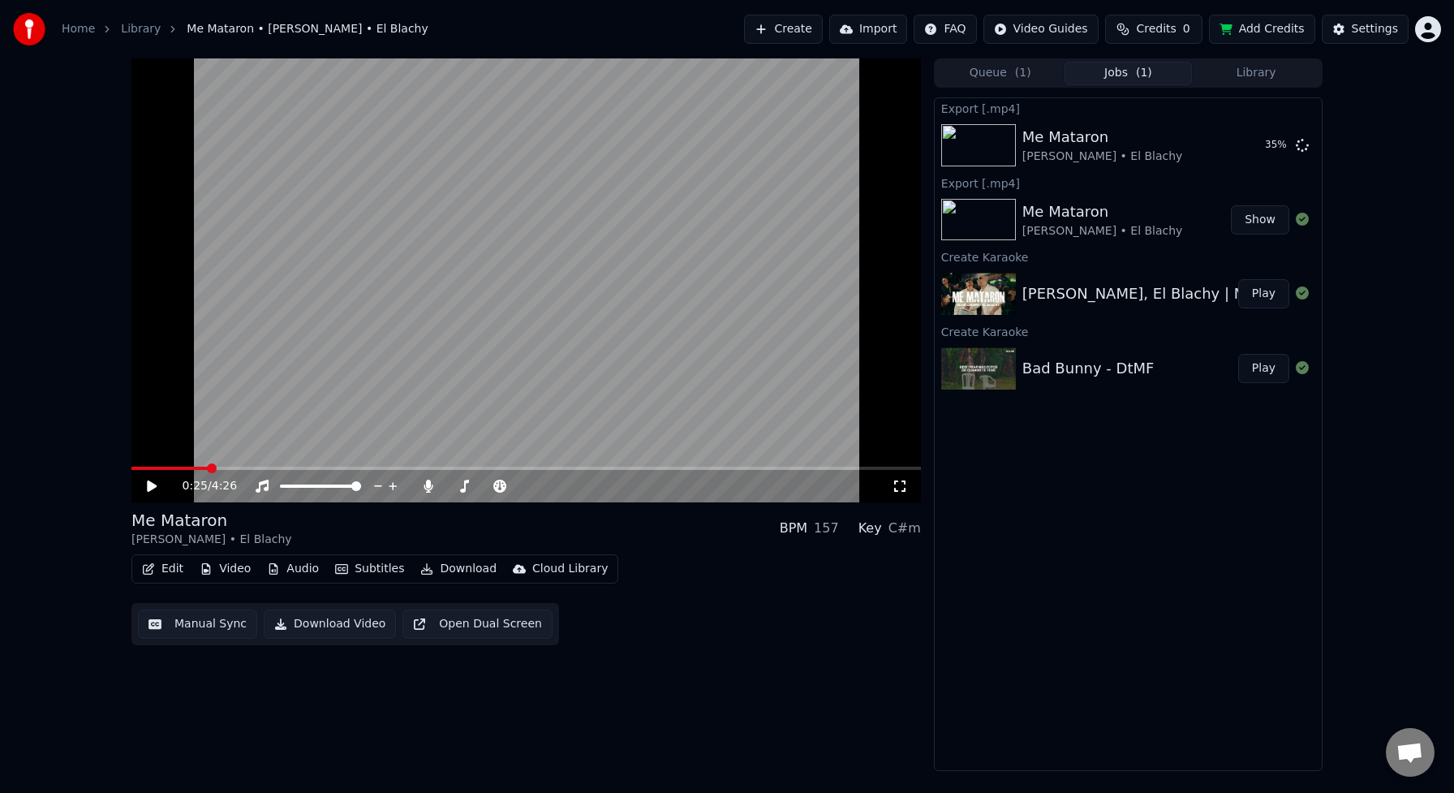
click at [1257, 74] on button "Library" at bounding box center [1256, 74] width 128 height 24
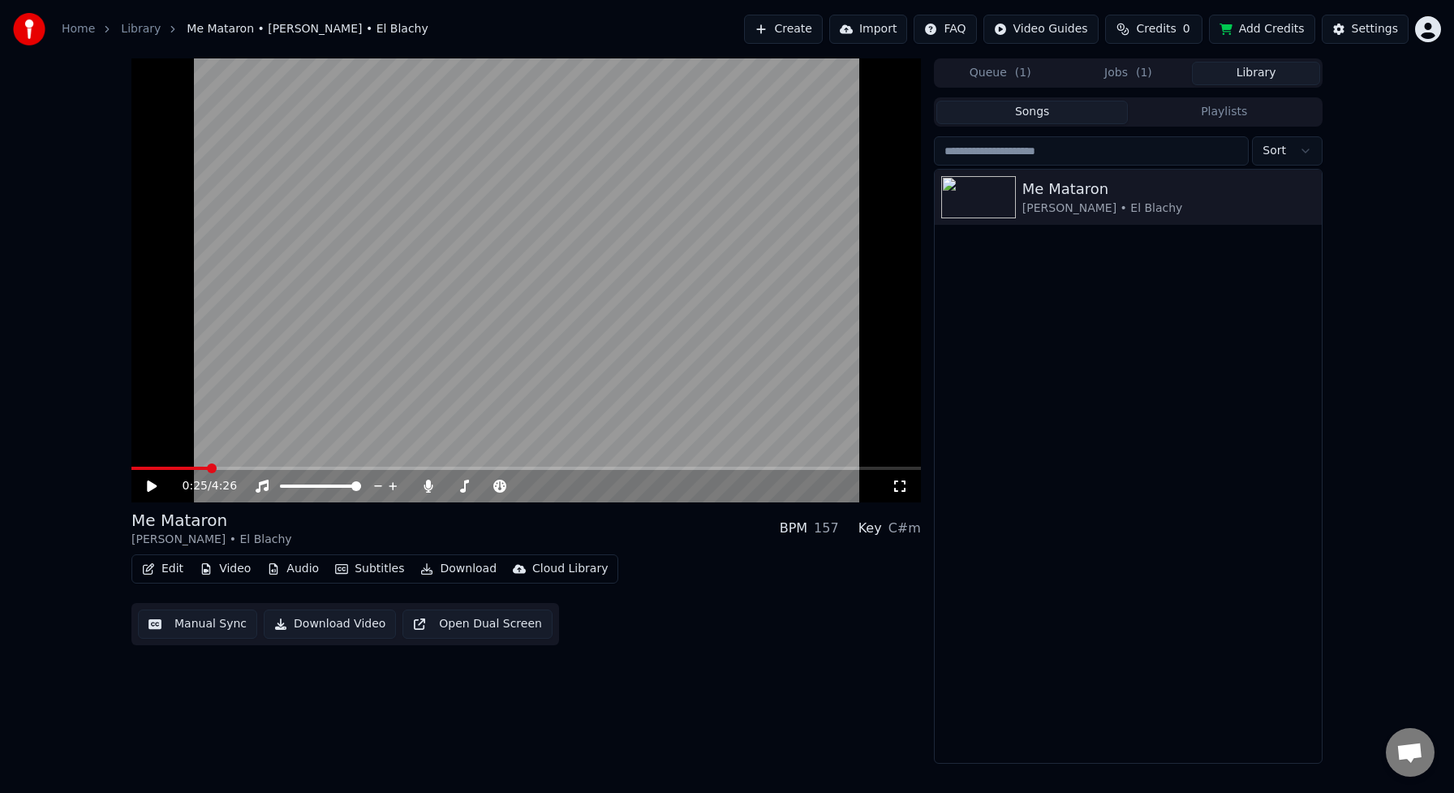
click at [1109, 70] on button "Jobs ( 1 )" at bounding box center [1128, 74] width 128 height 24
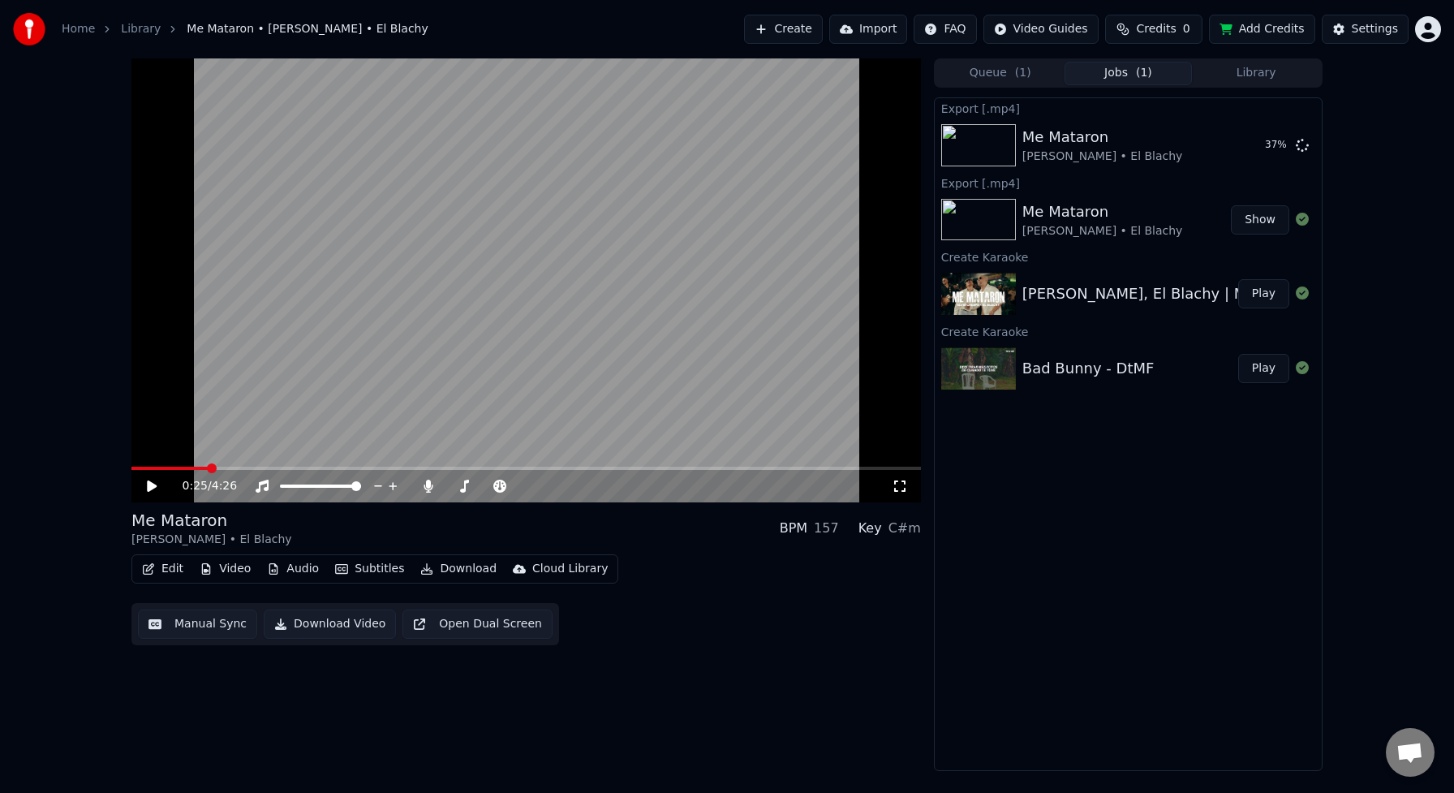
click at [1253, 74] on button "Library" at bounding box center [1256, 74] width 128 height 24
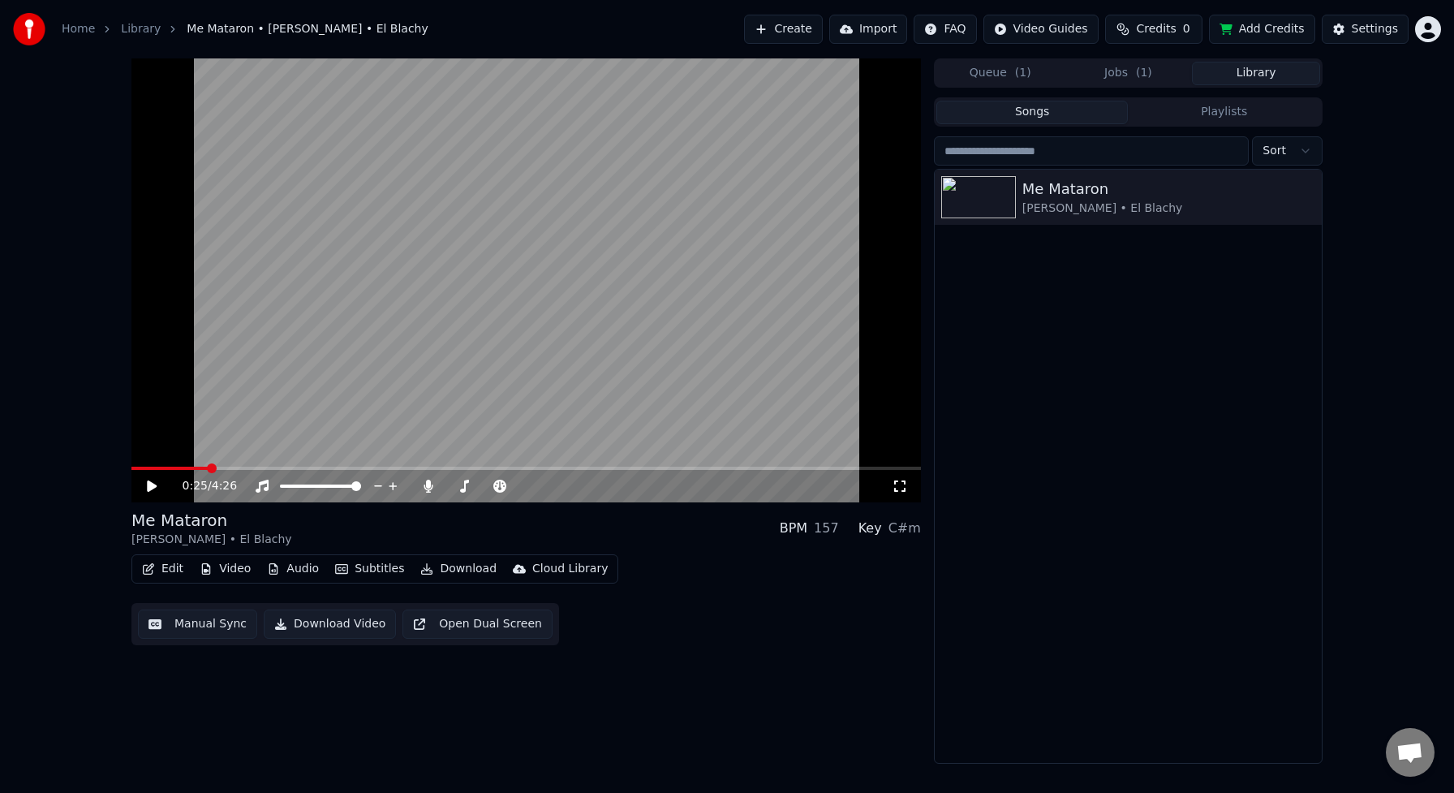
click at [1108, 72] on button "Jobs ( 1 )" at bounding box center [1128, 74] width 128 height 24
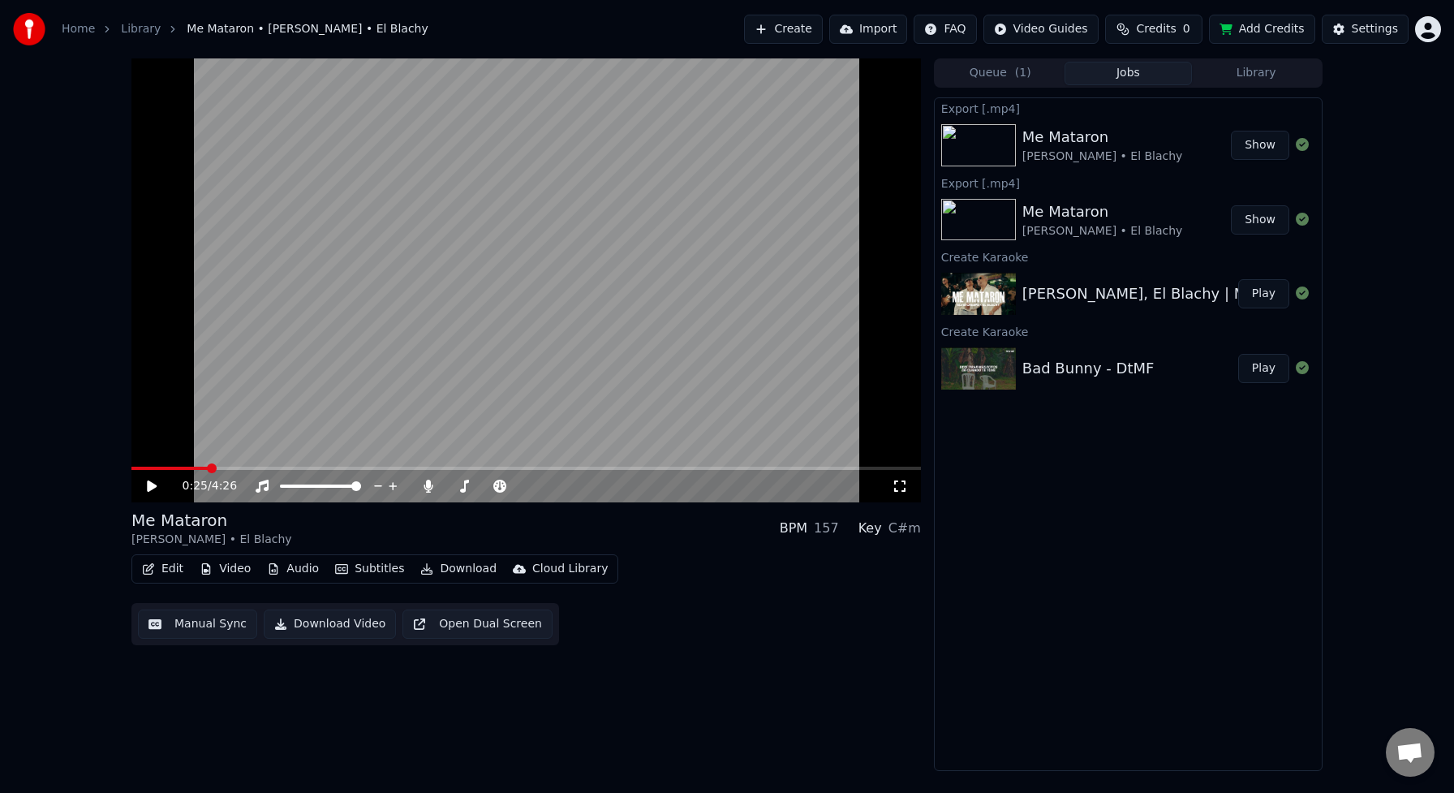
click at [1267, 147] on button "Show" at bounding box center [1260, 145] width 58 height 29
click at [1259, 144] on button "Show" at bounding box center [1260, 145] width 58 height 29
click at [1268, 215] on button "Show" at bounding box center [1260, 219] width 58 height 29
click at [989, 71] on button "Queue ( 1 )" at bounding box center [1000, 74] width 128 height 24
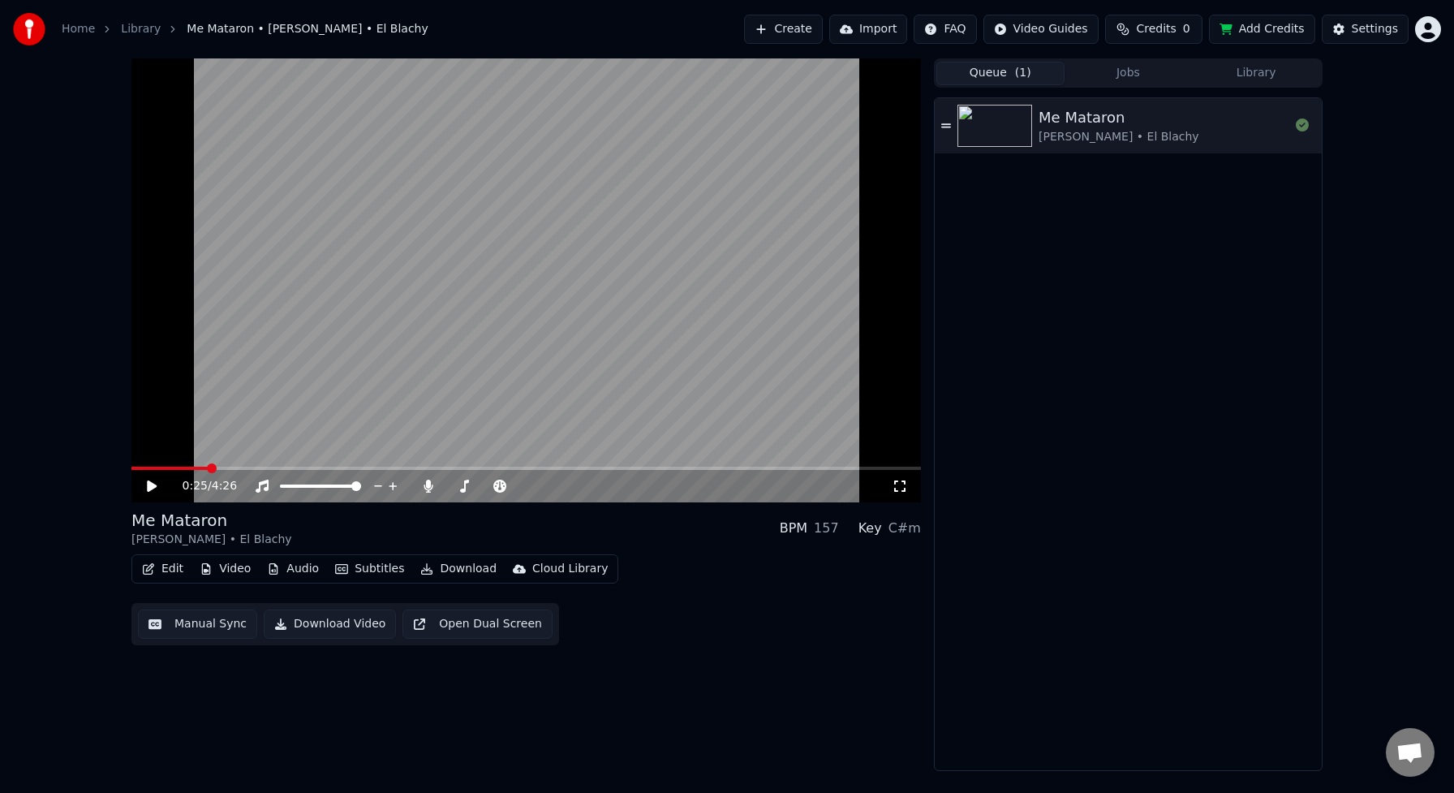
click at [948, 127] on icon at bounding box center [946, 125] width 10 height 4
click at [282, 462] on video at bounding box center [525, 280] width 789 height 444
click at [149, 486] on icon at bounding box center [152, 485] width 10 height 11
click at [428, 484] on icon at bounding box center [427, 485] width 9 height 13
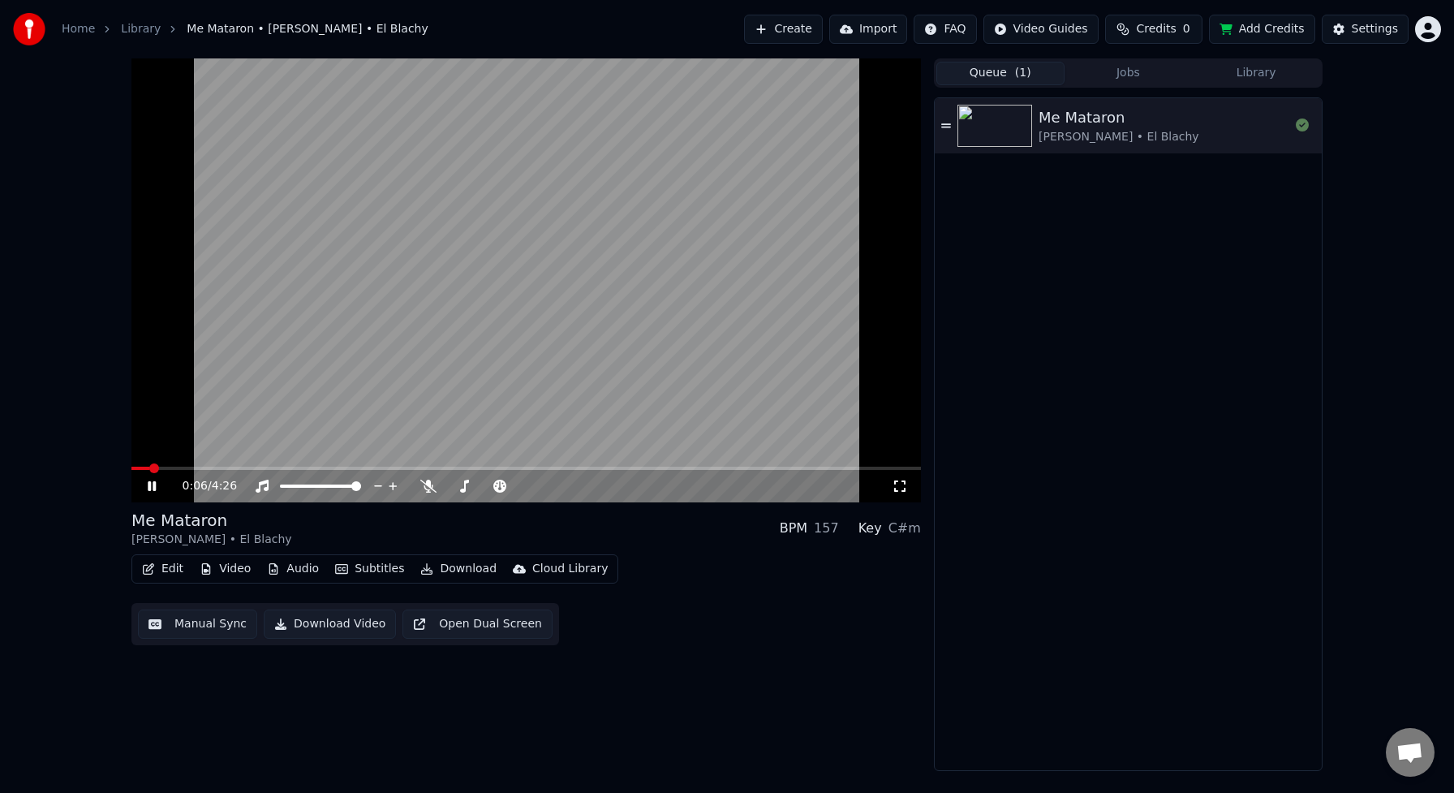
click at [196, 464] on video at bounding box center [525, 280] width 789 height 444
click at [157, 486] on icon at bounding box center [163, 485] width 38 height 13
click at [235, 472] on div "0:06 / 4:26" at bounding box center [525, 486] width 789 height 32
click at [165, 469] on span at bounding box center [160, 468] width 10 height 10
click at [131, 472] on span at bounding box center [136, 468] width 10 height 10
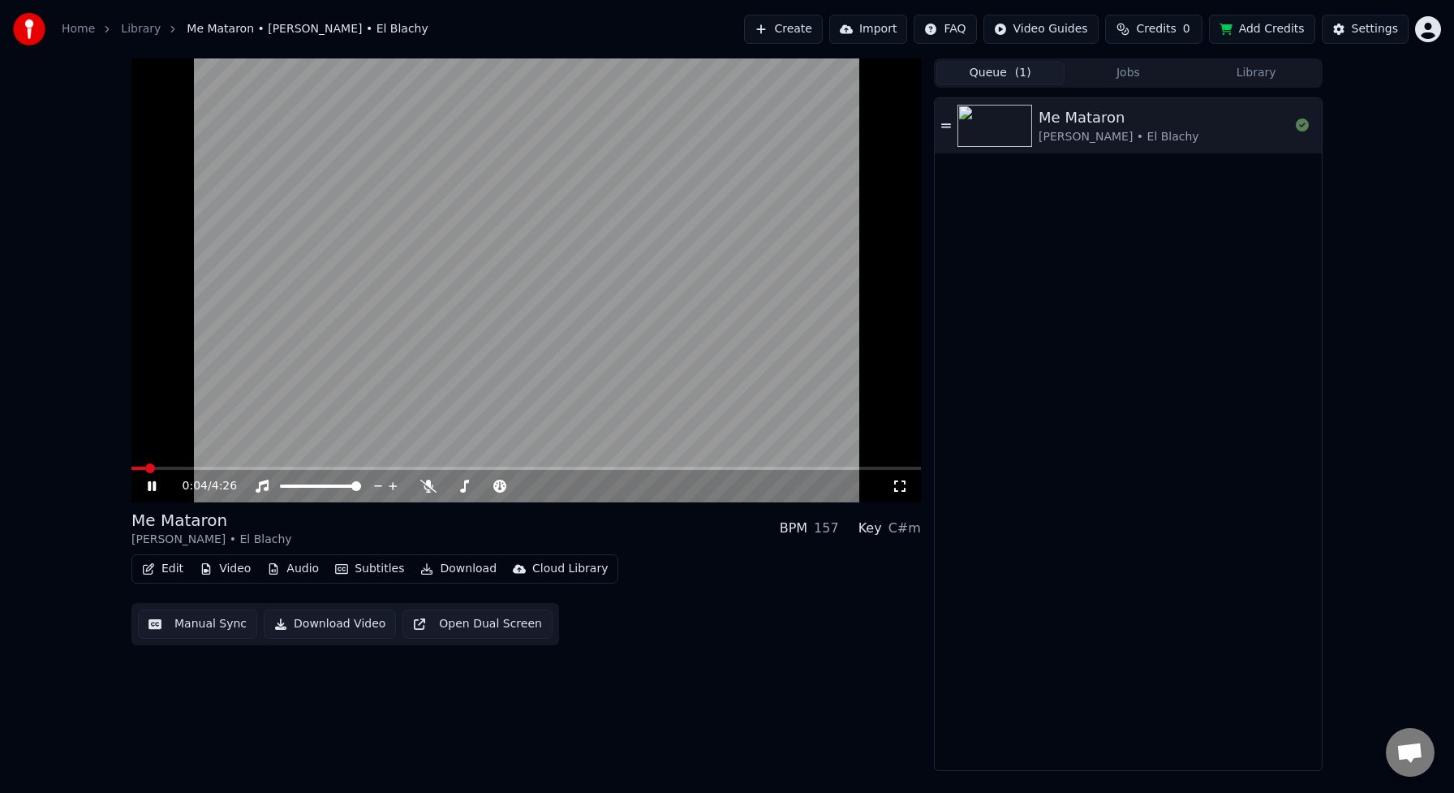
click at [1133, 71] on button "Jobs" at bounding box center [1128, 74] width 128 height 24
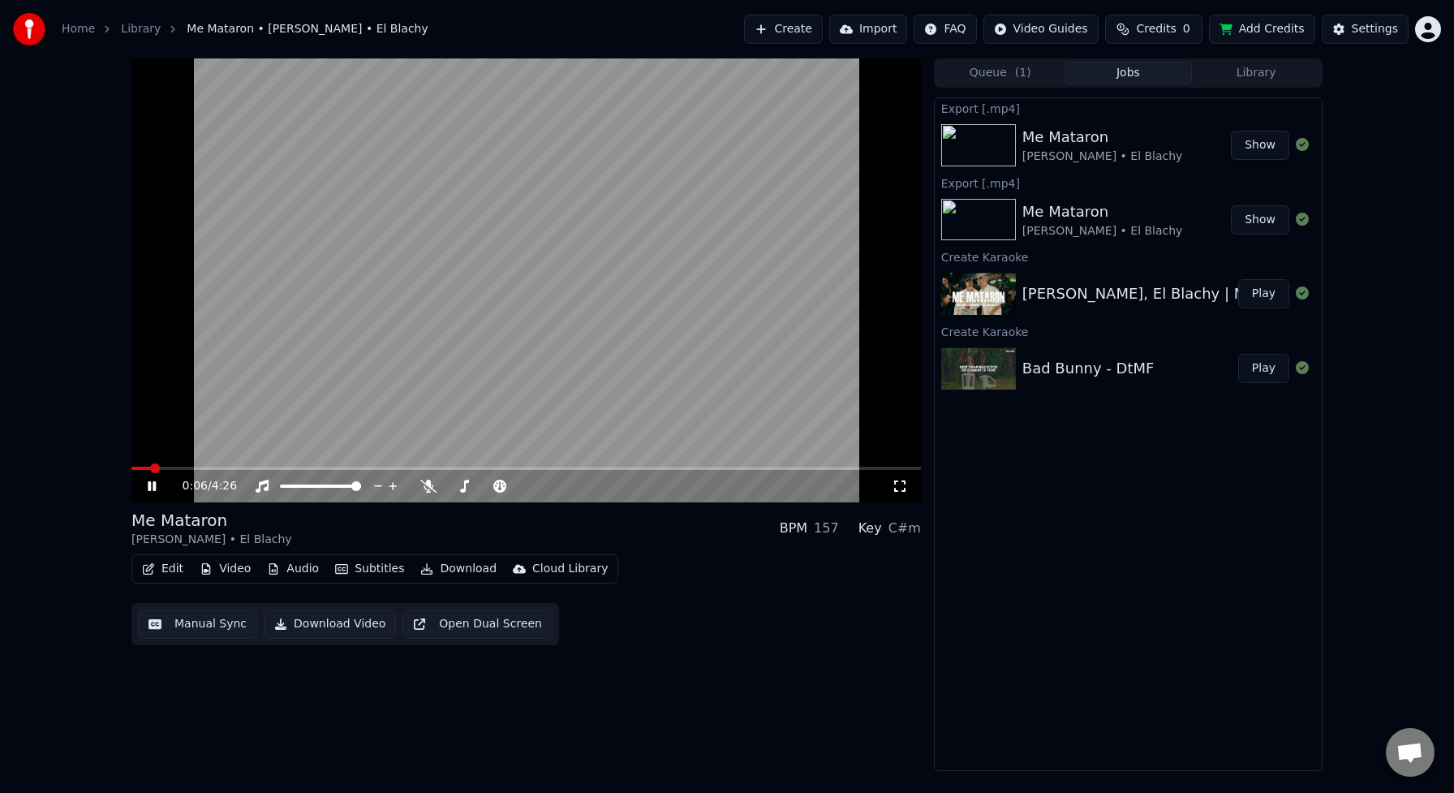
click at [153, 492] on div "0:06 / 4:26" at bounding box center [526, 486] width 776 height 16
click at [153, 488] on icon at bounding box center [152, 486] width 8 height 10
click at [1262, 219] on button "Show" at bounding box center [1260, 219] width 58 height 29
click at [1254, 217] on button "Show" at bounding box center [1260, 219] width 58 height 29
click at [1256, 141] on button "Show" at bounding box center [1260, 145] width 58 height 29
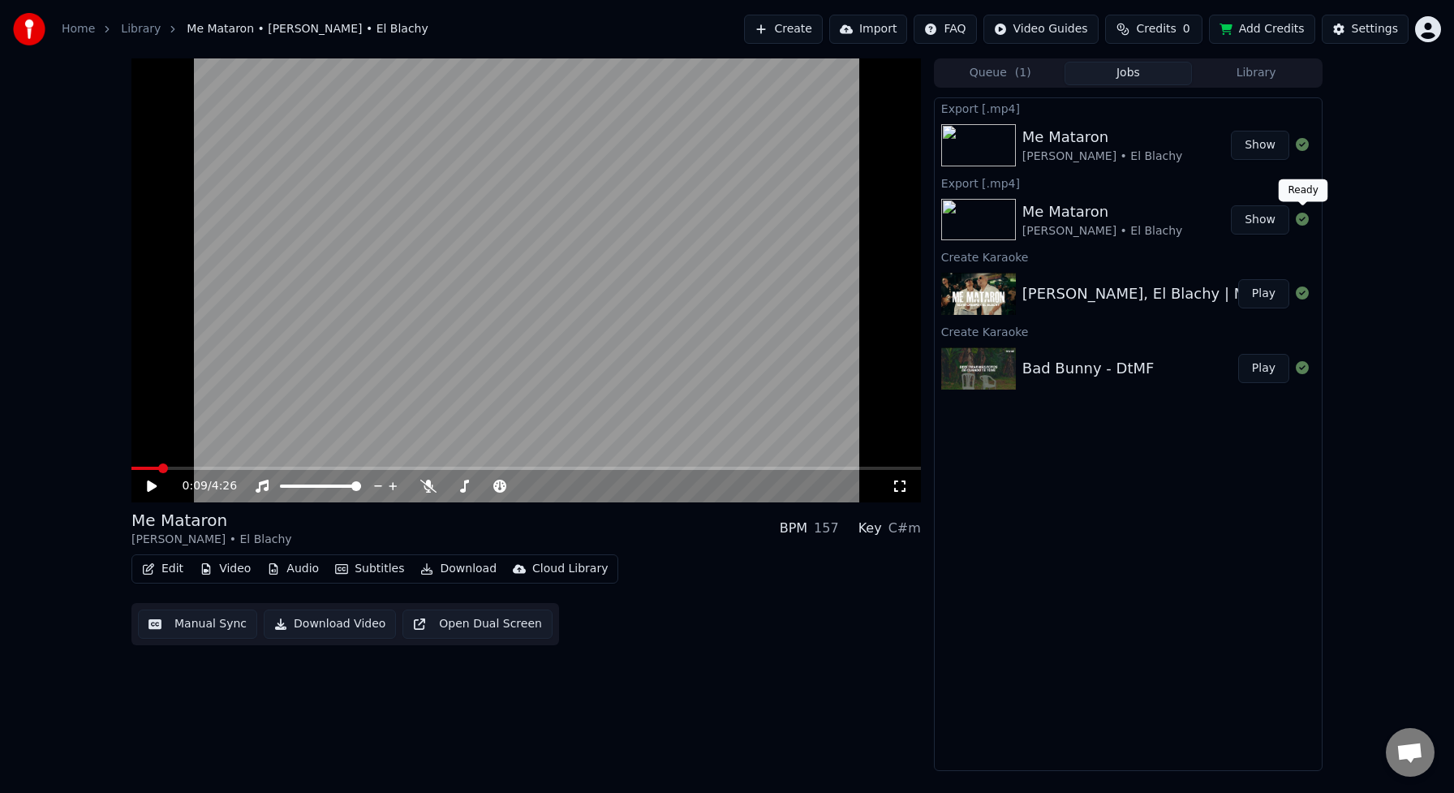
click at [1303, 219] on icon at bounding box center [1302, 219] width 13 height 13
click at [1260, 226] on button "Show" at bounding box center [1260, 219] width 58 height 29
click at [1021, 231] on div at bounding box center [981, 220] width 81 height 42
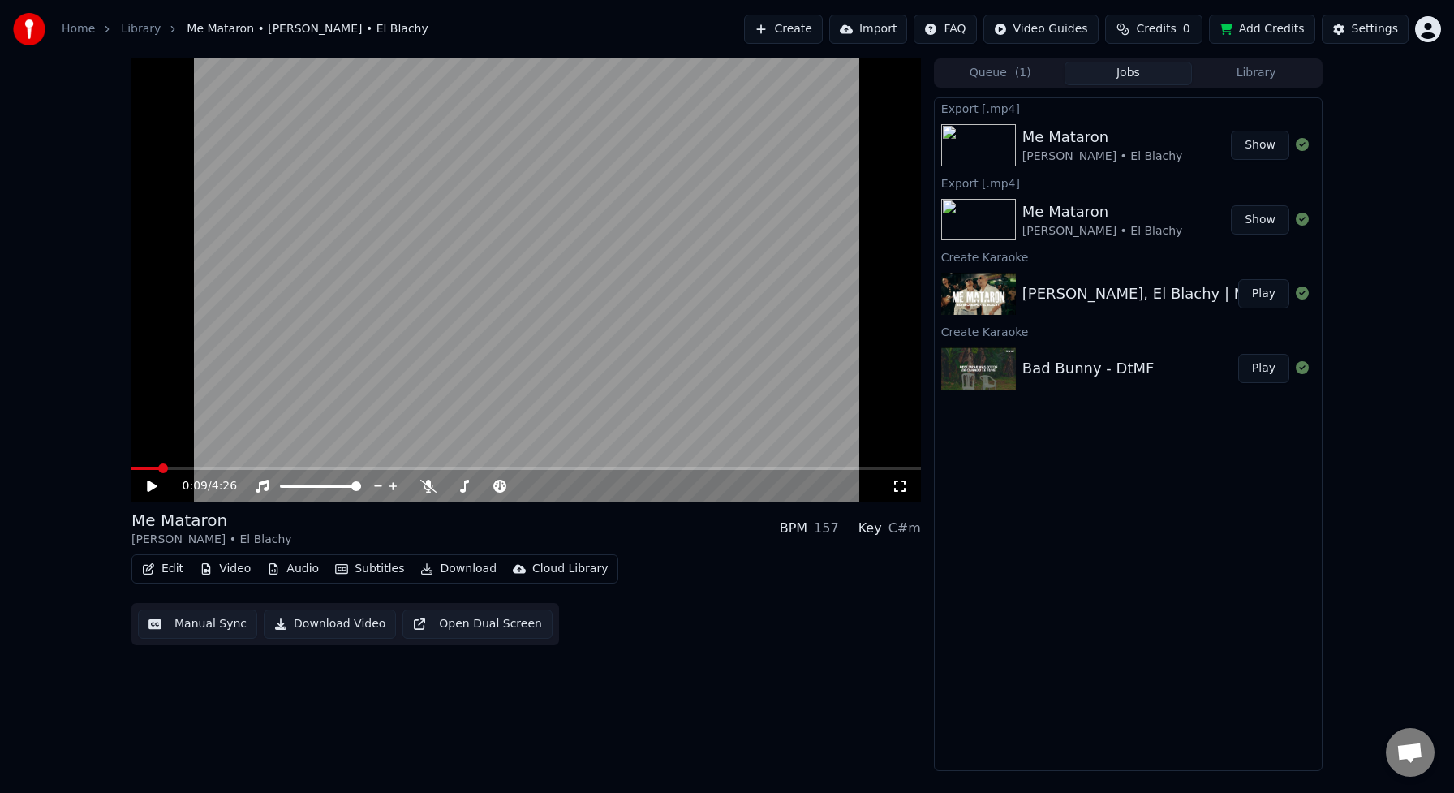
click at [973, 232] on img at bounding box center [978, 220] width 75 height 42
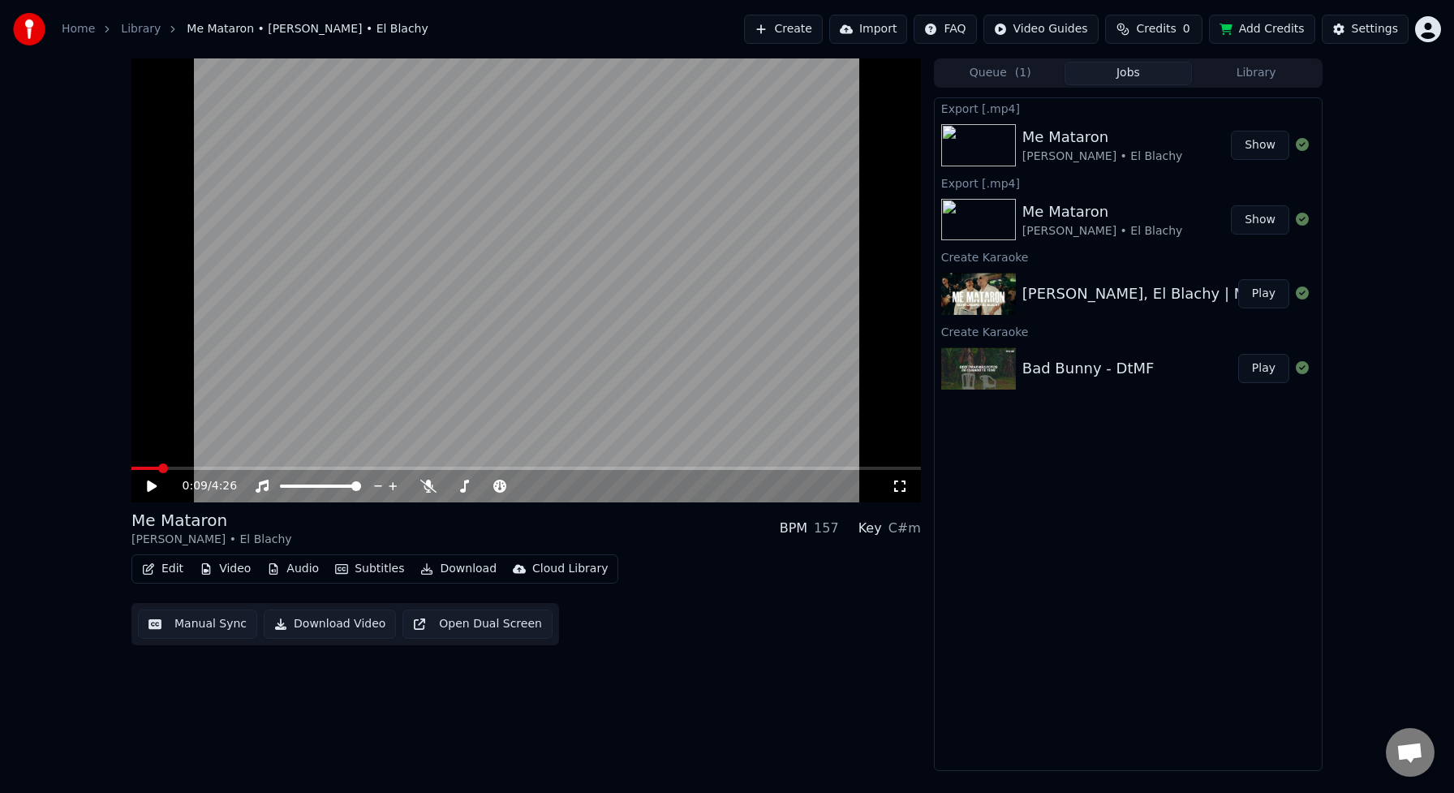
click at [973, 232] on img at bounding box center [978, 220] width 75 height 42
click at [153, 487] on icon at bounding box center [152, 485] width 10 height 11
click at [430, 484] on icon at bounding box center [428, 485] width 16 height 13
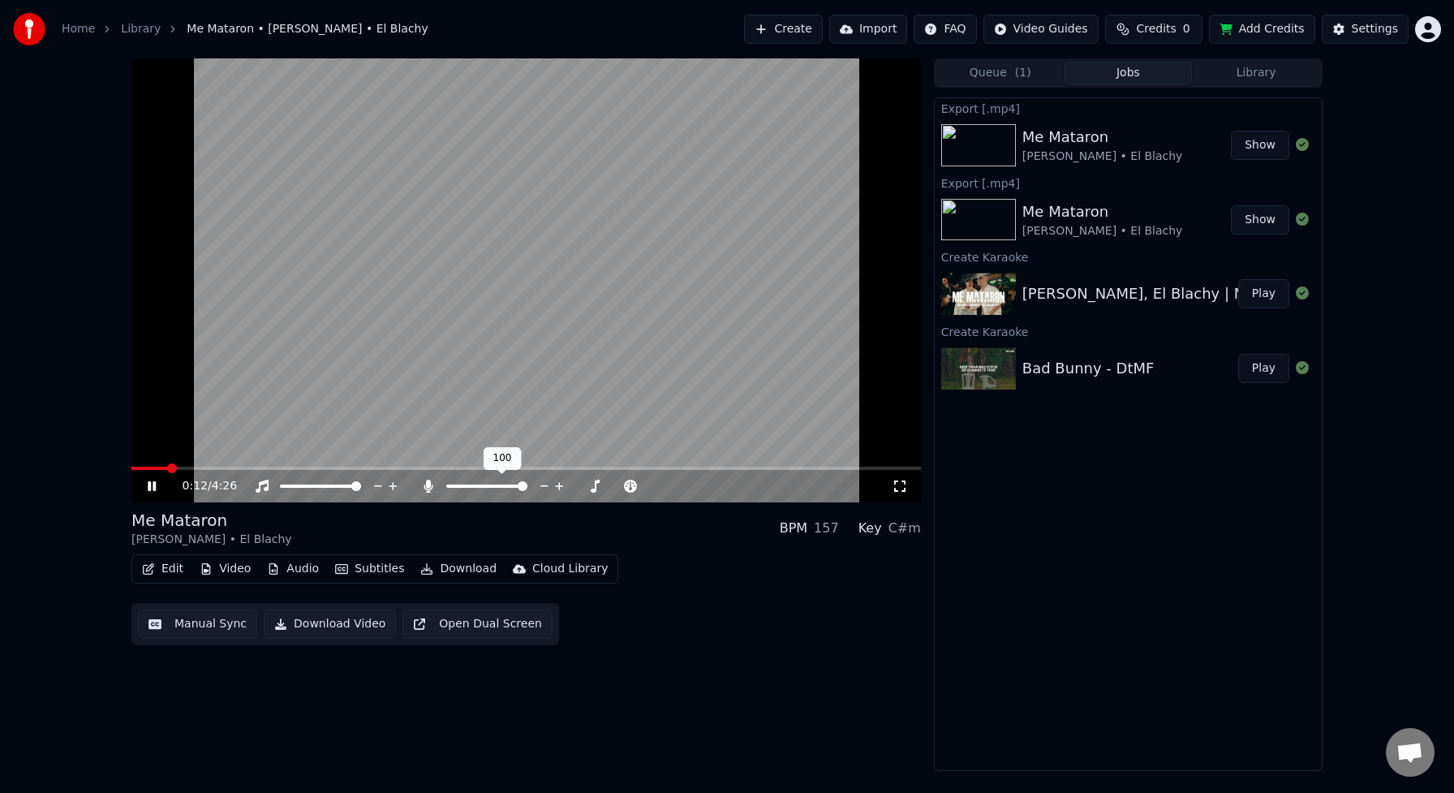
click at [430, 484] on icon at bounding box center [427, 485] width 9 height 13
click at [430, 484] on icon at bounding box center [428, 485] width 16 height 13
click at [430, 484] on icon at bounding box center [427, 485] width 9 height 13
click at [430, 484] on icon at bounding box center [428, 485] width 16 height 13
click at [430, 484] on icon at bounding box center [427, 485] width 9 height 13
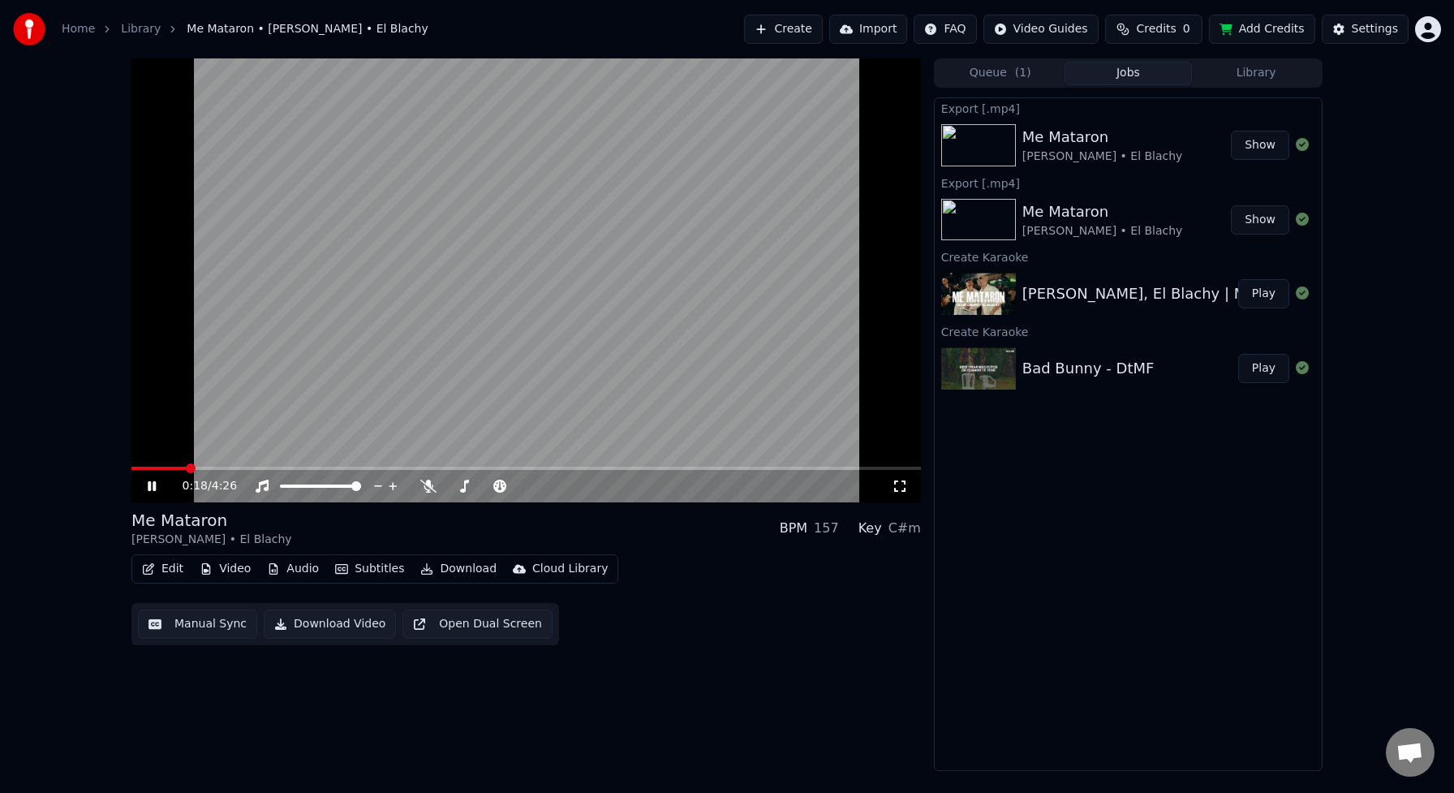
click at [452, 568] on button "Download" at bounding box center [458, 568] width 89 height 23
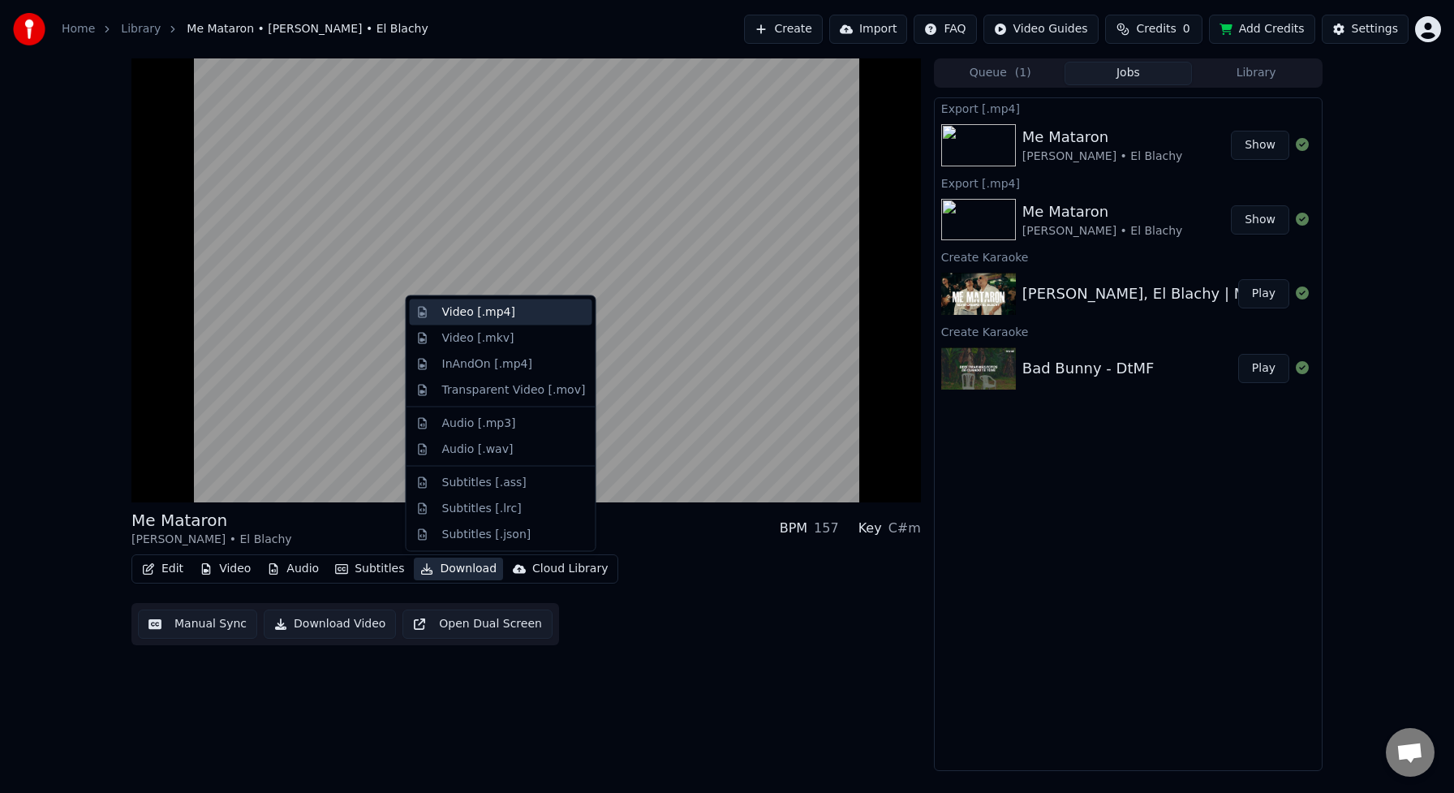
click at [488, 314] on div "Video [.mp4]" at bounding box center [478, 312] width 73 height 16
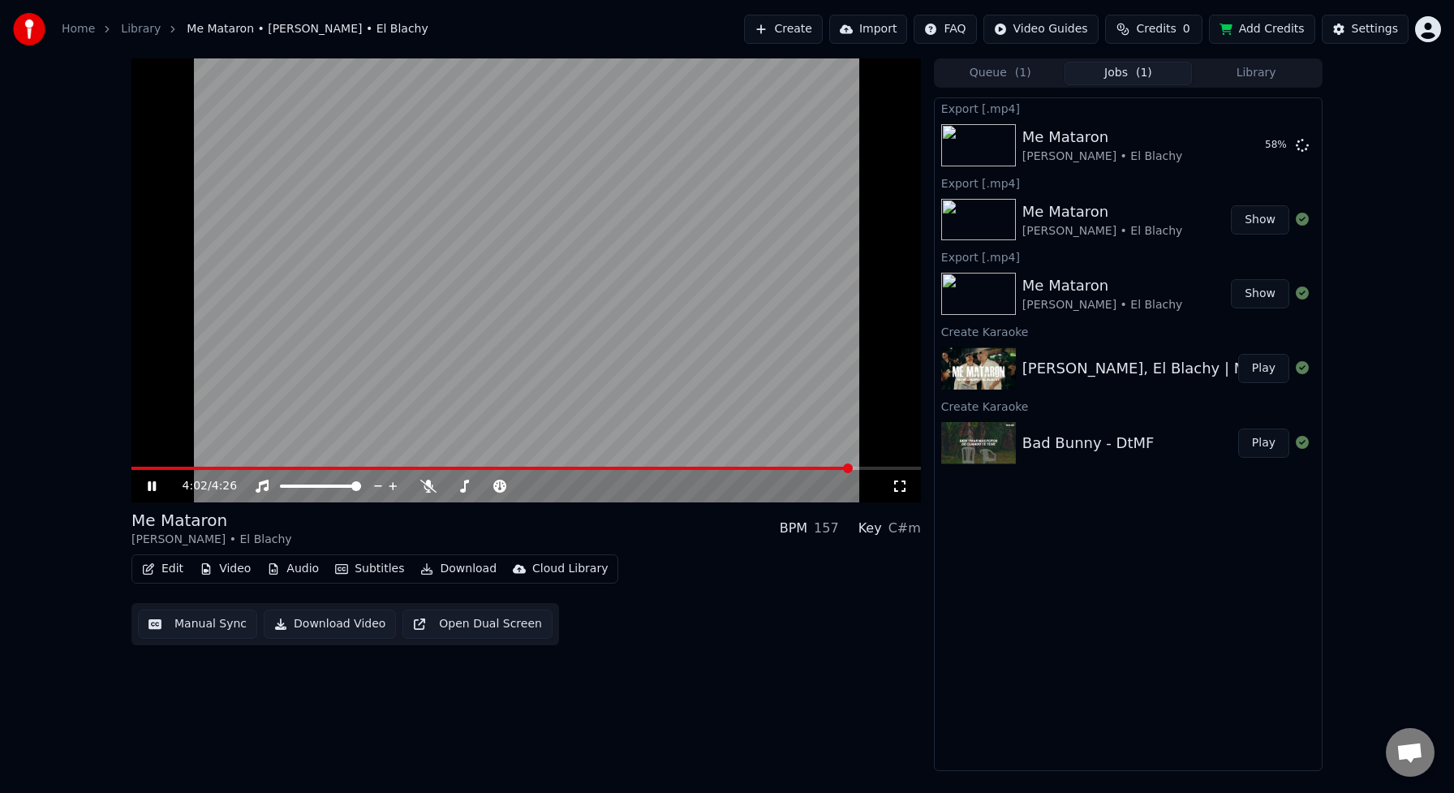
click at [149, 489] on icon at bounding box center [152, 486] width 8 height 10
click at [786, 28] on button "Create" at bounding box center [783, 29] width 79 height 29
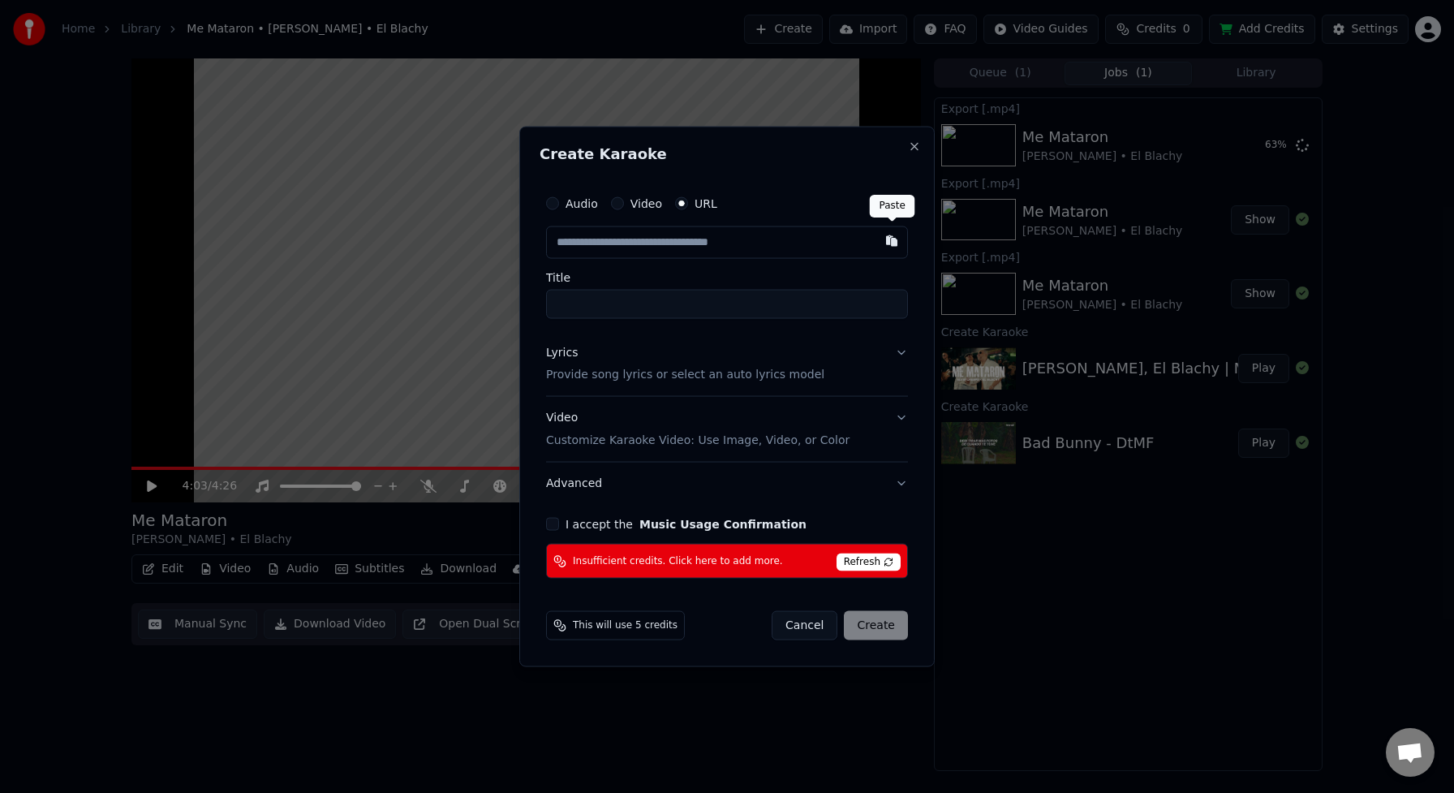
click at [893, 241] on button "button" at bounding box center [891, 240] width 32 height 29
type input "**********"
click at [888, 243] on button at bounding box center [891, 240] width 32 height 29
drag, startPoint x: 762, startPoint y: 307, endPoint x: 415, endPoint y: 296, distance: 347.4
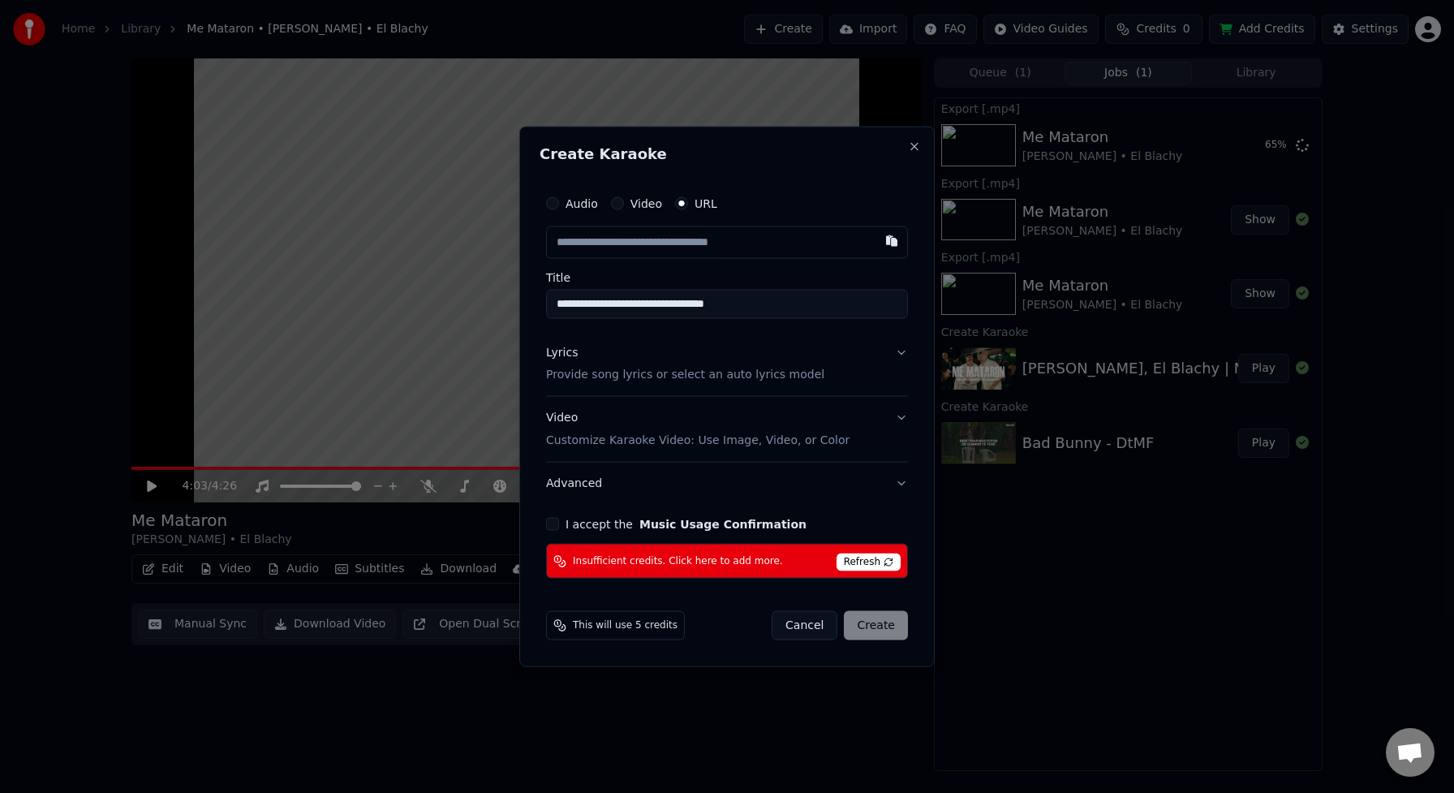
click at [415, 296] on body "**********" at bounding box center [727, 396] width 1454 height 793
click at [688, 243] on input "text" at bounding box center [727, 242] width 362 height 32
click at [889, 246] on button "button" at bounding box center [891, 240] width 32 height 29
type input "**********"
click at [619, 307] on input "****" at bounding box center [727, 303] width 362 height 29
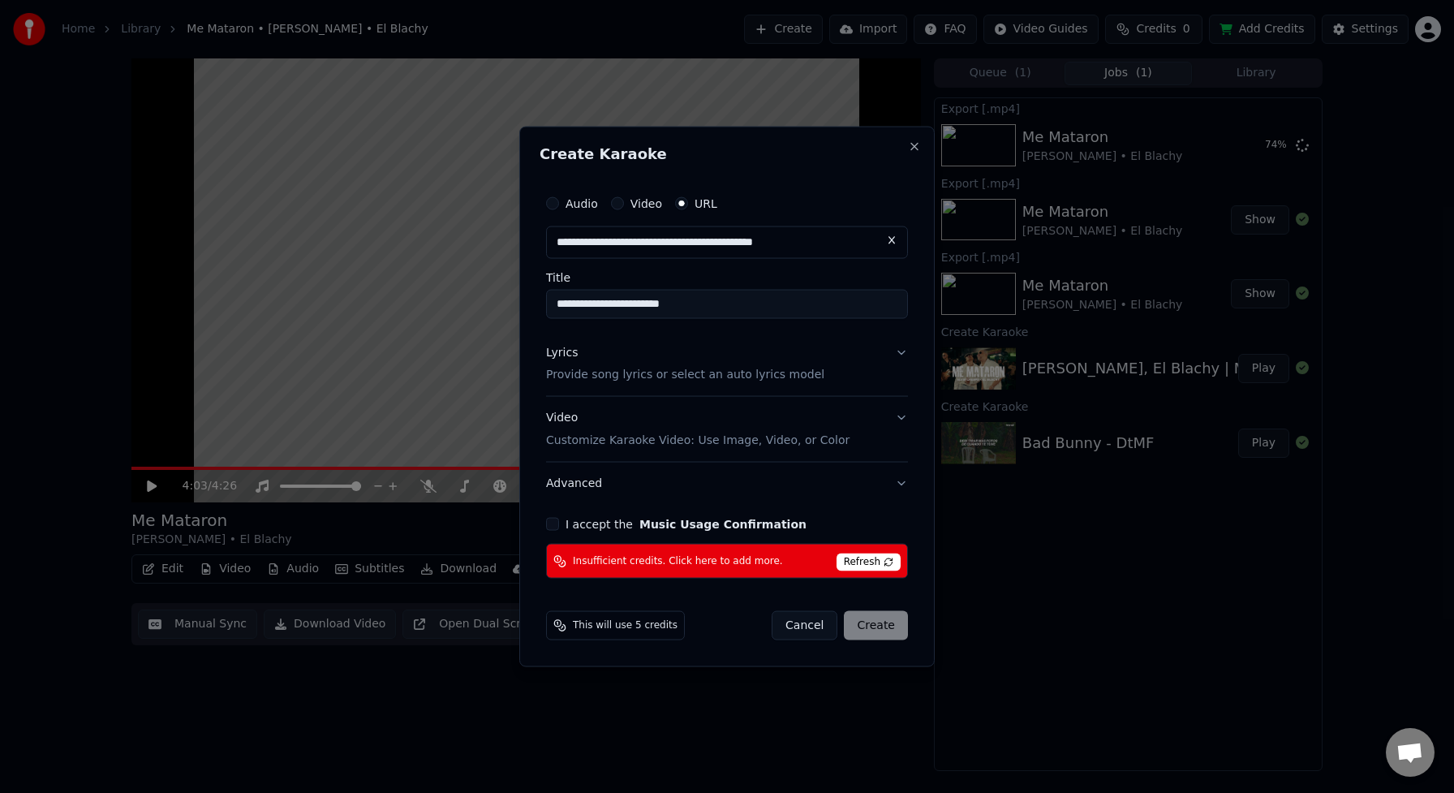
type input "**********"
click at [901, 350] on button "Lyrics Provide song lyrics or select an auto lyrics model" at bounding box center [727, 363] width 362 height 65
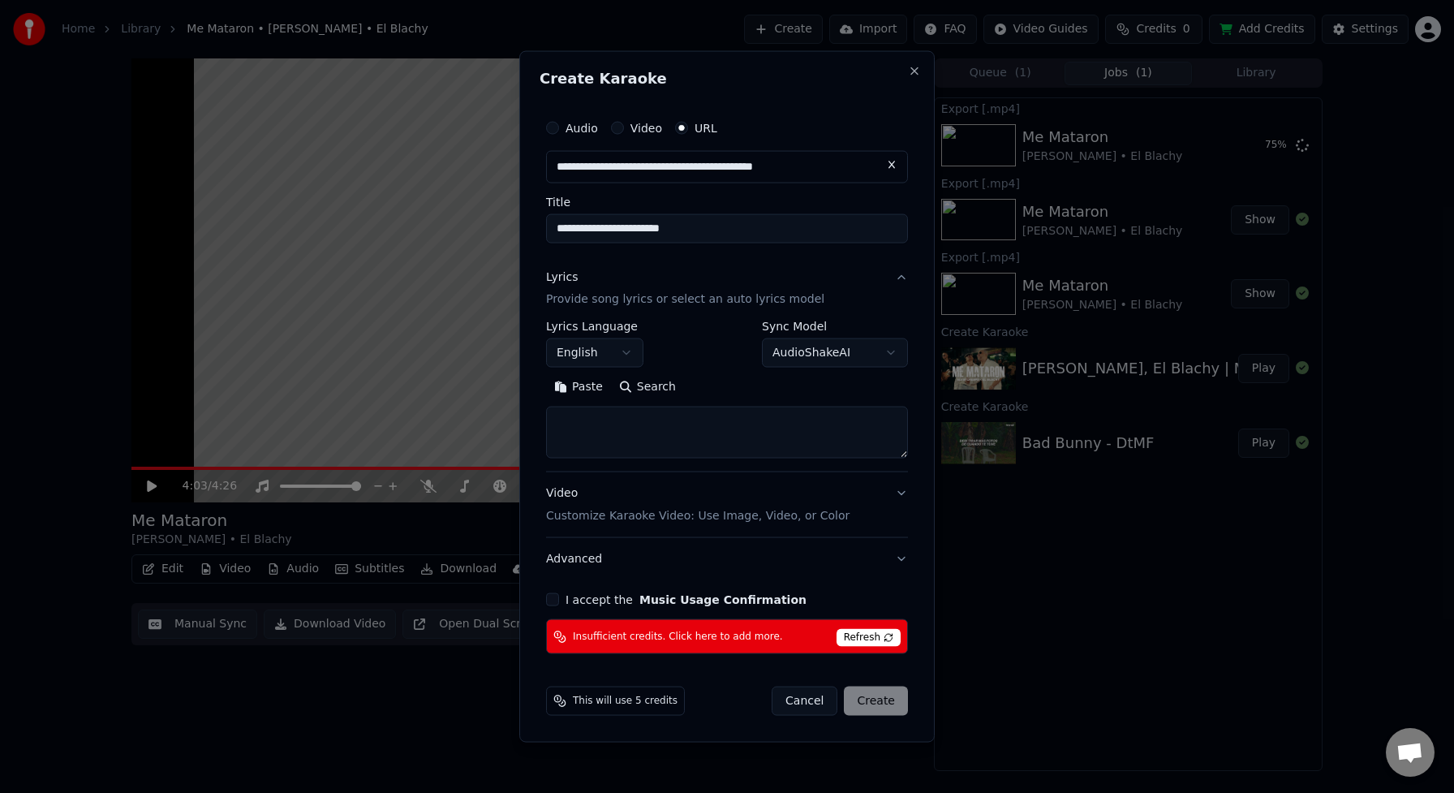
click at [890, 356] on button "AudioShakeAI" at bounding box center [835, 352] width 146 height 29
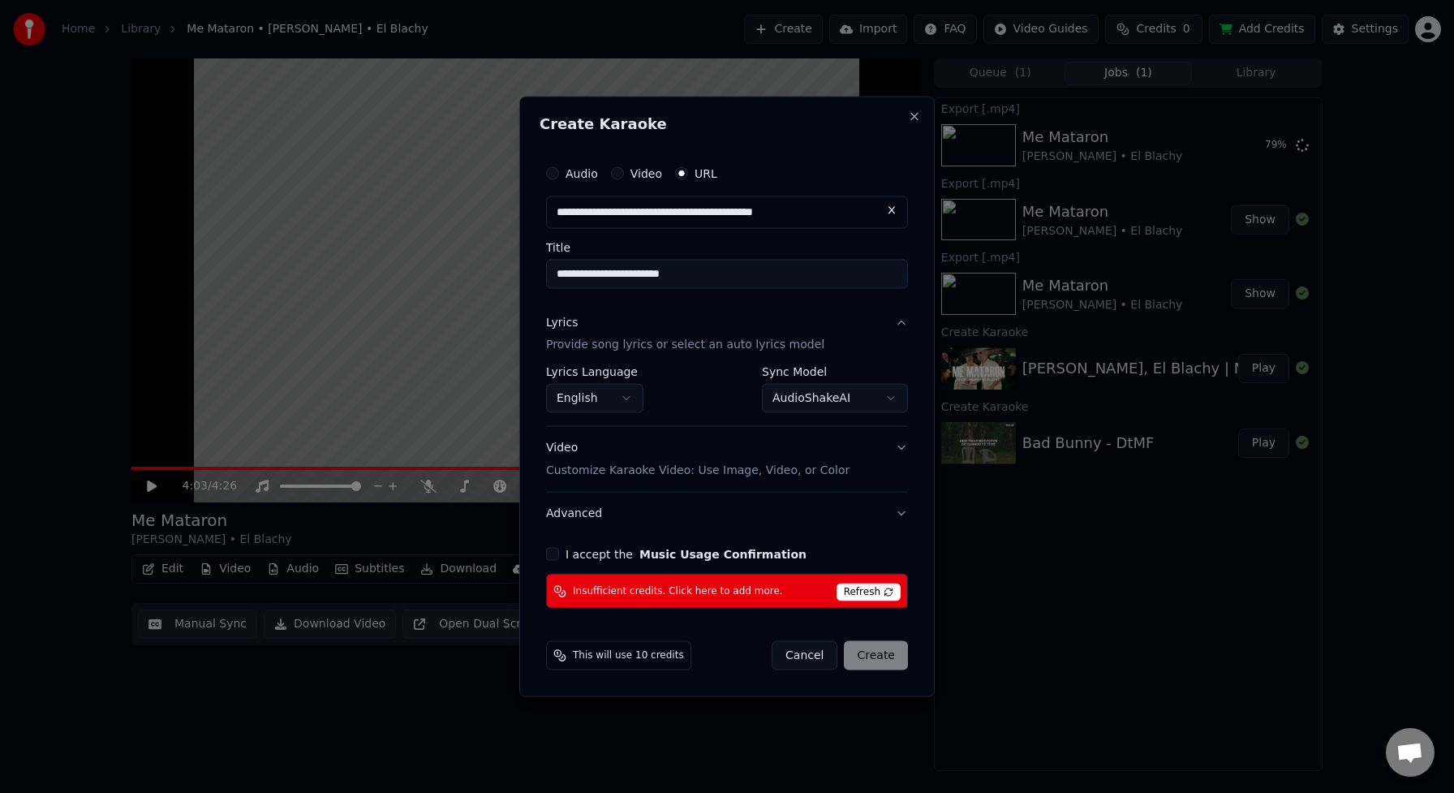
click at [872, 652] on div "Cancel Create" at bounding box center [840, 655] width 136 height 29
click at [875, 597] on span "Refresh" at bounding box center [868, 592] width 64 height 18
click at [876, 591] on span "Refresh" at bounding box center [868, 592] width 64 height 18
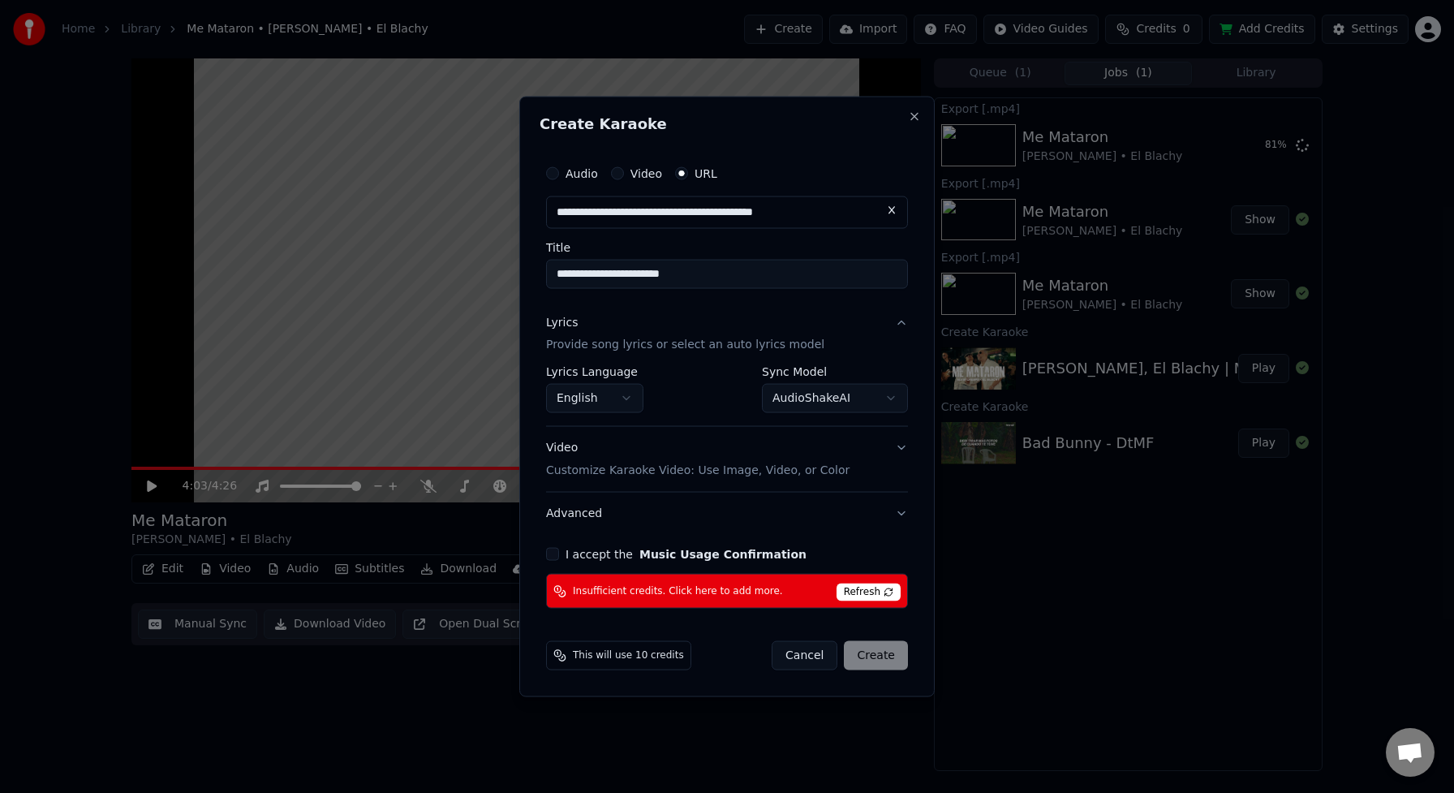
click at [606, 656] on span "This will use 10 credits" at bounding box center [628, 655] width 111 height 13
click at [560, 652] on circle at bounding box center [557, 653] width 6 height 6
select select "**********"
select select
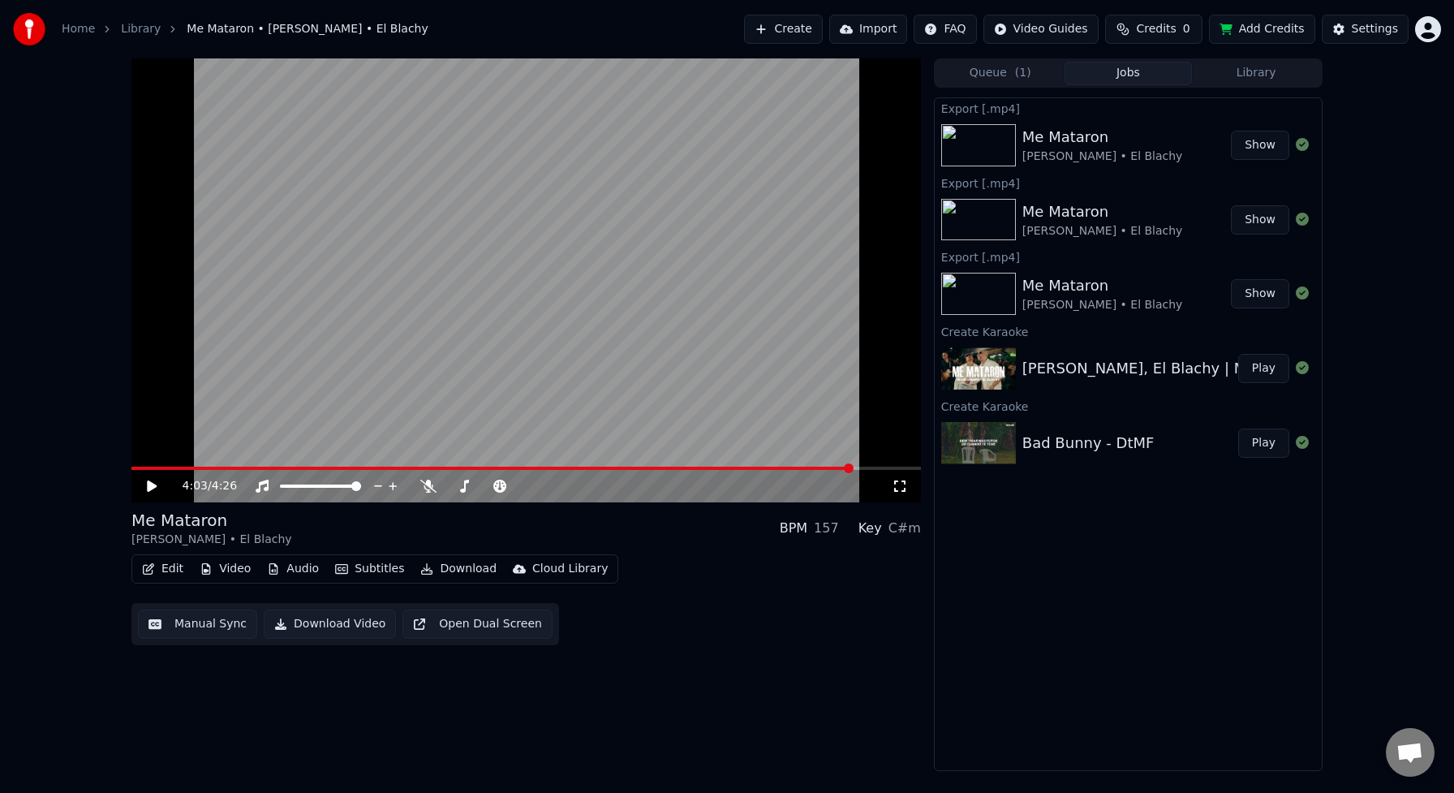
click at [76, 28] on link "Home" at bounding box center [78, 29] width 33 height 16
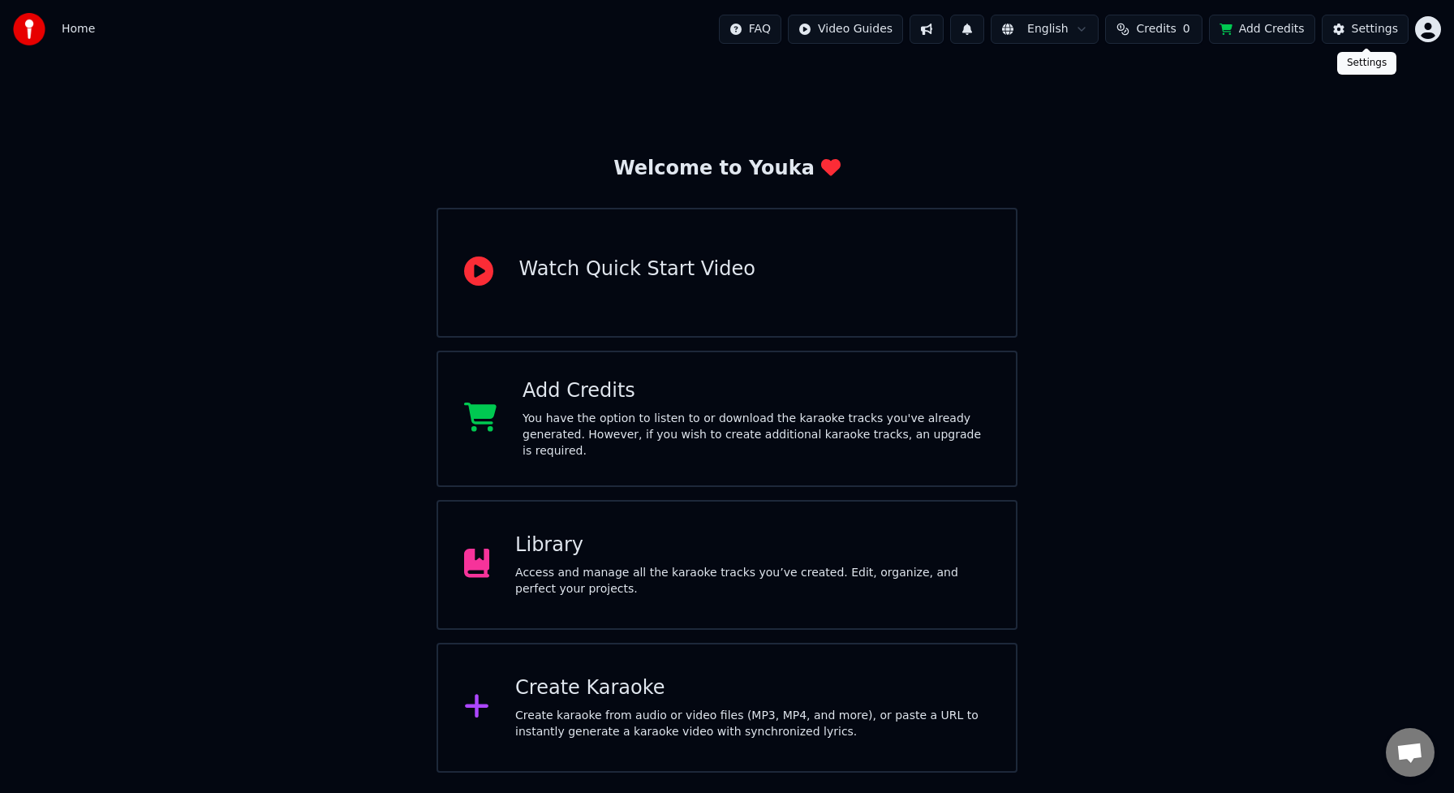
click at [1356, 23] on div "Settings" at bounding box center [1375, 29] width 46 height 16
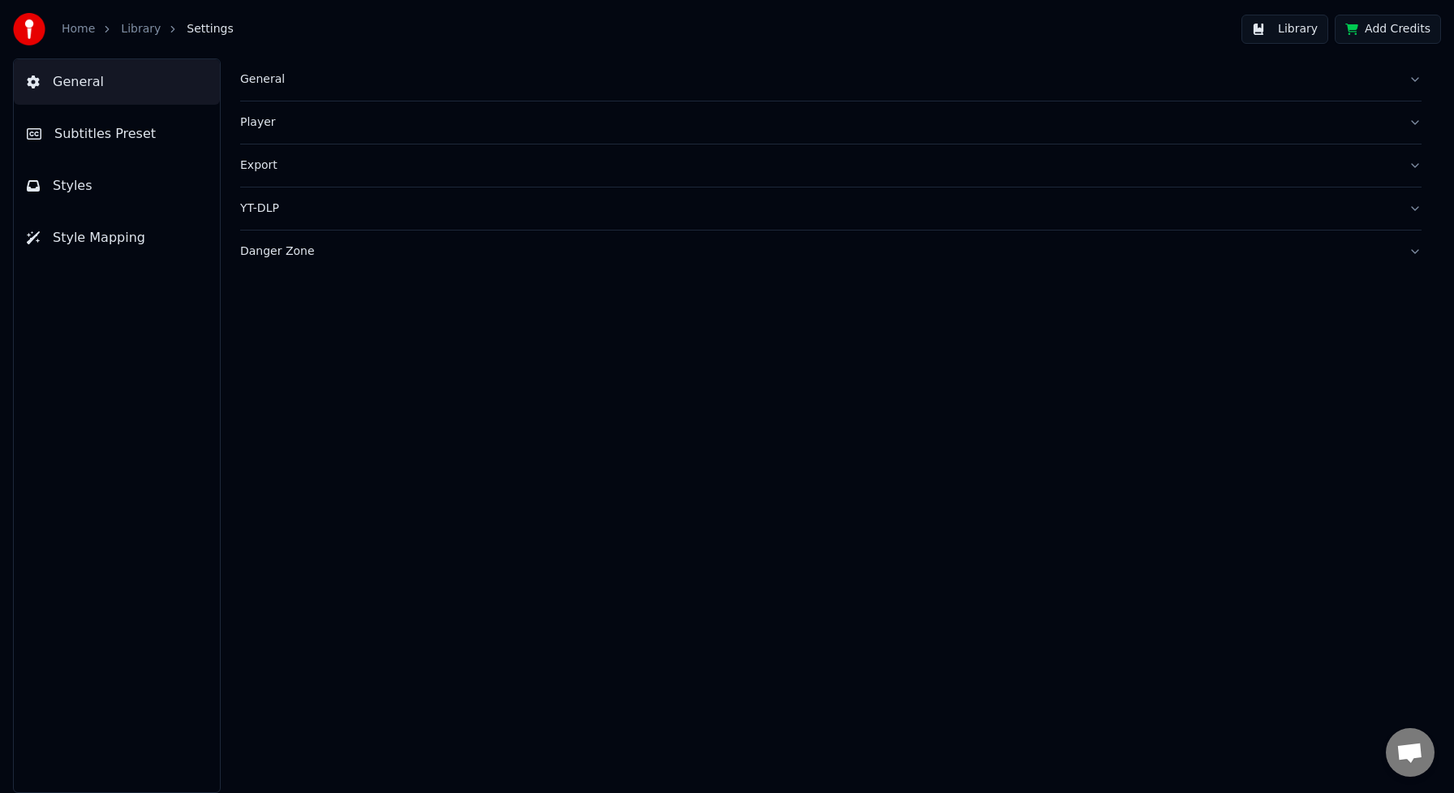
click at [79, 29] on link "Home" at bounding box center [78, 29] width 33 height 16
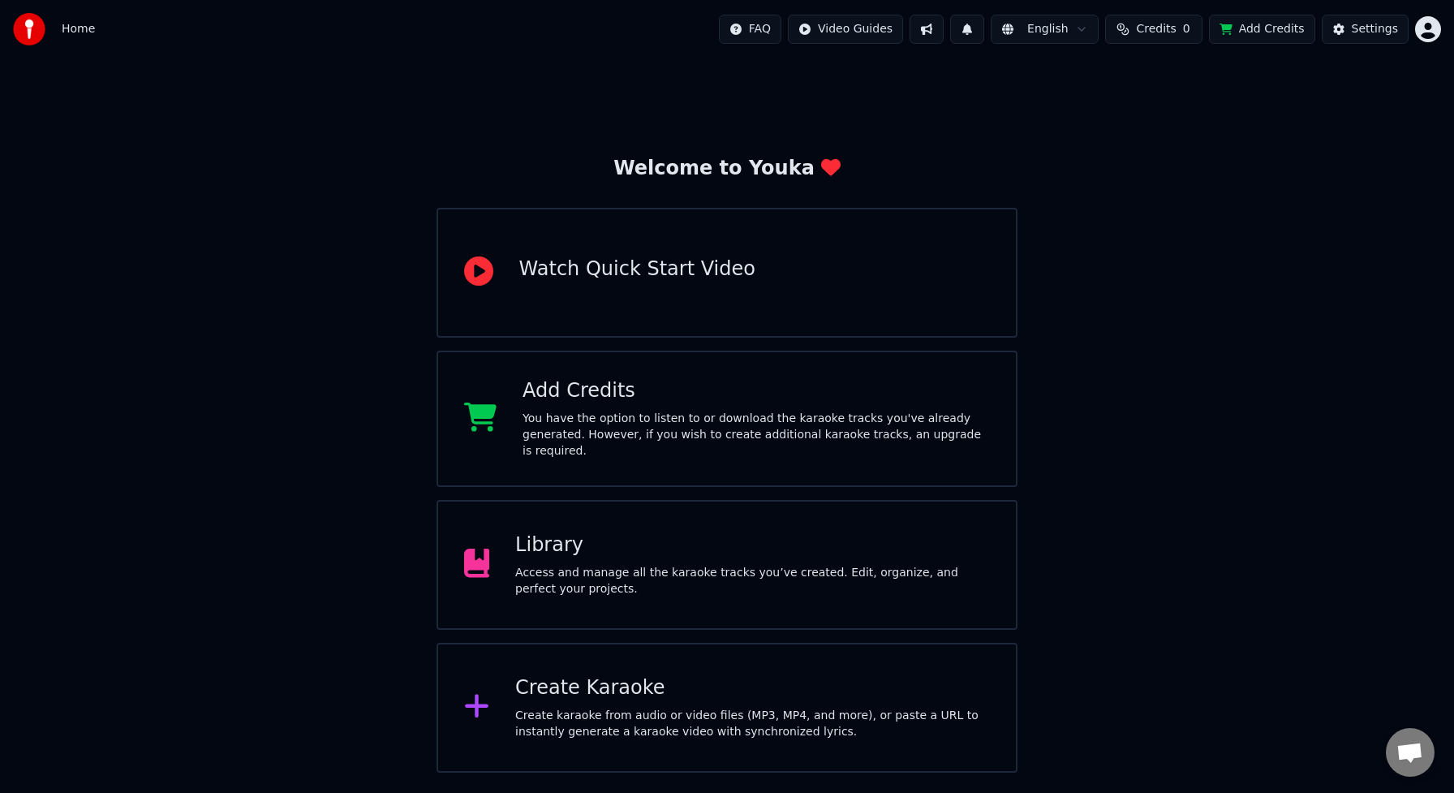
click at [641, 277] on div "Watch Quick Start Video" at bounding box center [637, 269] width 236 height 26
